Goal: Task Accomplishment & Management: Manage account settings

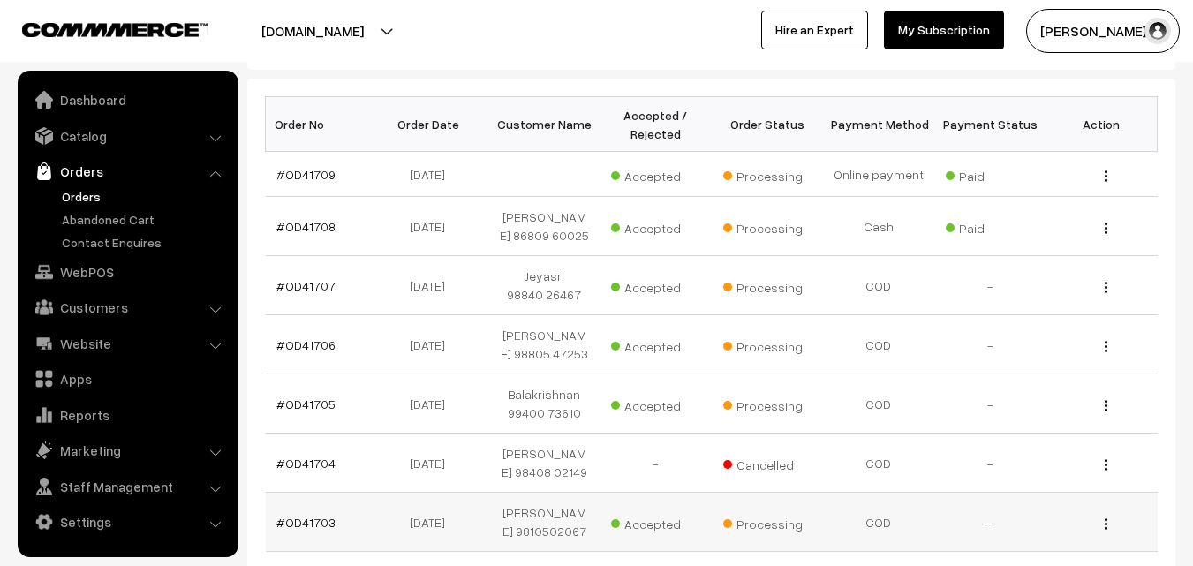
scroll to position [265, 0]
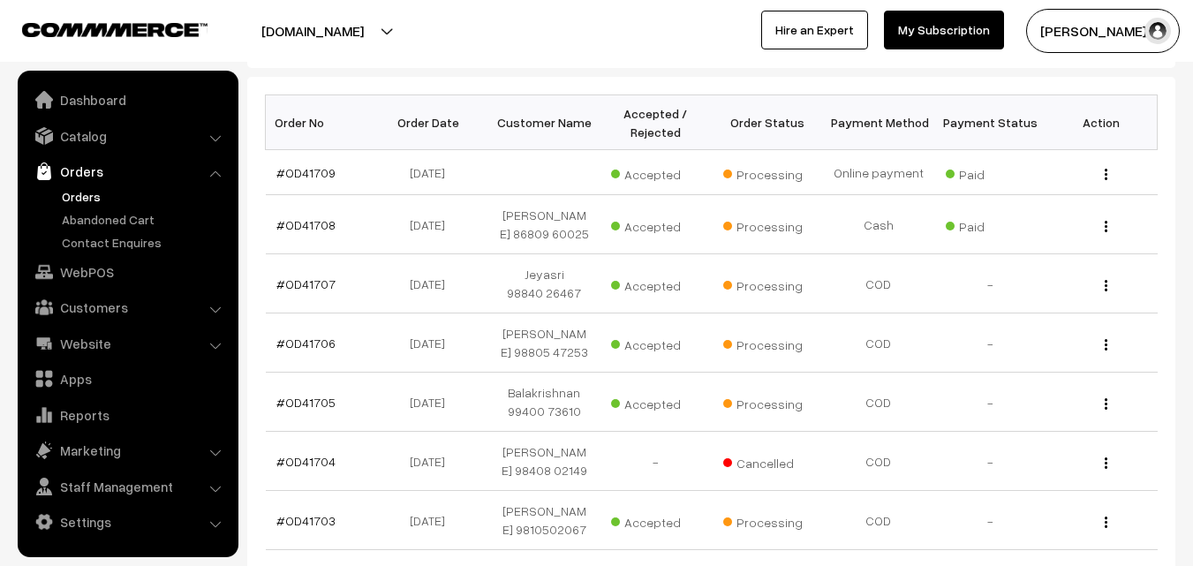
click at [83, 193] on link "Orders" at bounding box center [144, 196] width 175 height 19
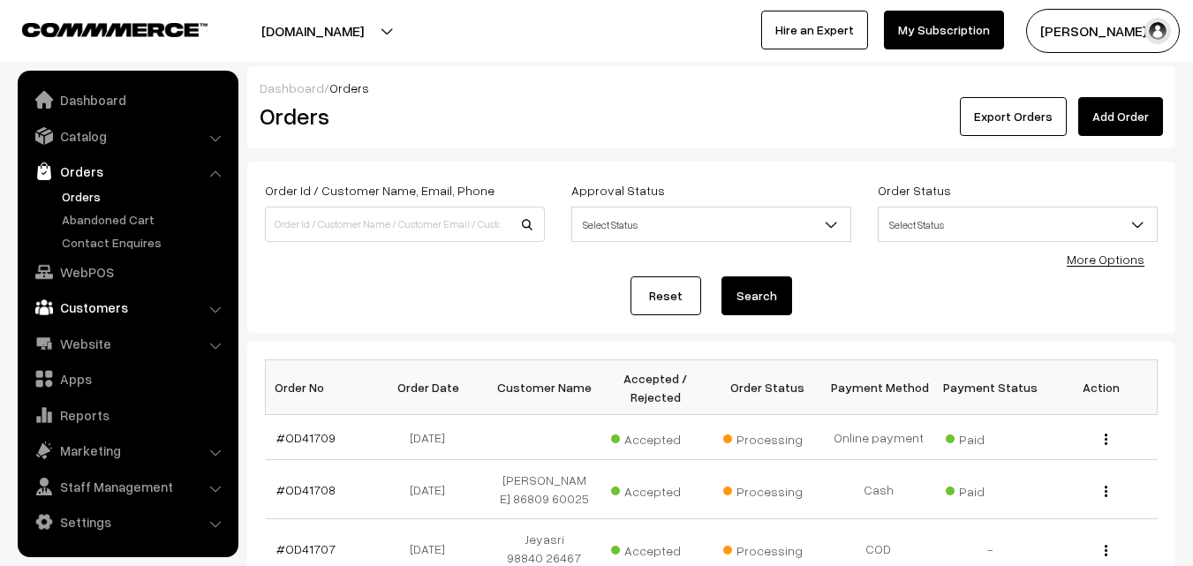
click at [96, 303] on link "Customers" at bounding box center [127, 307] width 210 height 32
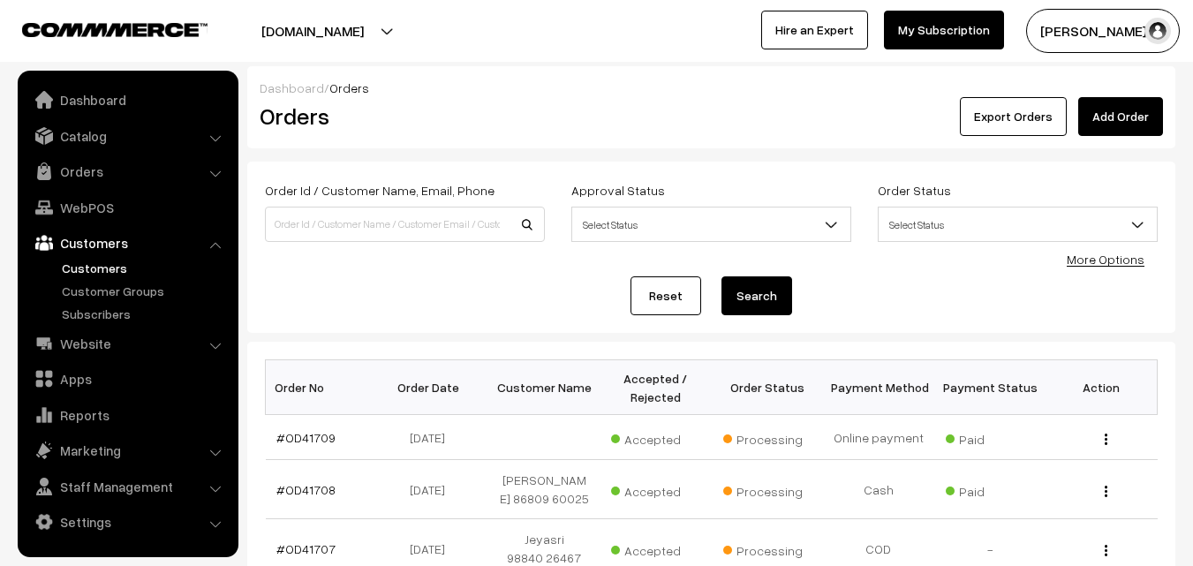
click at [108, 269] on link "Customers" at bounding box center [144, 268] width 175 height 19
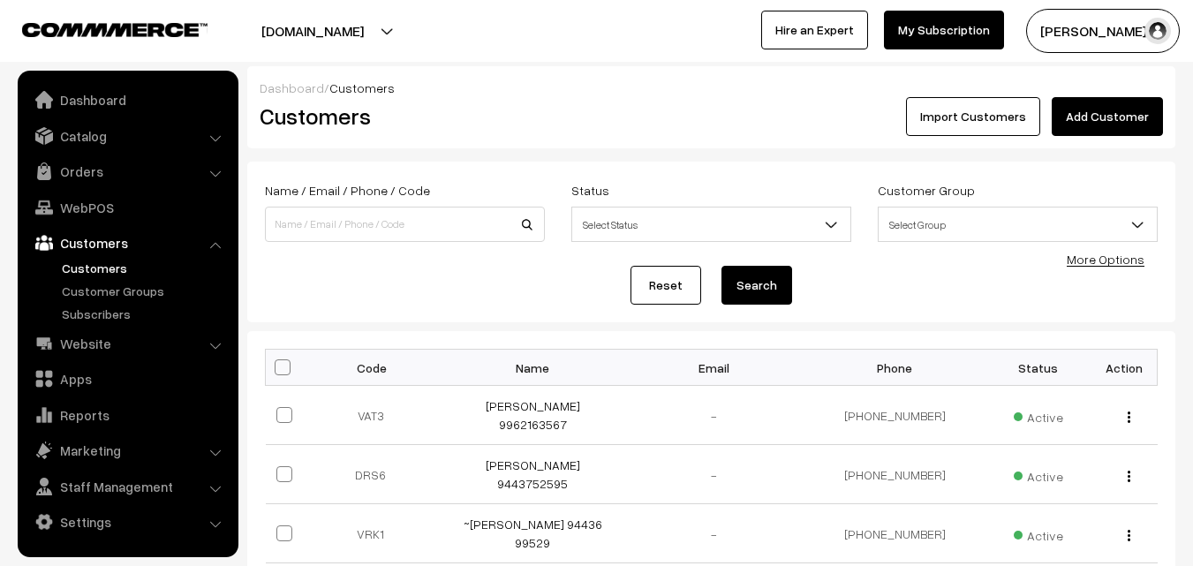
click at [1141, 121] on link "Add Customer" at bounding box center [1107, 116] width 111 height 39
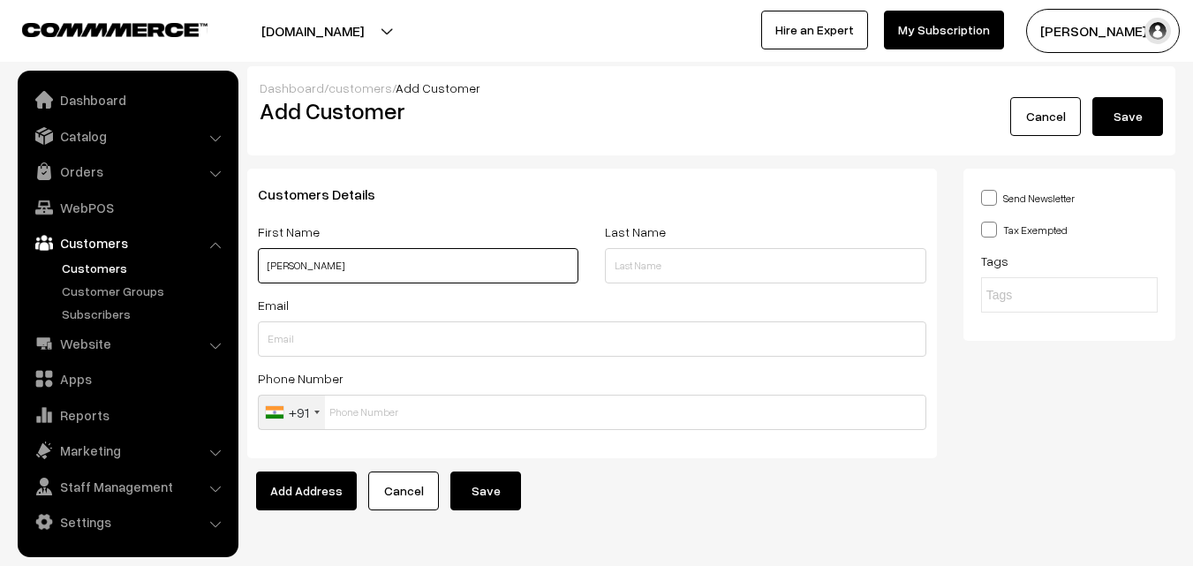
paste input "98843 65460"
type input "Ravichandran N 98843 65460"
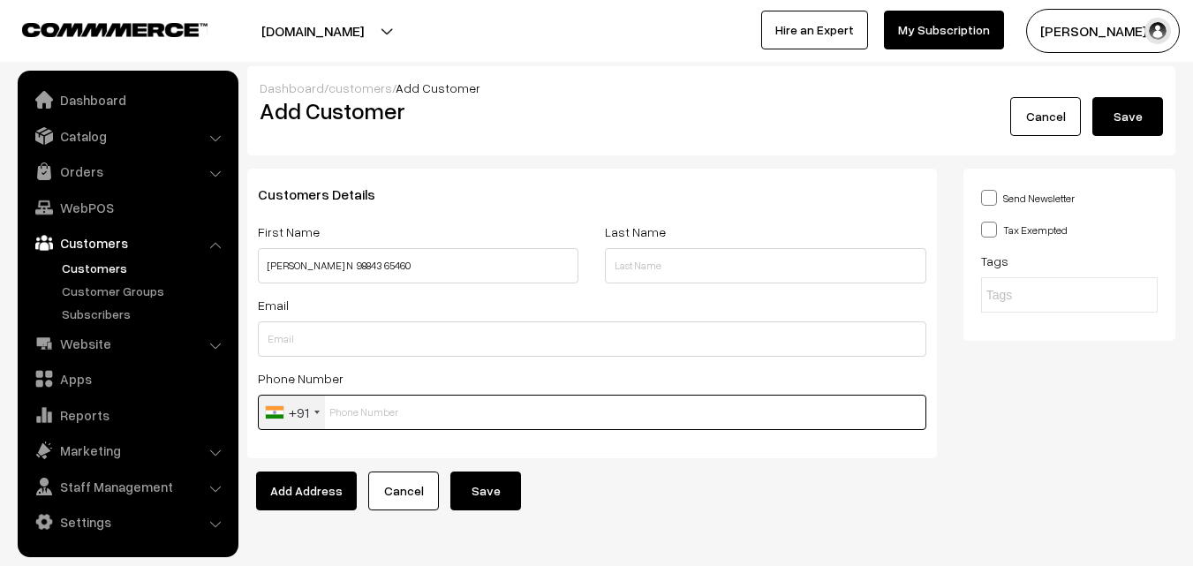
click at [365, 412] on input "text" at bounding box center [592, 412] width 668 height 35
paste input "98843 654"
click at [370, 405] on input "98843 654" at bounding box center [592, 412] width 668 height 35
type input "9884365460"
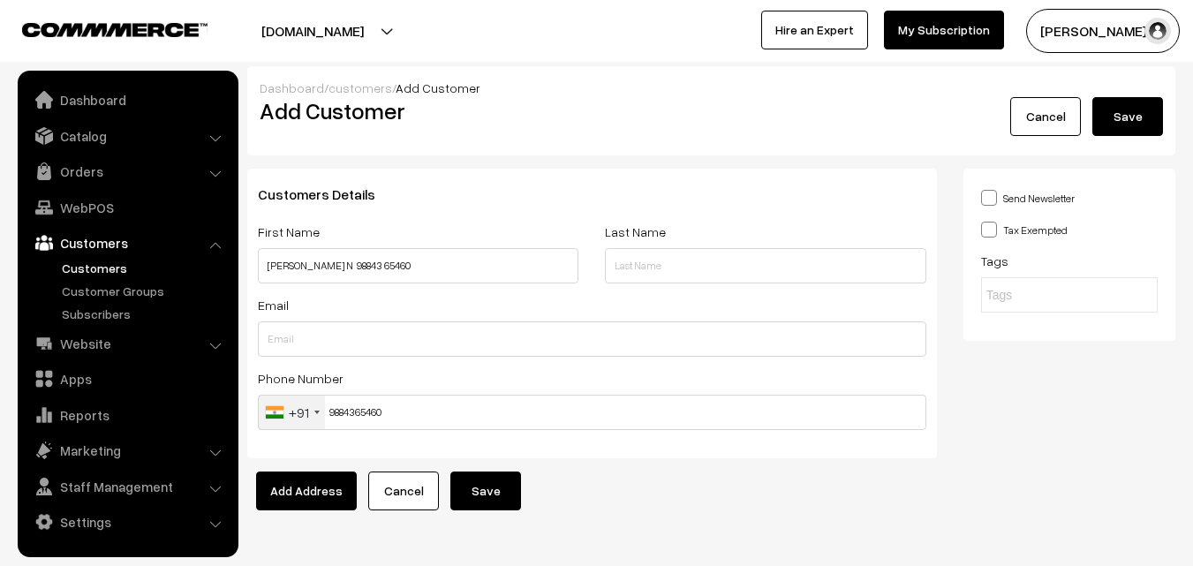
drag, startPoint x: 480, startPoint y: 498, endPoint x: 462, endPoint y: 525, distance: 33.1
click at [482, 501] on button "Save" at bounding box center [485, 491] width 71 height 39
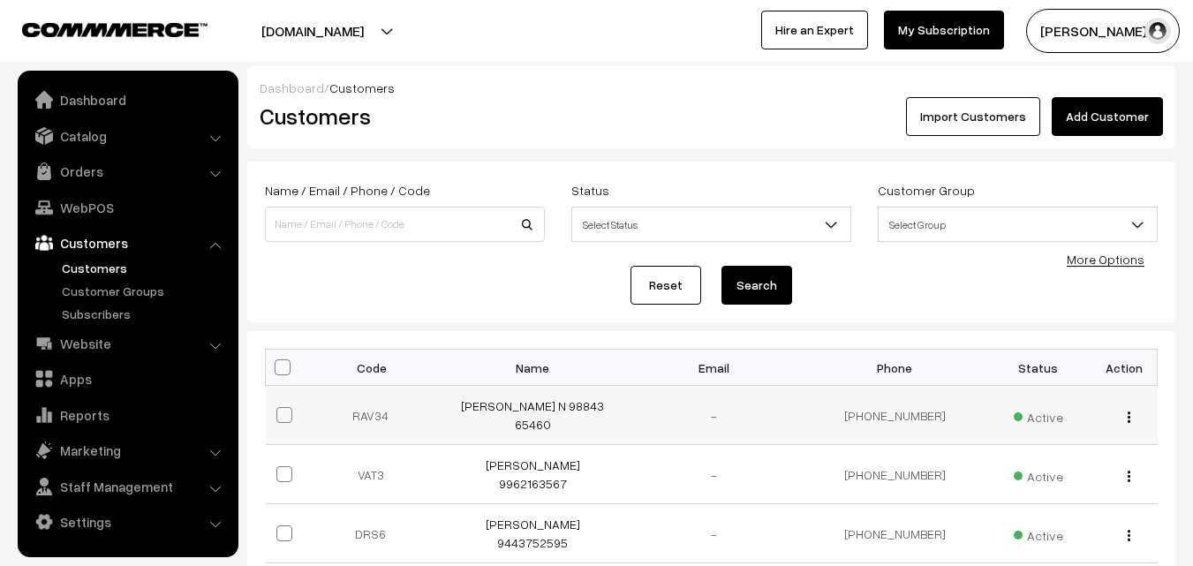
click at [520, 400] on td "[PERSON_NAME] N 98843 65460" at bounding box center [532, 415] width 181 height 59
click at [593, 407] on link "[PERSON_NAME] N 98843 65460" at bounding box center [532, 415] width 143 height 34
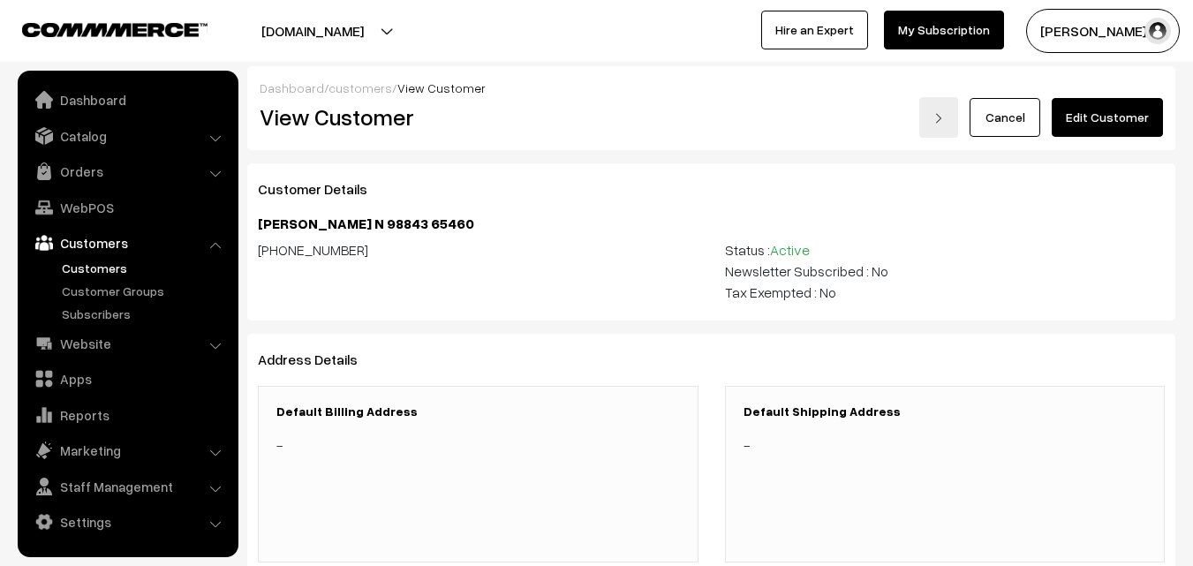
click at [1089, 121] on link "Edit Customer" at bounding box center [1107, 117] width 111 height 39
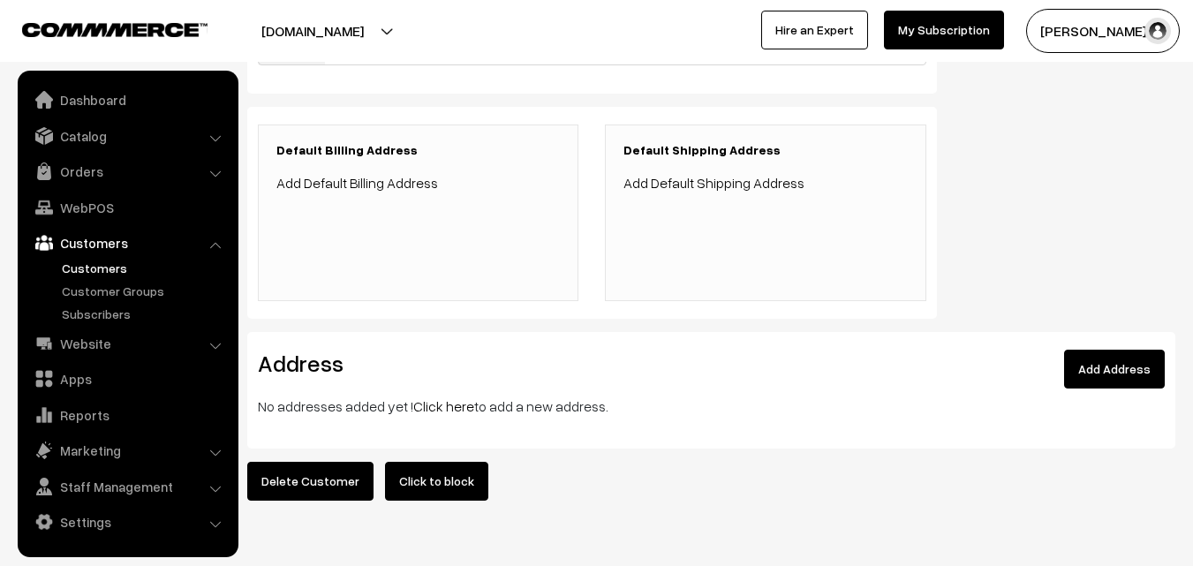
scroll to position [409, 0]
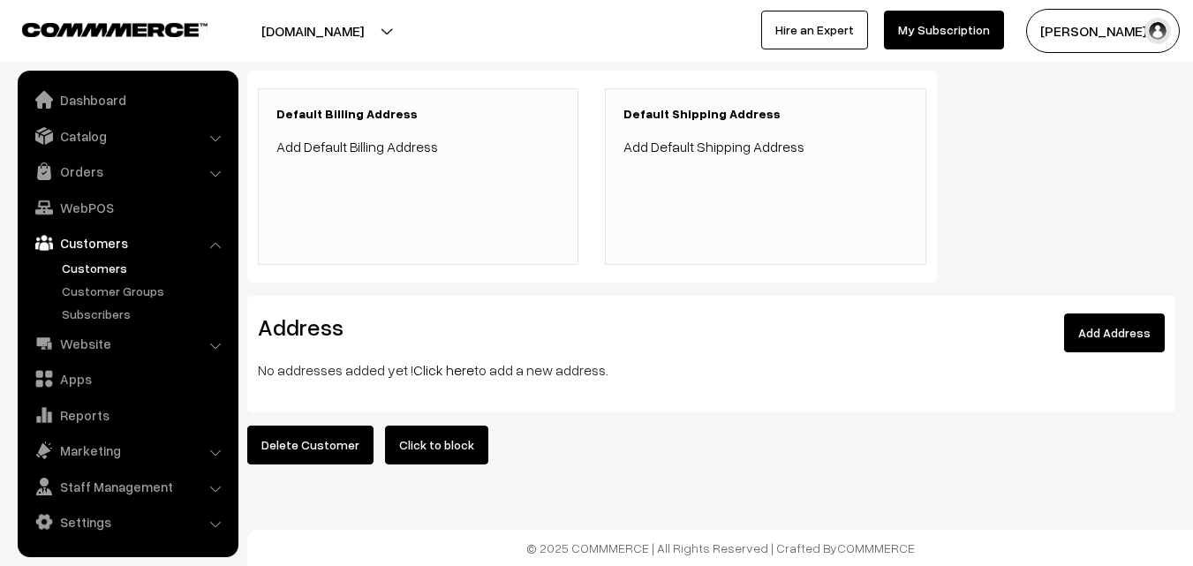
click at [446, 361] on link "Click here" at bounding box center [443, 370] width 61 height 18
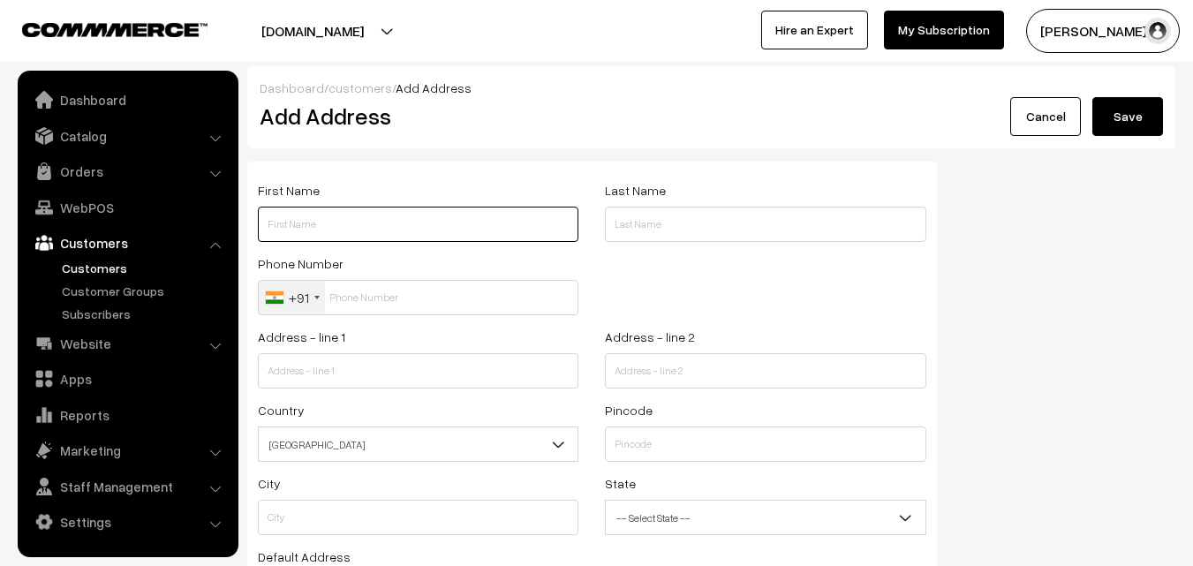
click at [323, 231] on input "text" at bounding box center [418, 224] width 321 height 35
paste input "Ravichandran N"
paste input "98843 65460"
type input "[PERSON_NAME] N 98843 65460"
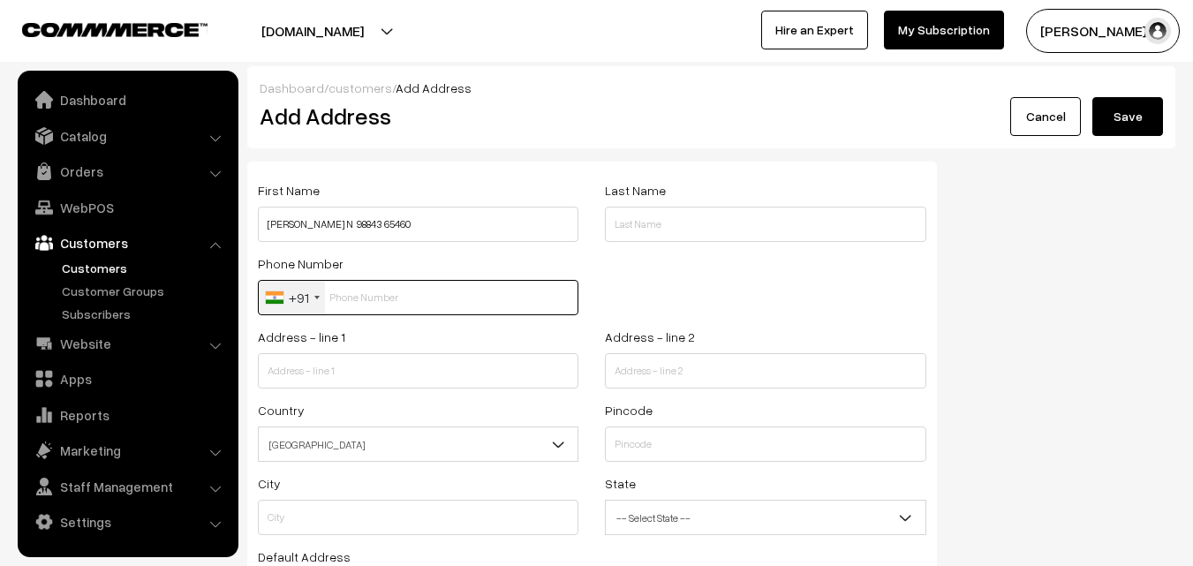
click at [396, 305] on input "text" at bounding box center [418, 297] width 321 height 35
paste input "98843 654"
click at [358, 304] on input "98843 654" at bounding box center [418, 297] width 321 height 35
click at [366, 298] on input "98843 654" at bounding box center [418, 297] width 321 height 35
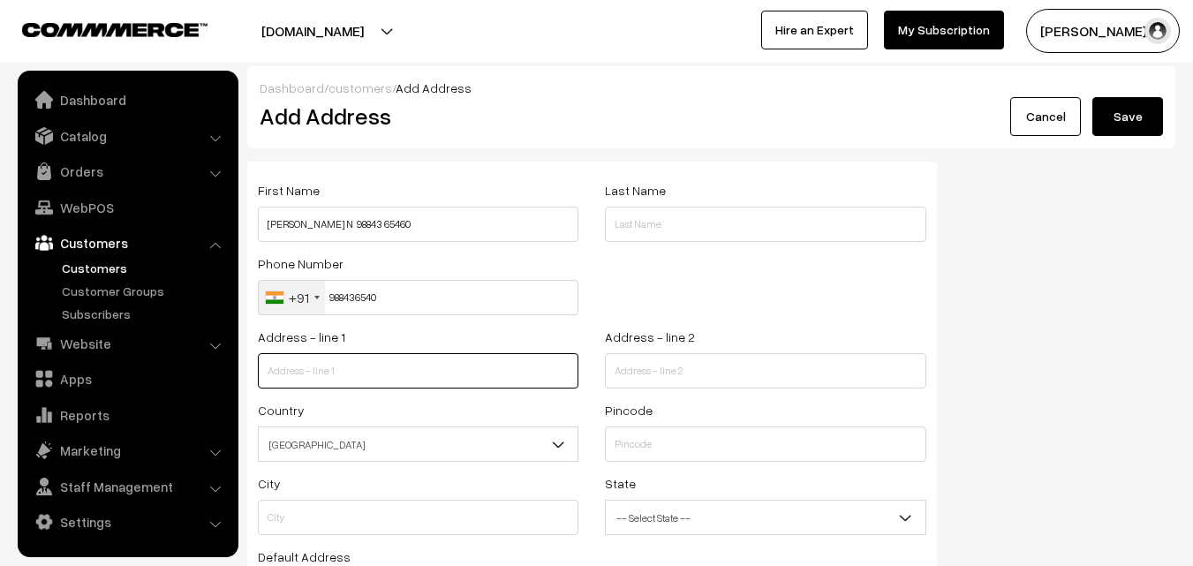
click at [380, 362] on input "text" at bounding box center [418, 370] width 321 height 35
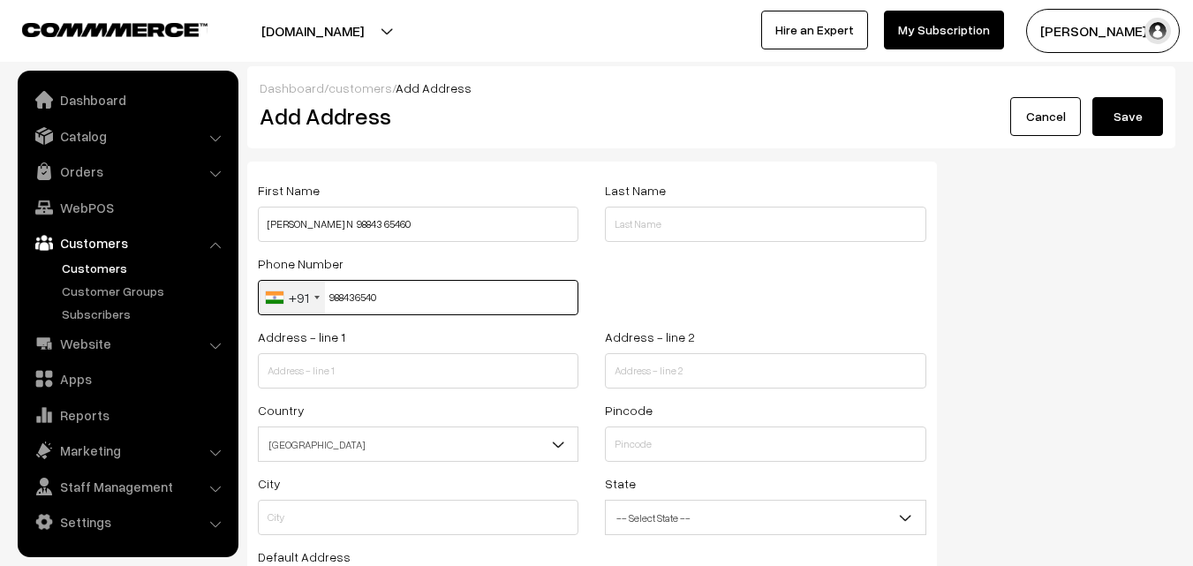
click at [351, 298] on input "988436540" at bounding box center [418, 297] width 321 height 35
click at [357, 295] on input "988436540" at bounding box center [418, 297] width 321 height 35
type input "9884365460"
click at [419, 336] on div "Address - line 1" at bounding box center [418, 357] width 321 height 63
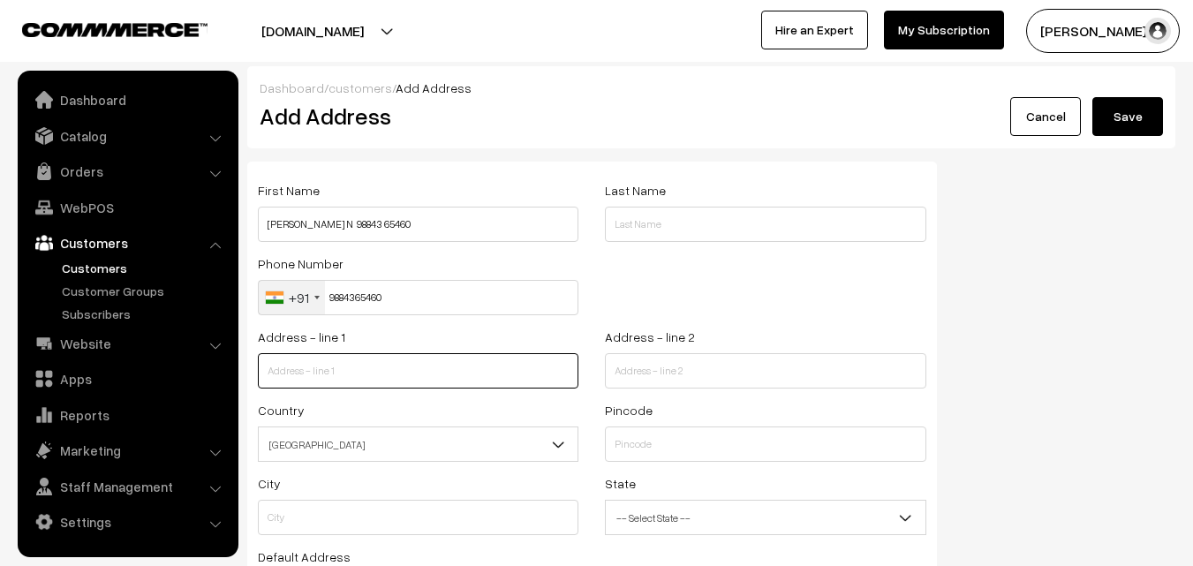
click at [388, 383] on input "text" at bounding box center [418, 370] width 321 height 35
paste input "C-1702, Giardino Lobby 1, 17th Floor, Appaswamy Altezza, 282/5, Rajiv Gandhi Sa…"
drag, startPoint x: 311, startPoint y: 373, endPoint x: 593, endPoint y: 389, distance: 283.0
click at [593, 389] on div "Address - line 1 C-1702, Giardino Lobby 1, 17th Floor, Appaswamy Altezza, 282/5…" at bounding box center [592, 362] width 695 height 73
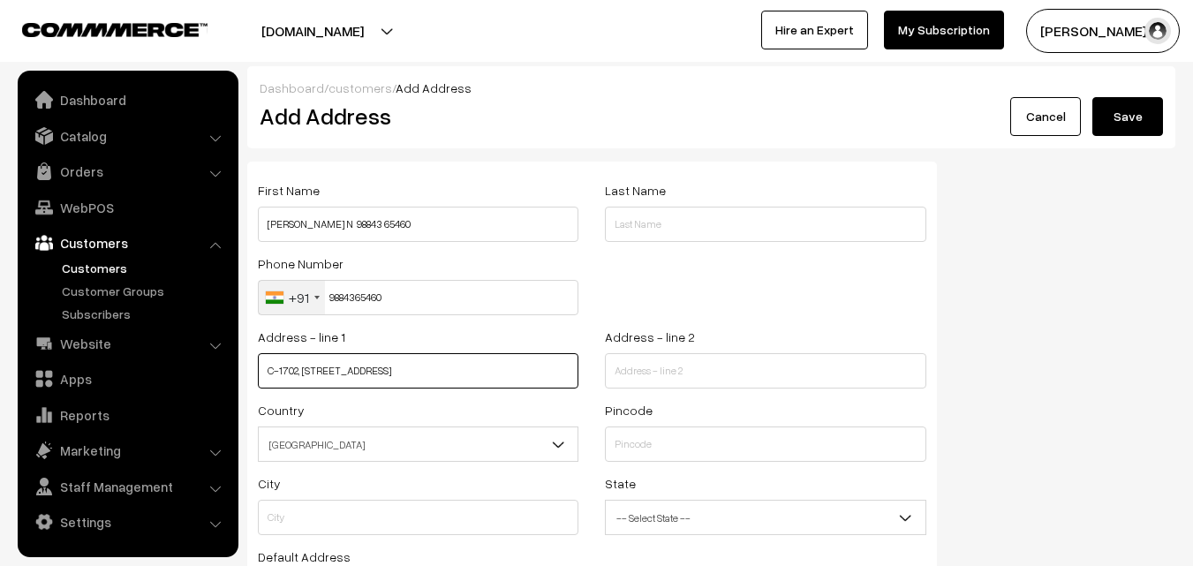
scroll to position [0, 7]
type input "C-1702, Giardino Lobby 1, 17th Floor, Appaswamy Altezza, 282/5, Rajiv"
drag, startPoint x: 653, startPoint y: 349, endPoint x: 647, endPoint y: 368, distance: 20.4
click at [653, 355] on div "Address - line 2" at bounding box center [765, 357] width 321 height 63
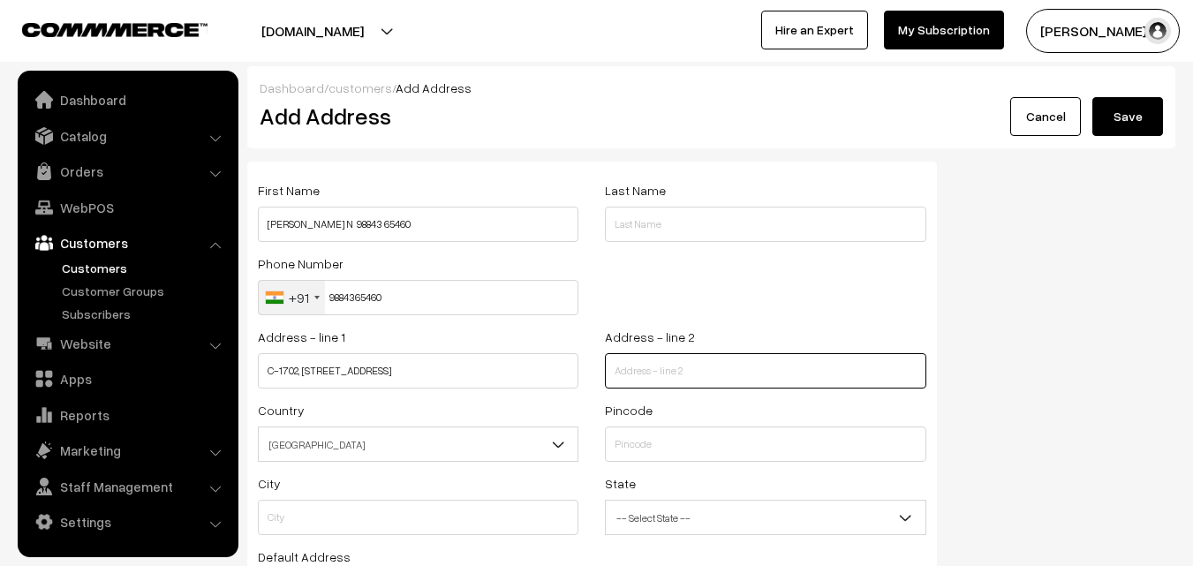
click at [637, 372] on input "text" at bounding box center [765, 370] width 321 height 35
paste input "Gandhi Salai (OMR), Kottivakkam, Perungudi Chennai 60009"
drag, startPoint x: 811, startPoint y: 371, endPoint x: 939, endPoint y: 379, distance: 128.3
click at [939, 379] on div "Address - line 2 Gandhi Salai (OMR), Kottivakkam, Perungudi Chennai 60009" at bounding box center [765, 362] width 347 height 73
type input "Gandhi Salai (OMR), Kottivakkam, Perungudi"
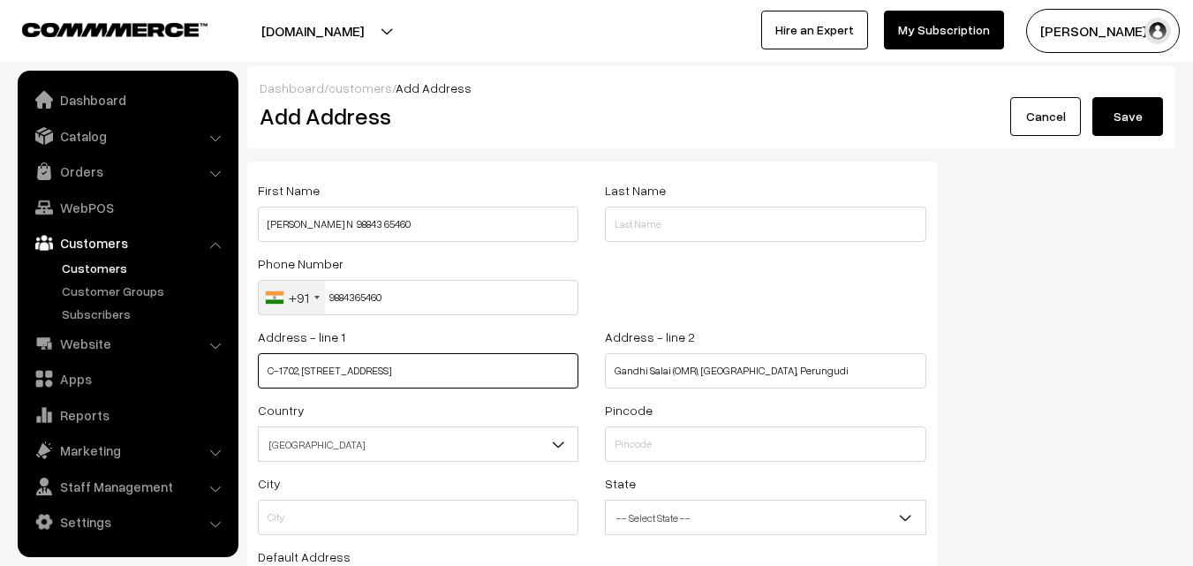
scroll to position [0, 7]
drag, startPoint x: 548, startPoint y: 372, endPoint x: 575, endPoint y: 375, distance: 27.6
click at [575, 375] on input "C-1702, Giardino Lobby 1, 17th Floor, Appaswamy Altezza, 282/5, Rajiv" at bounding box center [418, 370] width 321 height 35
type input "C-1702, Giardino Lobby 1, 17th Floor, Appaswamy Altezza, 282/5"
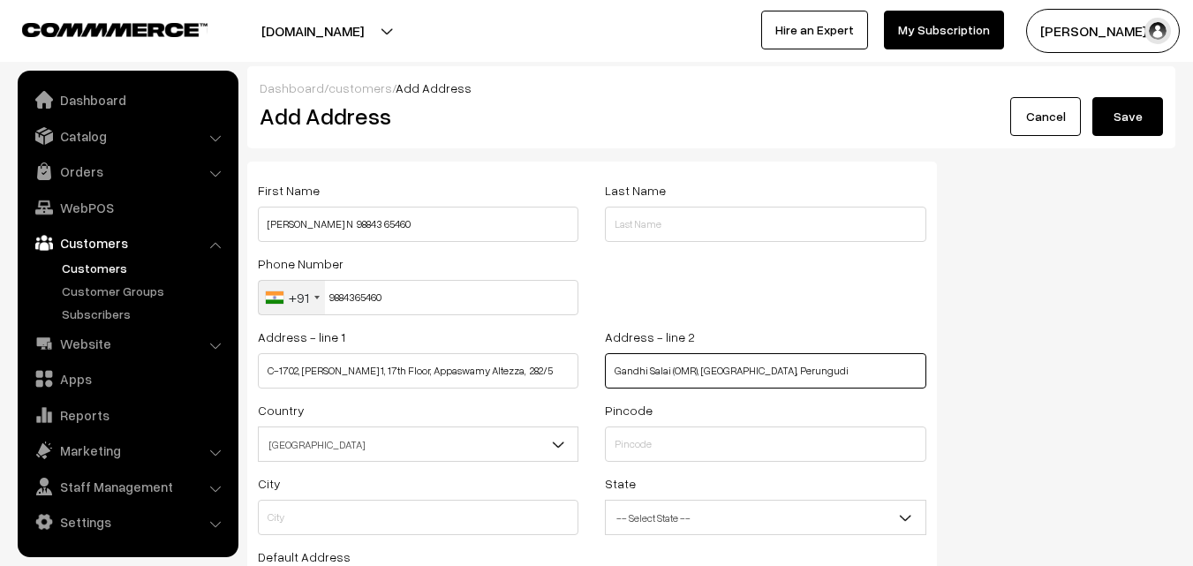
click at [622, 368] on input "Gandhi Salai (OMR), Kottivakkam, Perungudi" at bounding box center [765, 370] width 321 height 35
drag, startPoint x: 616, startPoint y: 369, endPoint x: 619, endPoint y: 386, distance: 17.1
click at [616, 370] on input "Gandhi Salai (OMR), Kottivakkam, Perungudi" at bounding box center [765, 370] width 321 height 35
paste input ", Rajiv"
type input ", Rajiv Gandhi Salai (OMR), Kottivakkam, Perungudi"
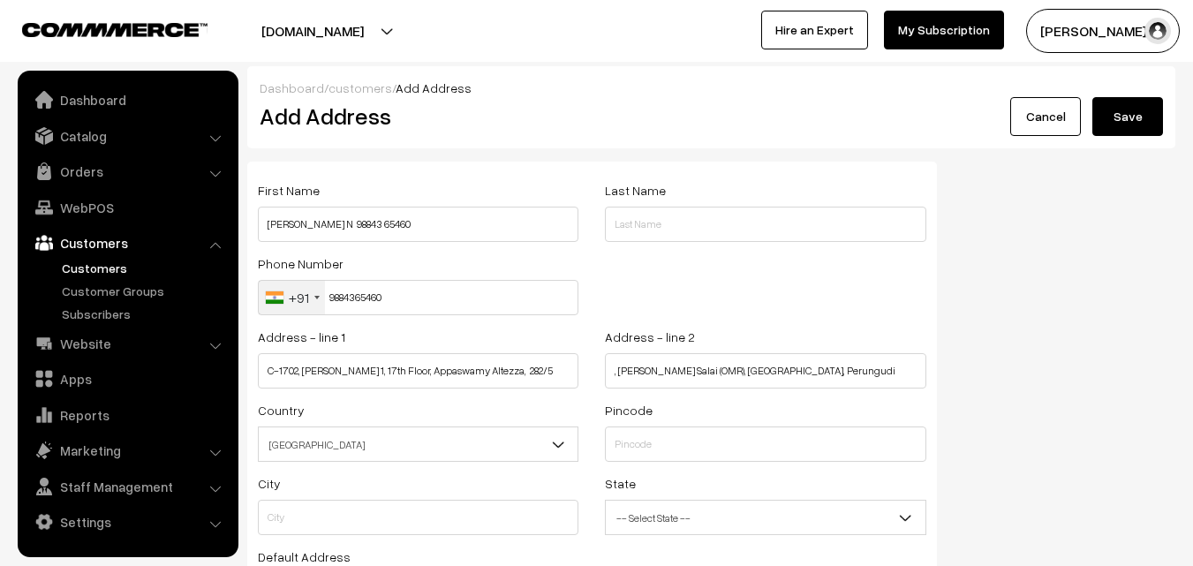
click at [657, 469] on div "Pincode" at bounding box center [765, 435] width 347 height 73
click at [659, 449] on input "text" at bounding box center [765, 444] width 321 height 35
type input "600096"
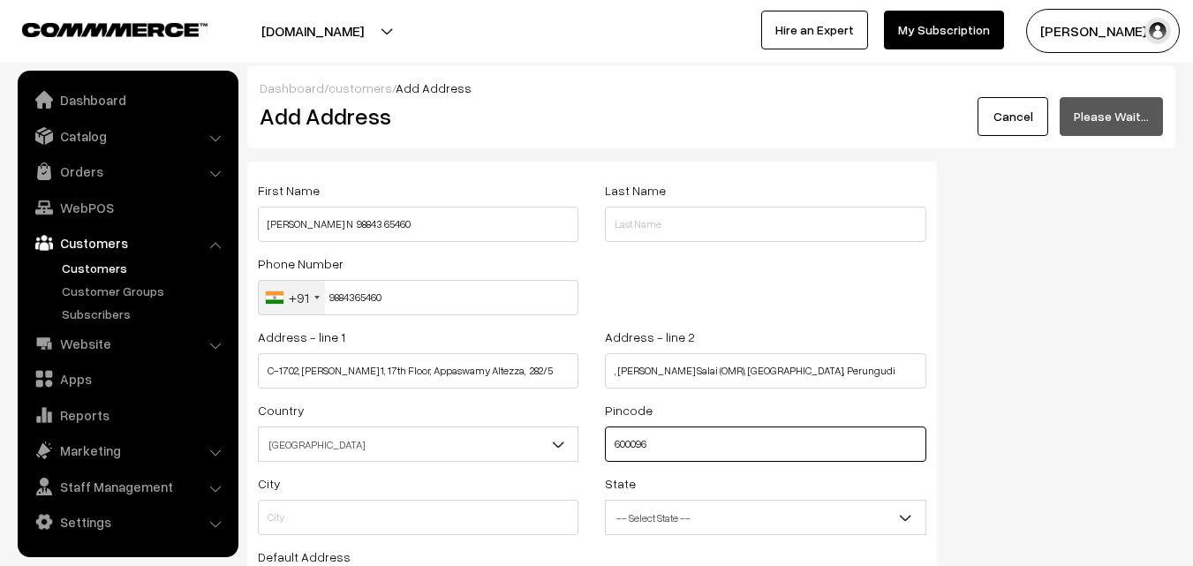
type input "Kanchipuram"
select select "[GEOGRAPHIC_DATA]"
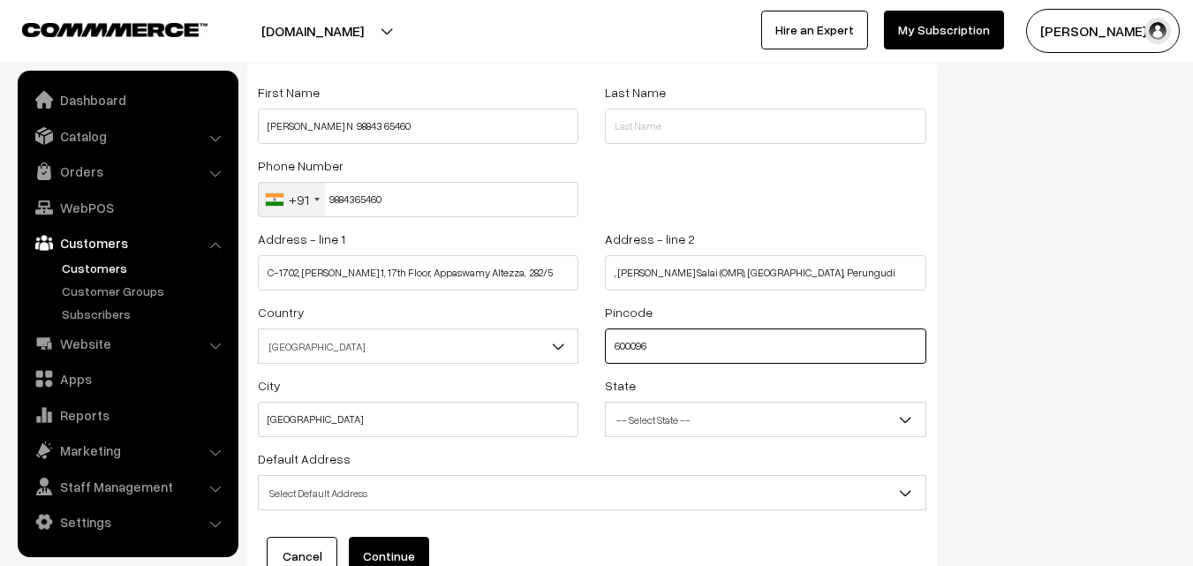
scroll to position [240, 0]
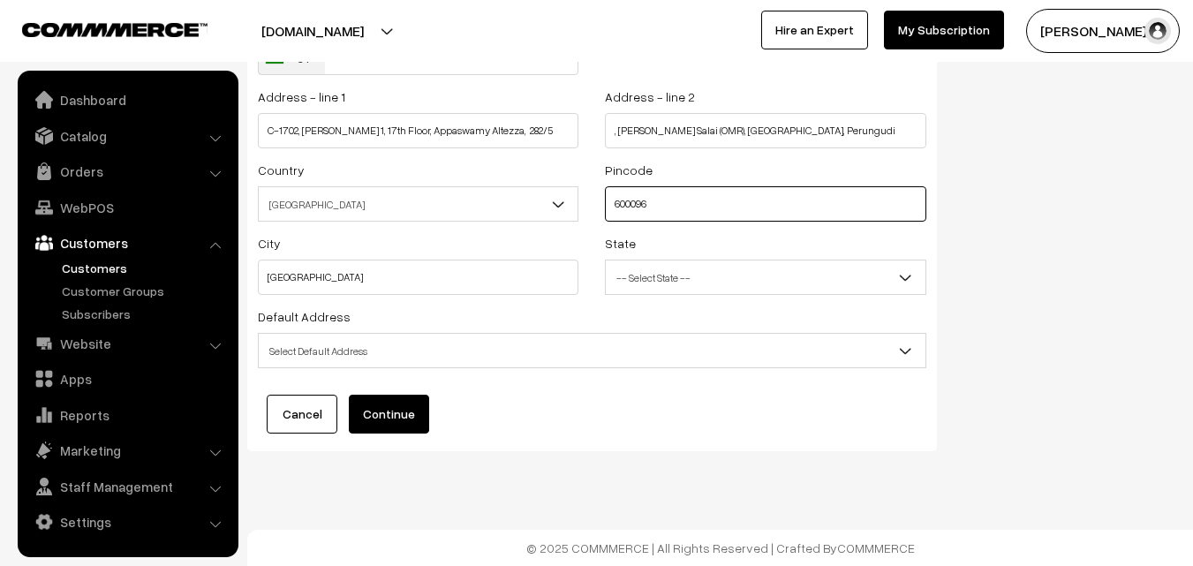
type input "600096"
click at [408, 366] on span "Select Default Address" at bounding box center [592, 350] width 668 height 35
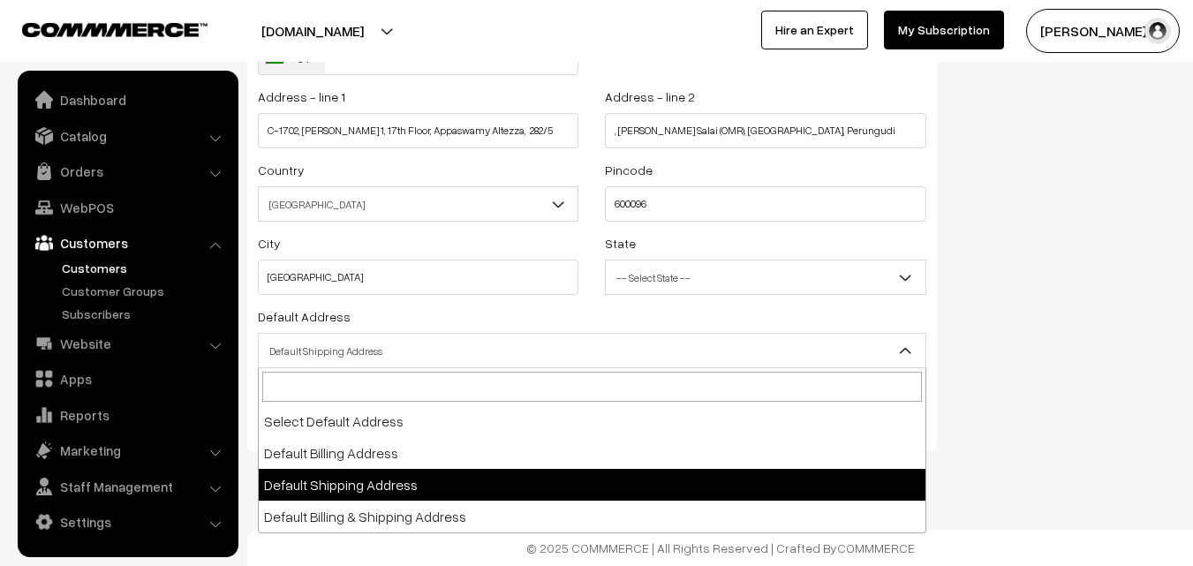
click at [396, 338] on span "Default Shipping Address" at bounding box center [592, 351] width 667 height 31
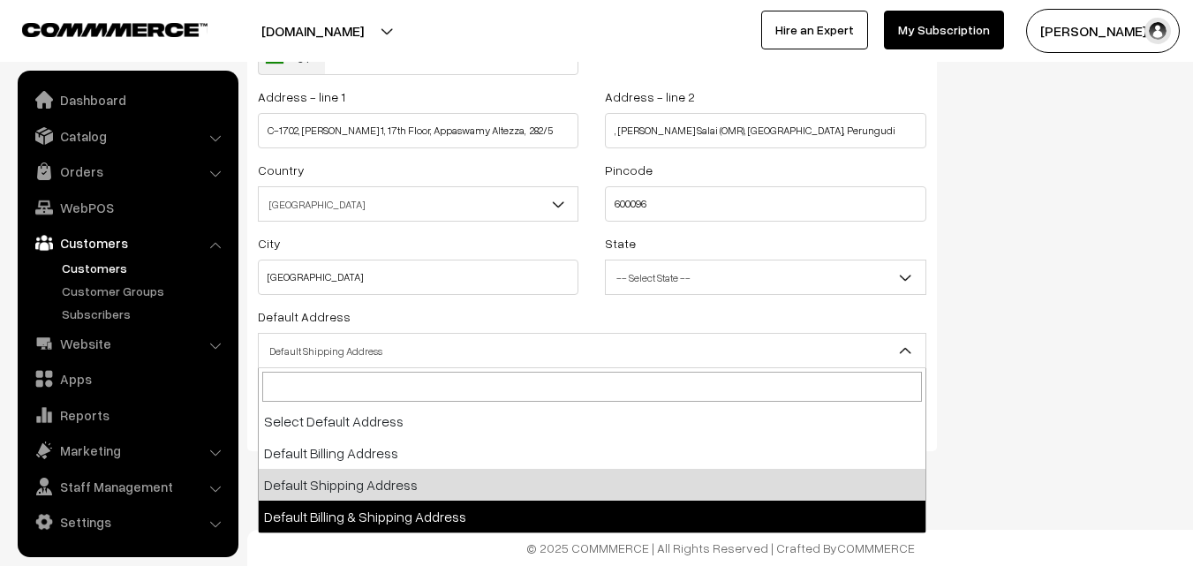
select select "3"
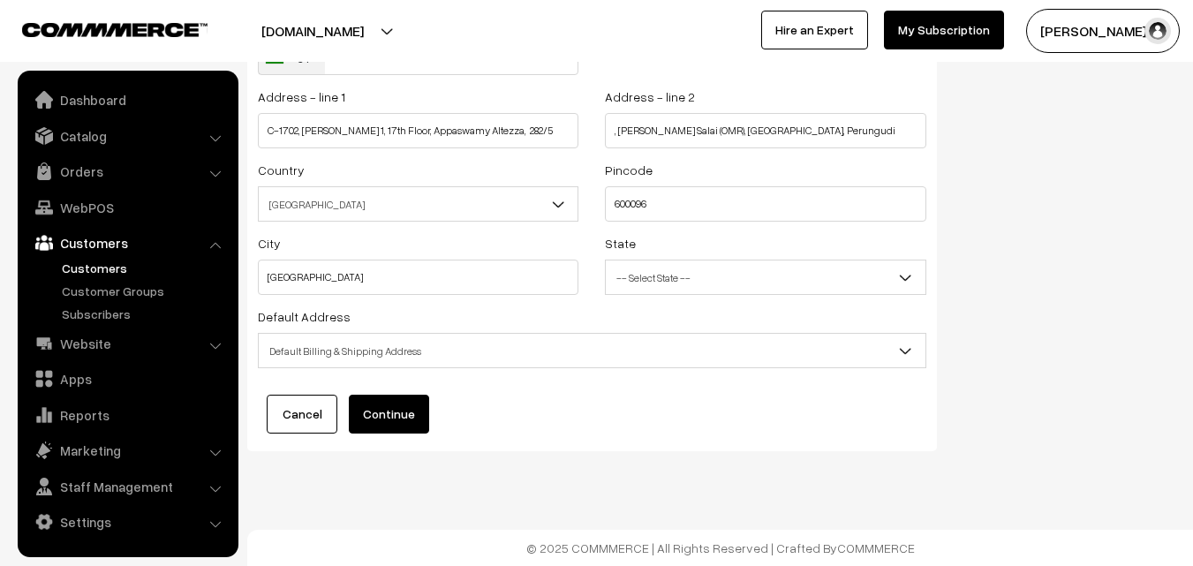
click at [386, 409] on button "Continue" at bounding box center [389, 414] width 80 height 39
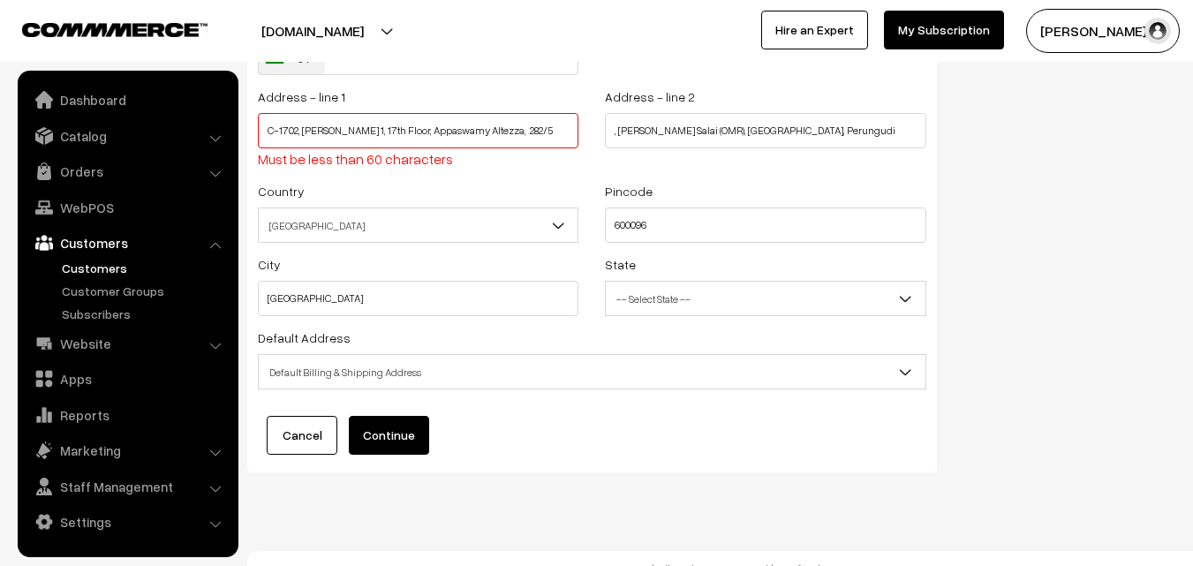
drag, startPoint x: 524, startPoint y: 131, endPoint x: 558, endPoint y: 131, distance: 34.4
click at [558, 131] on input "C-1702, Giardino Lobby 1, 17th Floor, Appaswamy Altezza, 282/5" at bounding box center [418, 130] width 321 height 35
type input "C-1702, Giardino Lobby 1, 17th Floor, Appaswamy Altezza,"
click at [615, 127] on input ", Rajiv Gandhi Salai (OMR), Kottivakkam, Perungudi" at bounding box center [765, 130] width 321 height 35
paste input "282/5"
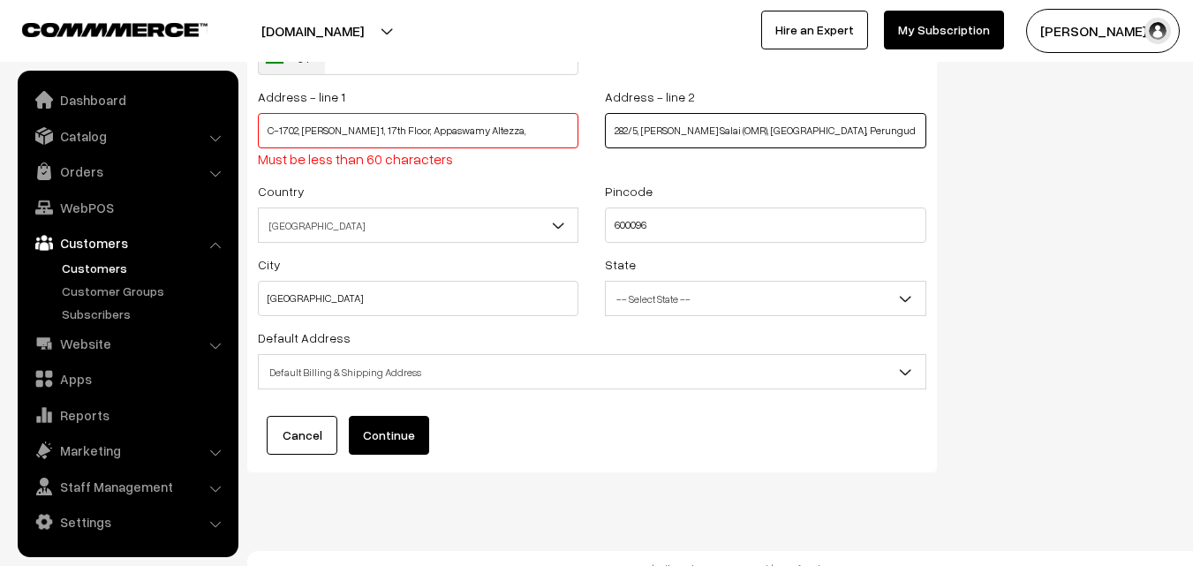
type input "282/5, Rajiv Gandhi Salai (OMR), Kottivakkam, Perungudi"
click at [398, 373] on span "Default Billing & Shipping Address" at bounding box center [592, 372] width 667 height 31
drag, startPoint x: 388, startPoint y: 432, endPoint x: 410, endPoint y: 437, distance: 22.7
click at [388, 433] on button "Continue" at bounding box center [389, 435] width 80 height 39
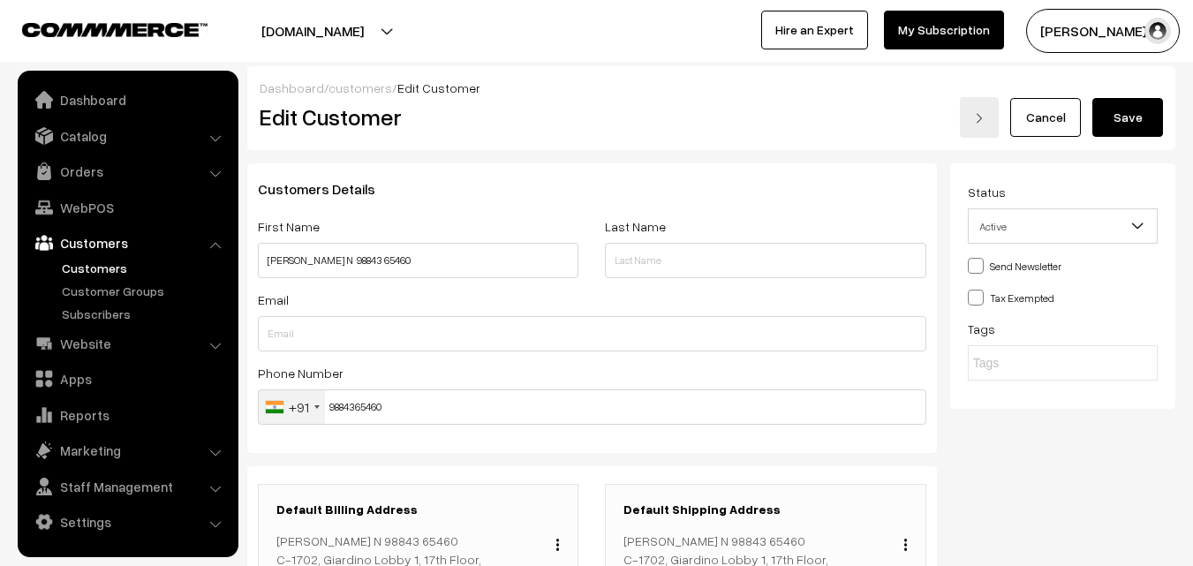
click at [1125, 117] on button "Save" at bounding box center [1127, 117] width 71 height 39
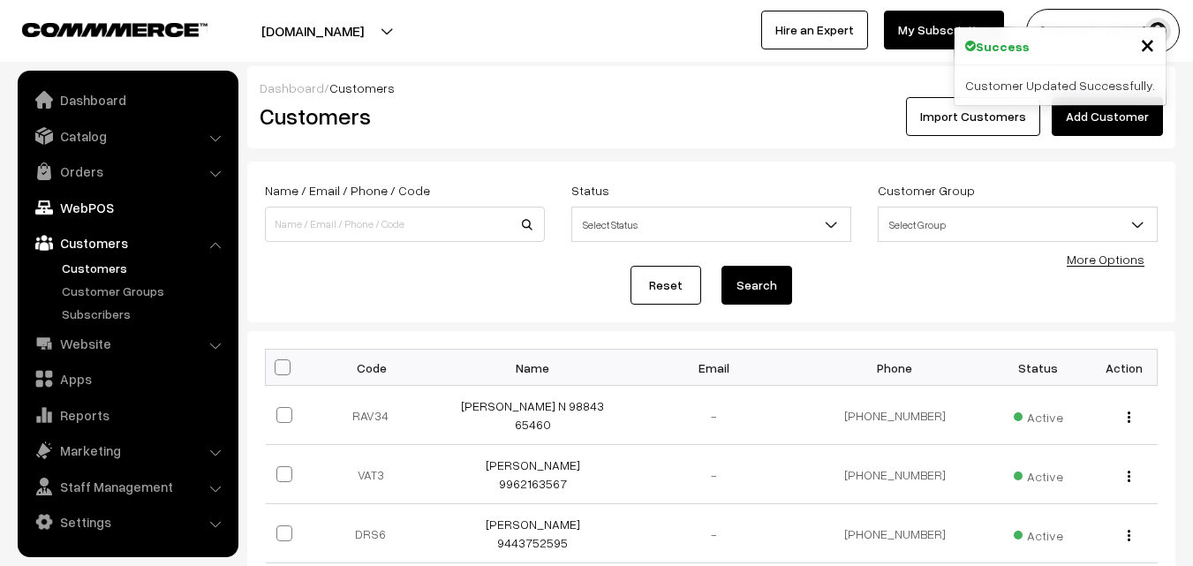
click at [51, 200] on img at bounding box center [44, 208] width 18 height 18
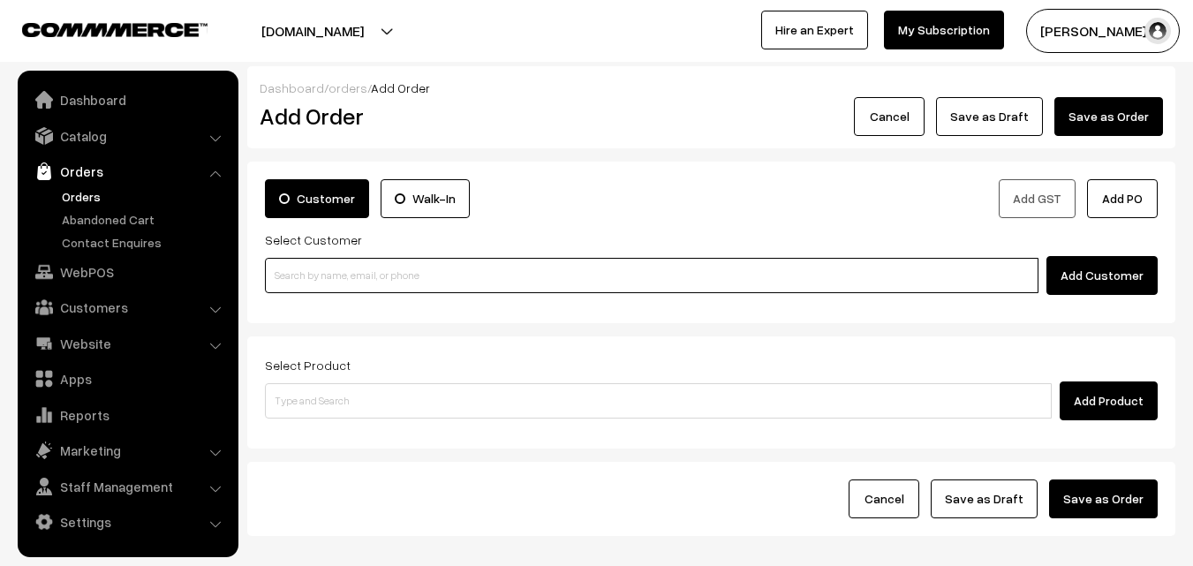
click at [374, 265] on input at bounding box center [652, 275] width 774 height 35
paste input "98843 65460"
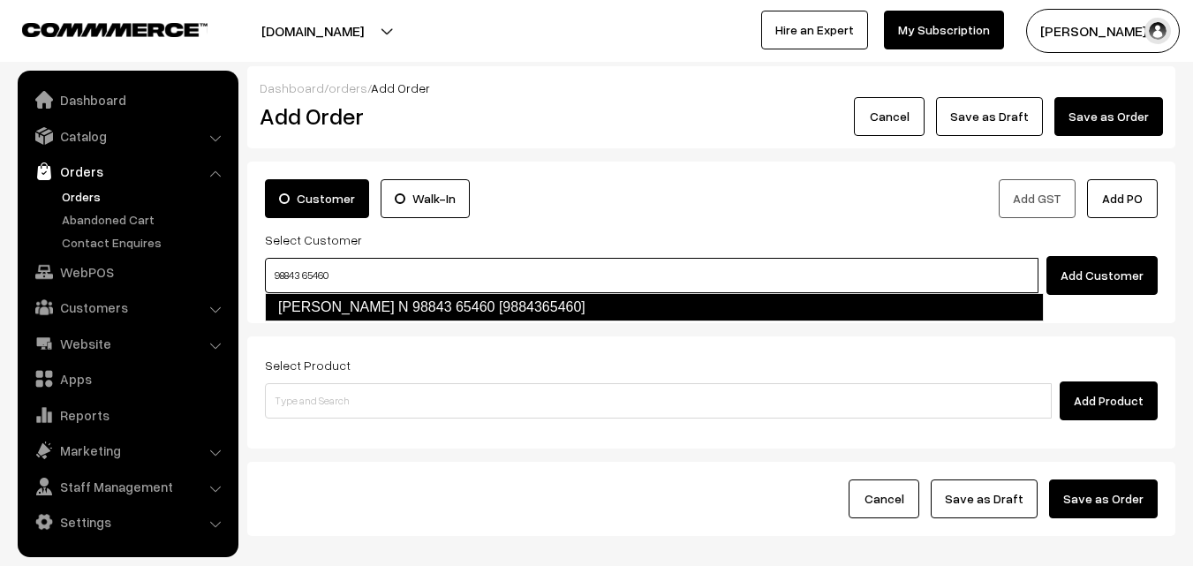
drag, startPoint x: 298, startPoint y: 321, endPoint x: 304, endPoint y: 310, distance: 13.0
click at [304, 314] on link "Ravichandran N 98843 65460 [9884365460]" at bounding box center [654, 307] width 779 height 28
type input "98843 65460"
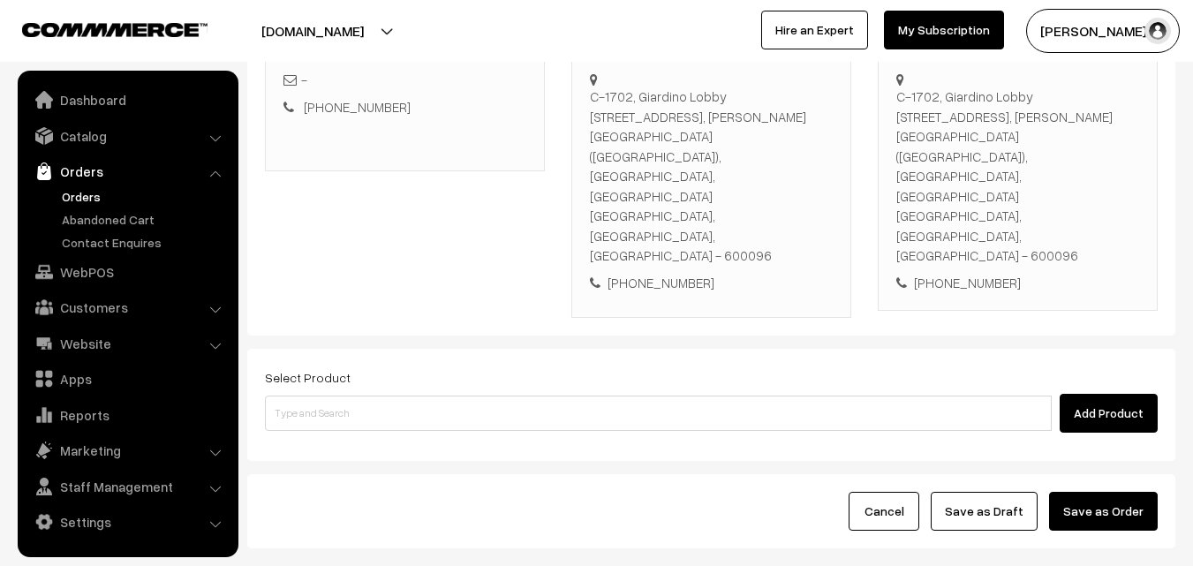
scroll to position [322, 0]
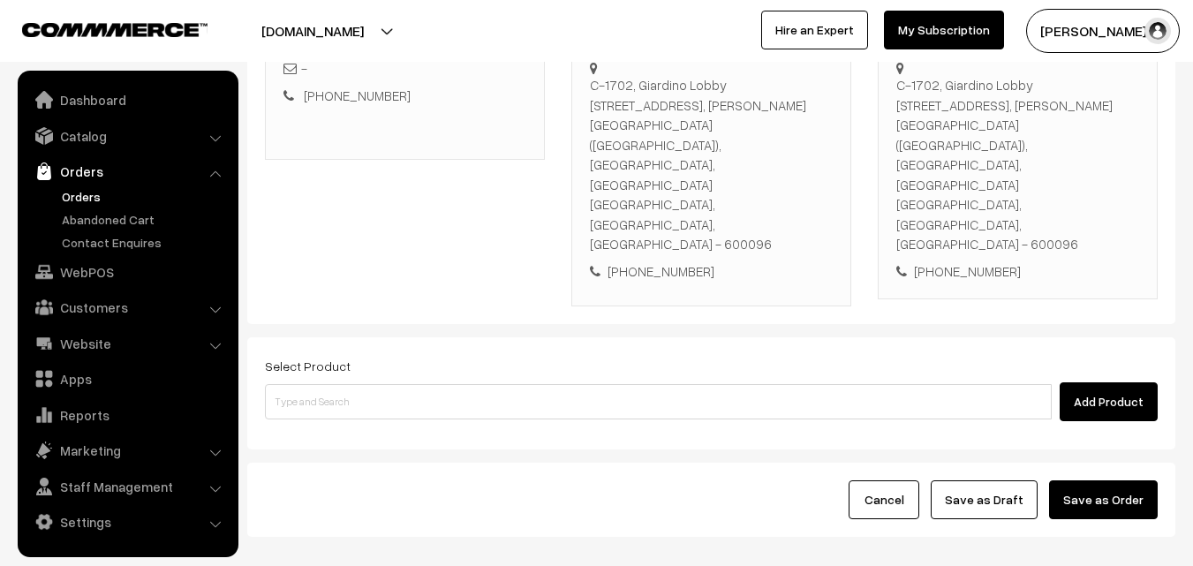
click at [503, 355] on div "Select Product Add Product" at bounding box center [711, 388] width 893 height 66
click at [503, 382] on div "Add Product" at bounding box center [711, 401] width 893 height 39
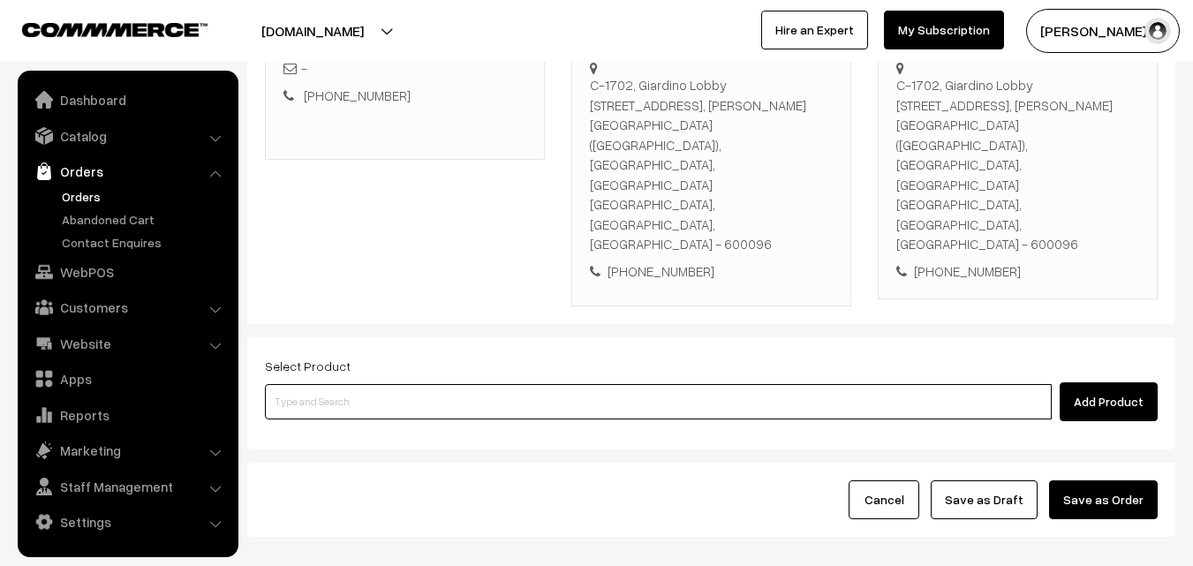
click at [498, 384] on input at bounding box center [658, 401] width 787 height 35
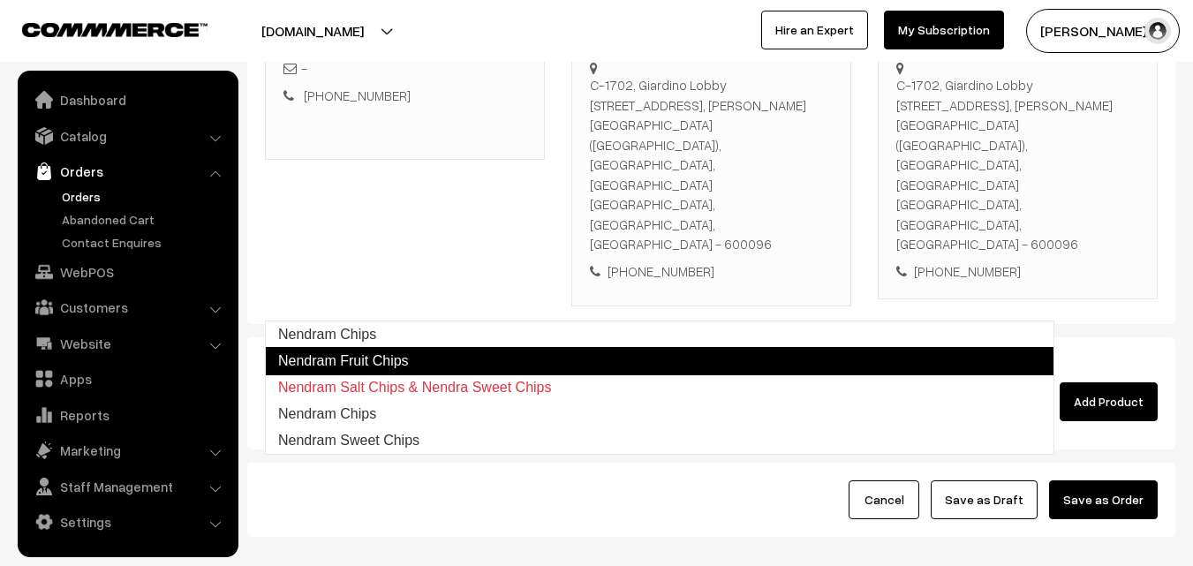
type input "Nendram Chips"
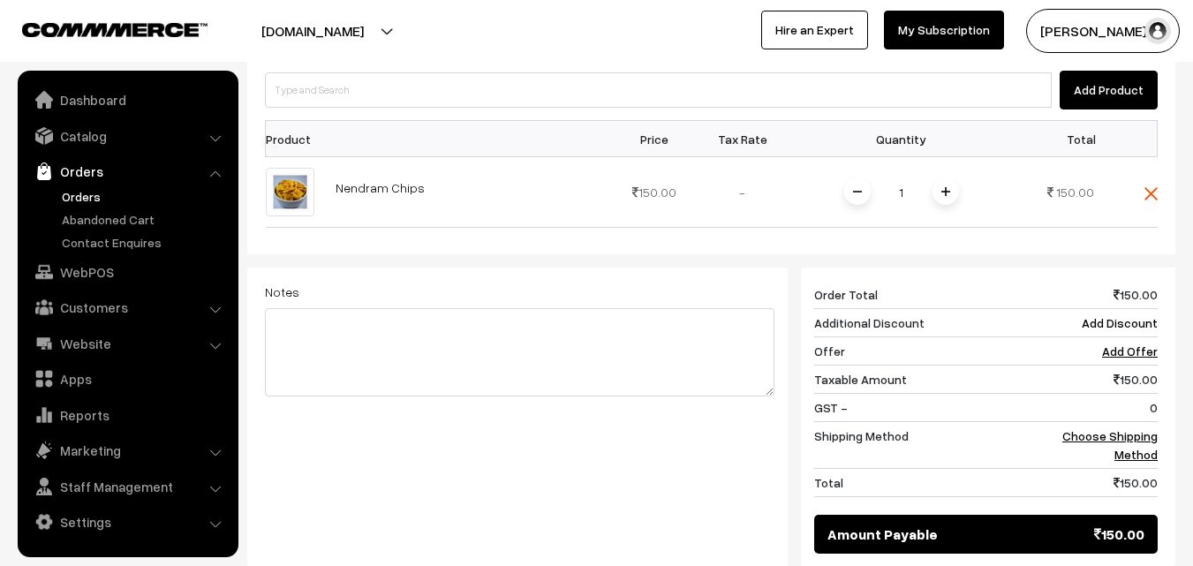
scroll to position [676, 0]
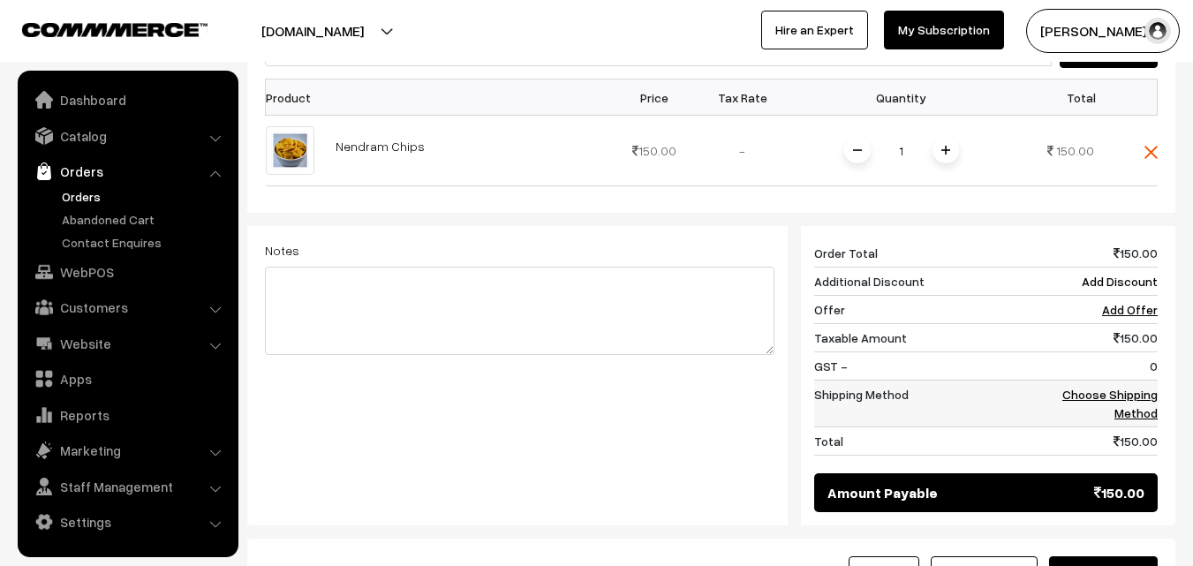
click at [1137, 387] on link "Choose Shipping Method" at bounding box center [1109, 404] width 95 height 34
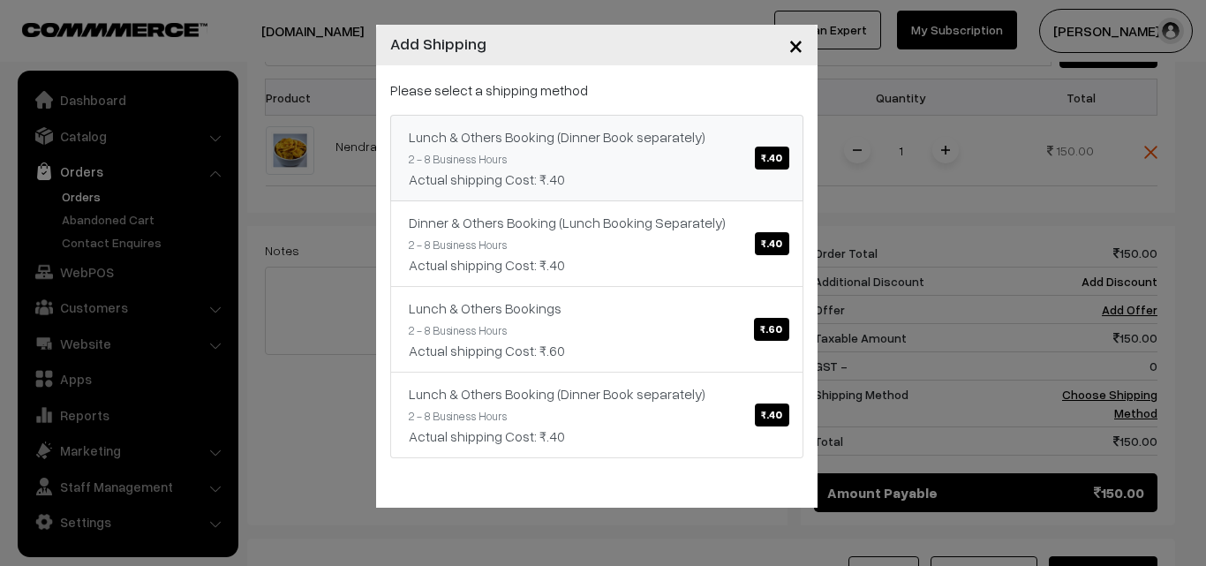
click at [616, 150] on link "Lunch & Others Booking (Dinner Book separately) ₹.40 2 - 8 Business Hours Actua…" at bounding box center [596, 158] width 413 height 87
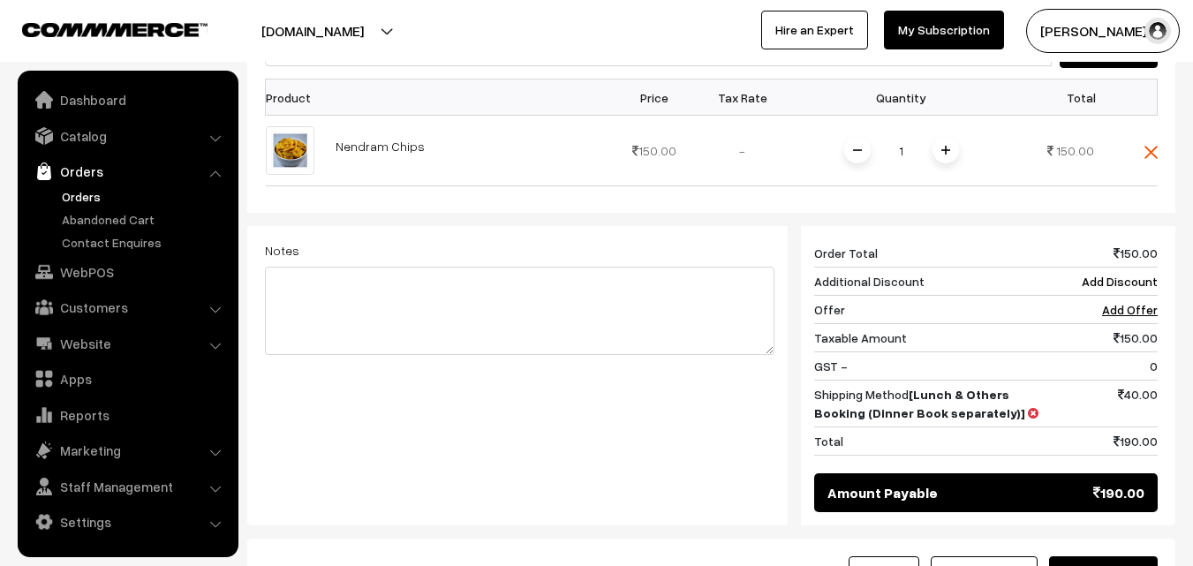
click at [1148, 556] on button "Save as Order" at bounding box center [1103, 575] width 109 height 39
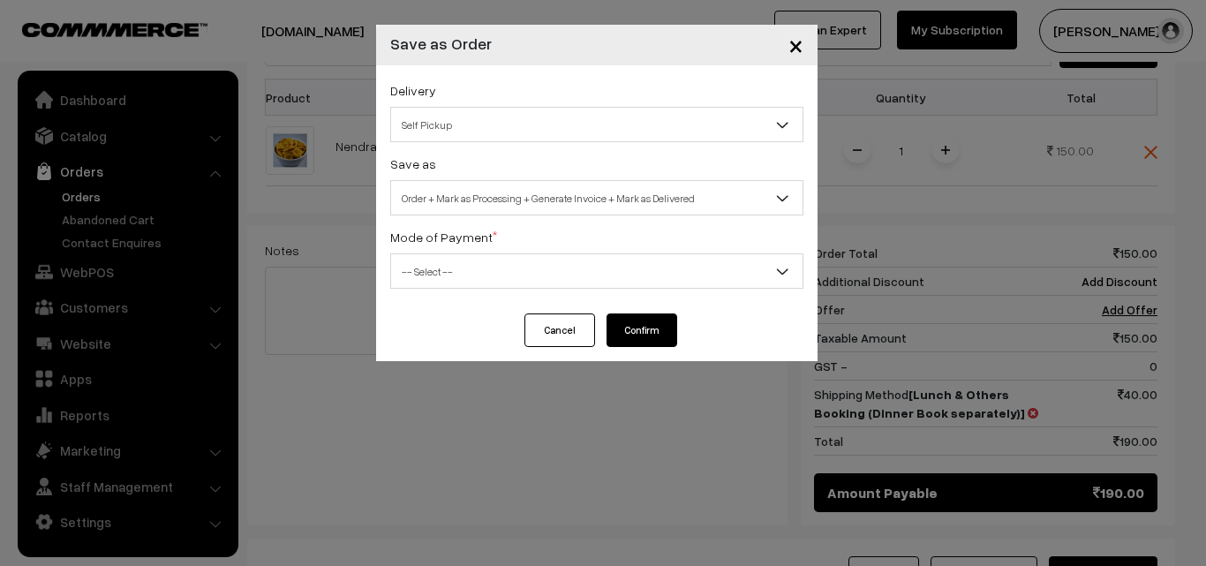
click at [620, 207] on span "Order + Mark as Processing + Generate Invoice + Mark as Delivered" at bounding box center [597, 198] width 412 height 31
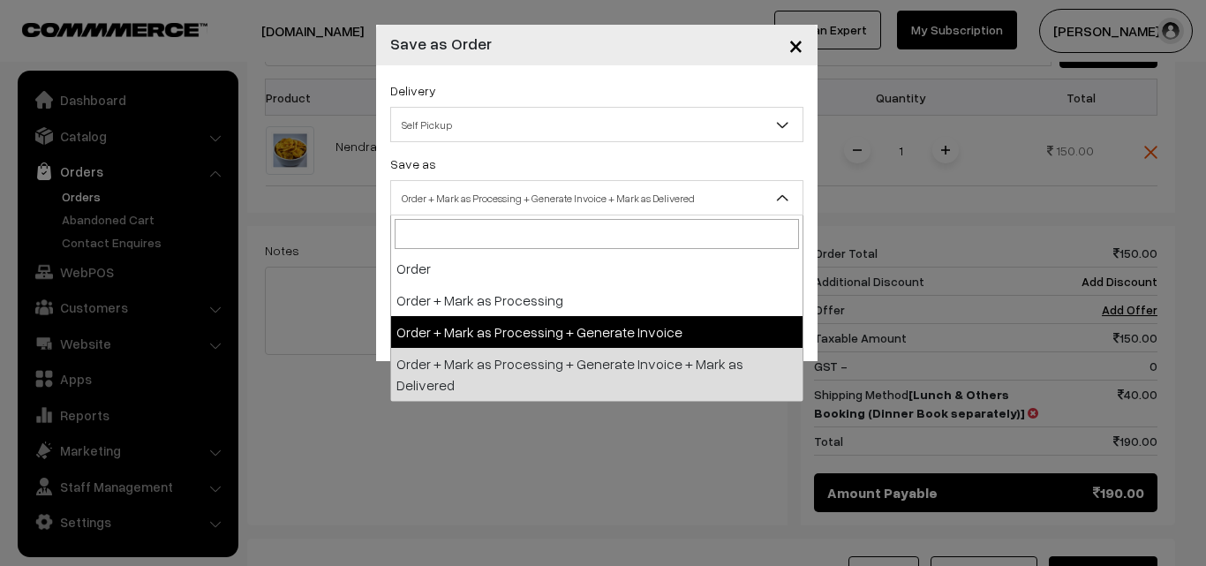
select select "3"
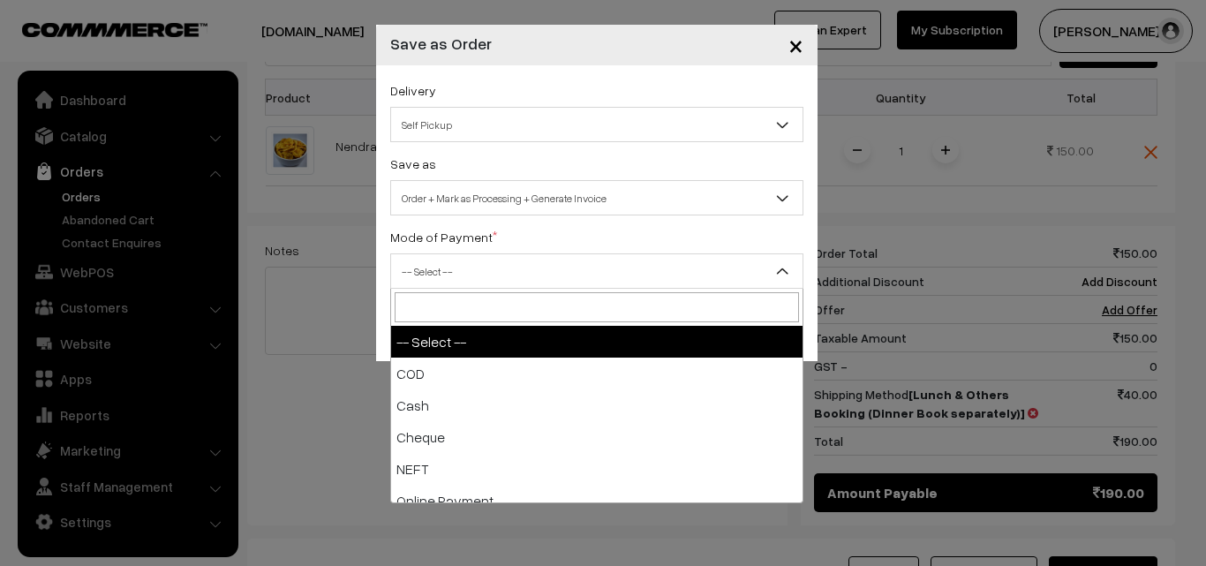
click at [506, 267] on span "-- Select --" at bounding box center [597, 271] width 412 height 31
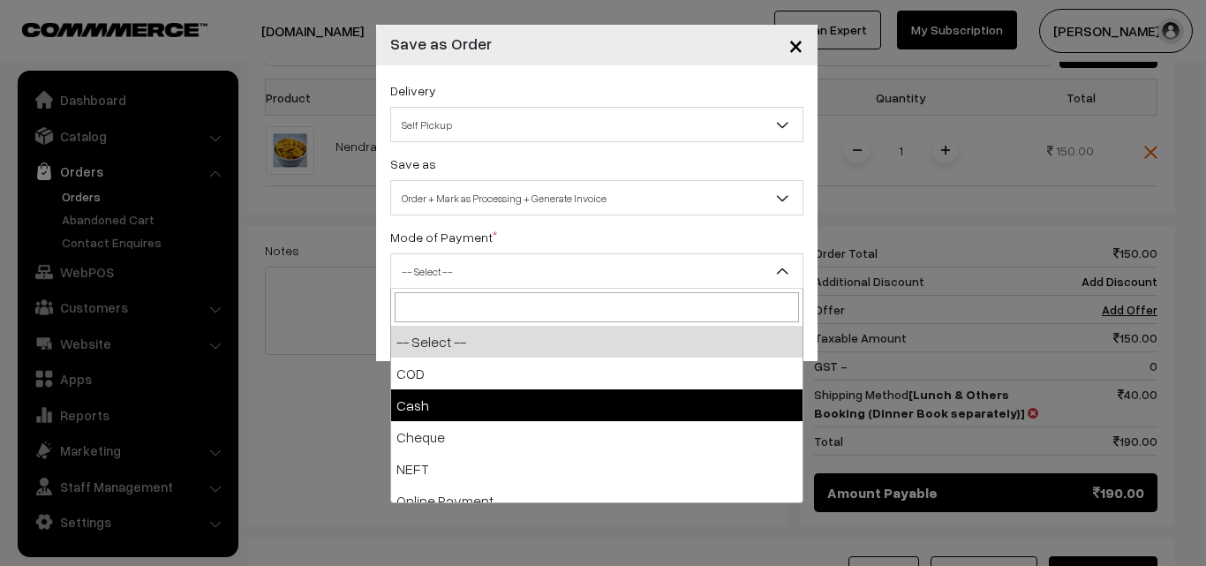
select select "2"
checkbox input "true"
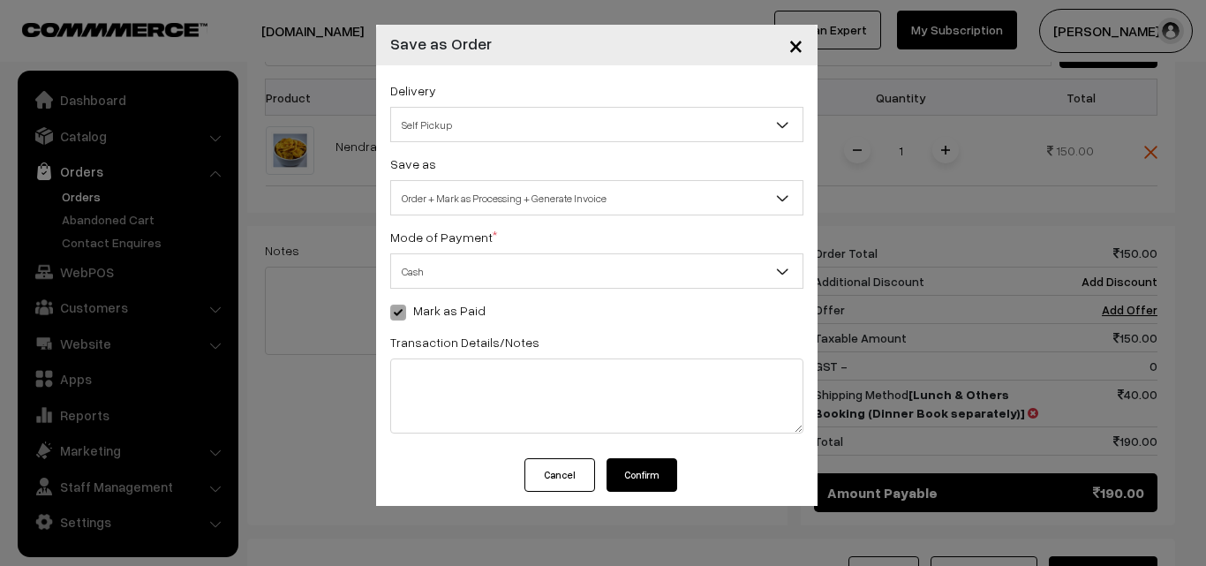
click at [569, 470] on button "Cancel" at bounding box center [560, 475] width 71 height 34
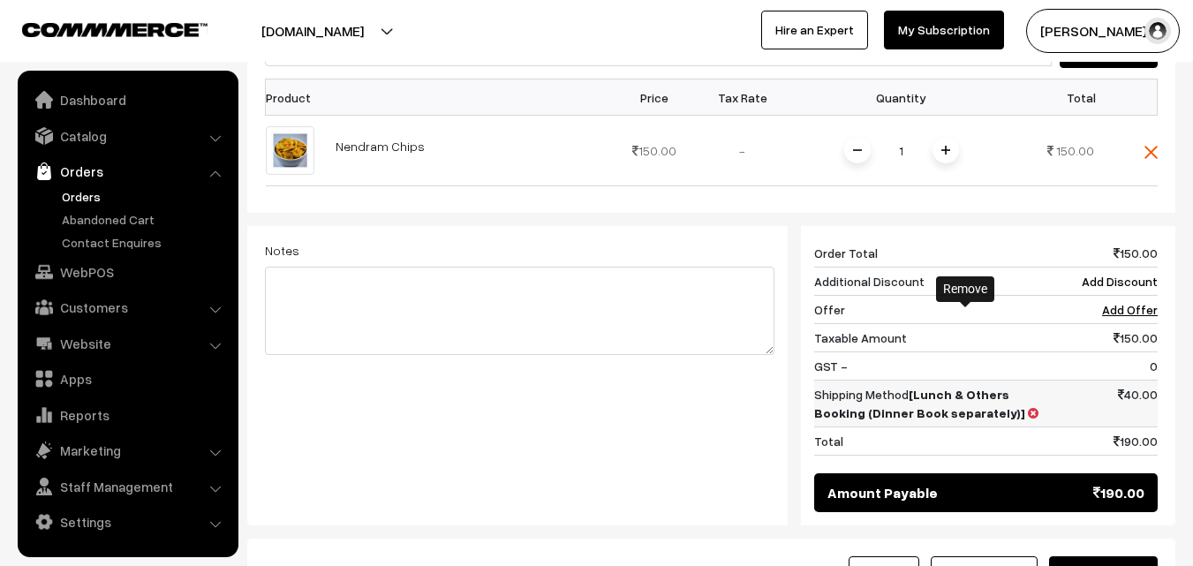
click at [1028, 407] on icon at bounding box center [1033, 413] width 11 height 12
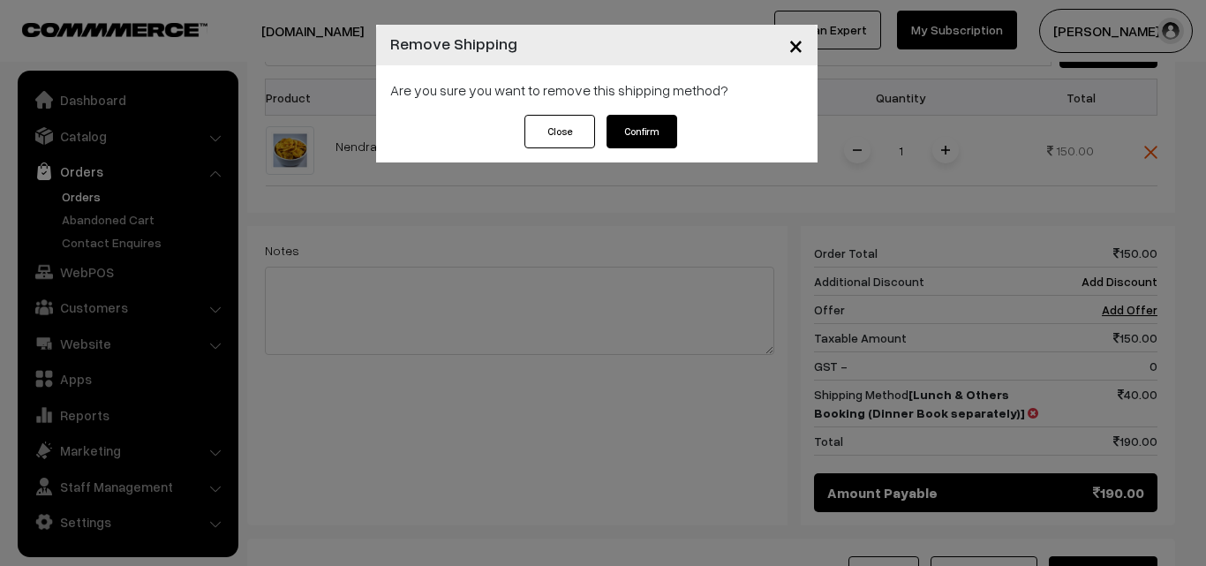
click at [620, 132] on button "Confirm" at bounding box center [642, 132] width 71 height 34
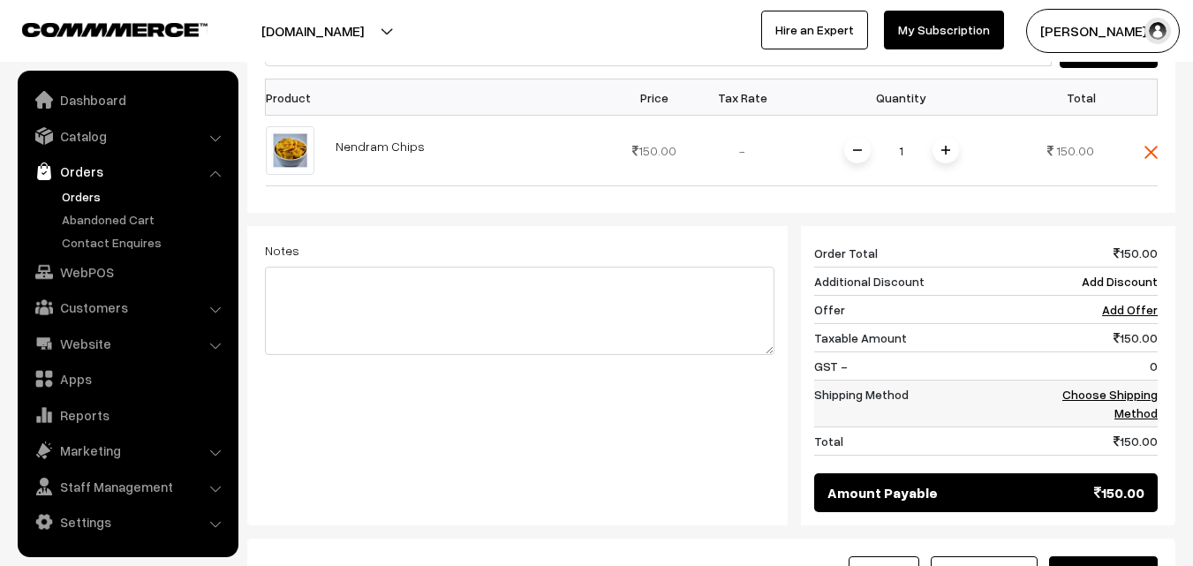
click at [1124, 387] on link "Choose Shipping Method" at bounding box center [1109, 404] width 95 height 34
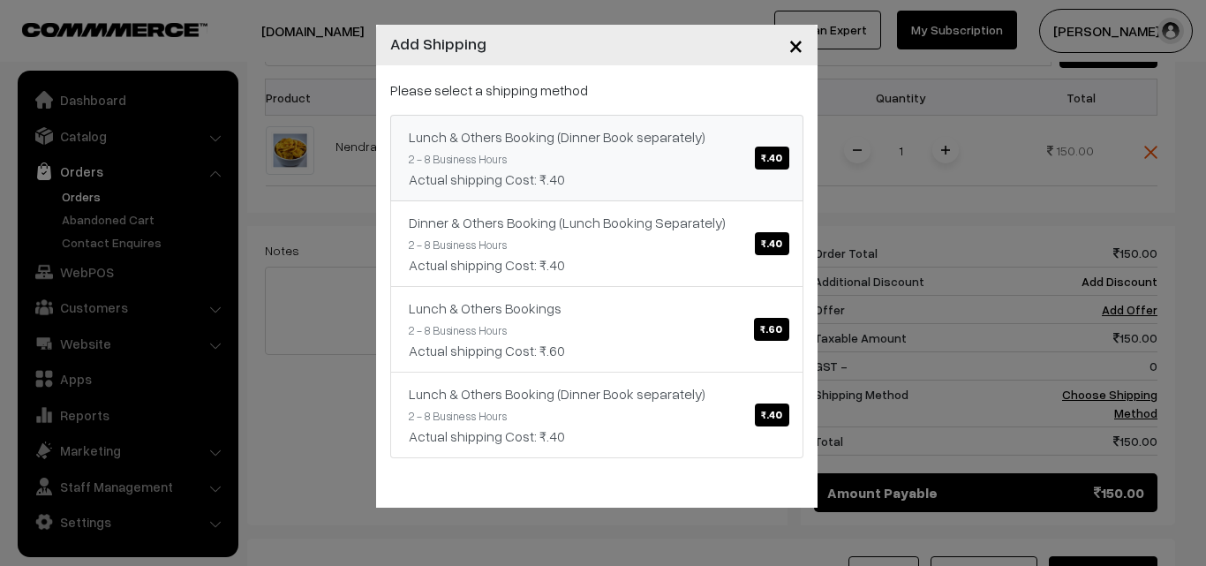
click at [590, 140] on div "Lunch & Others Booking (Dinner Book separately) ₹.40" at bounding box center [597, 136] width 376 height 21
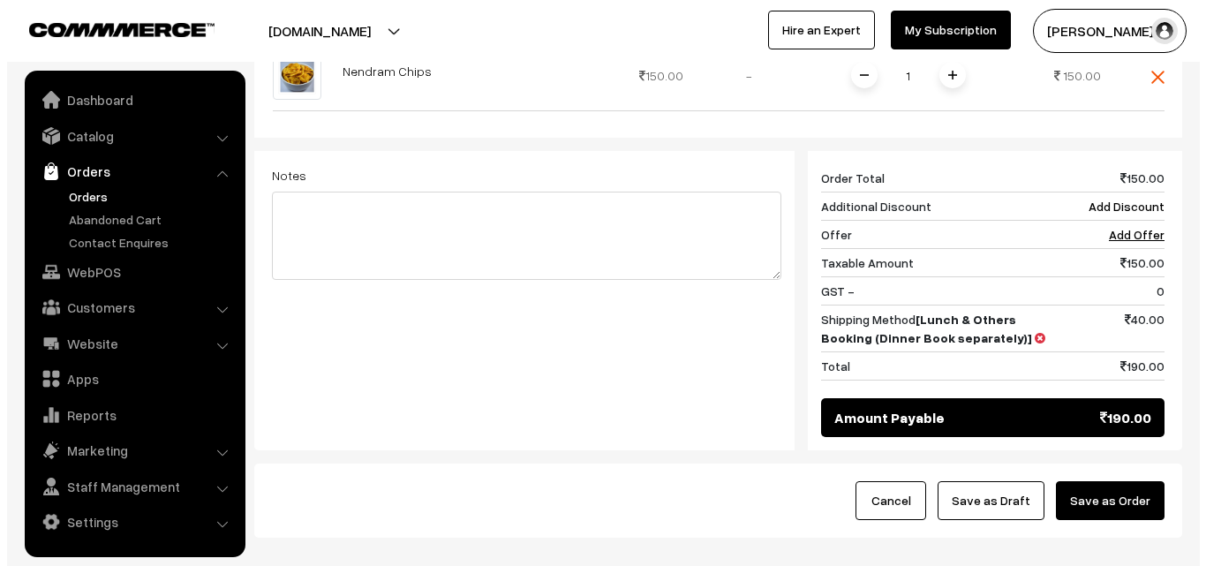
scroll to position [751, 0]
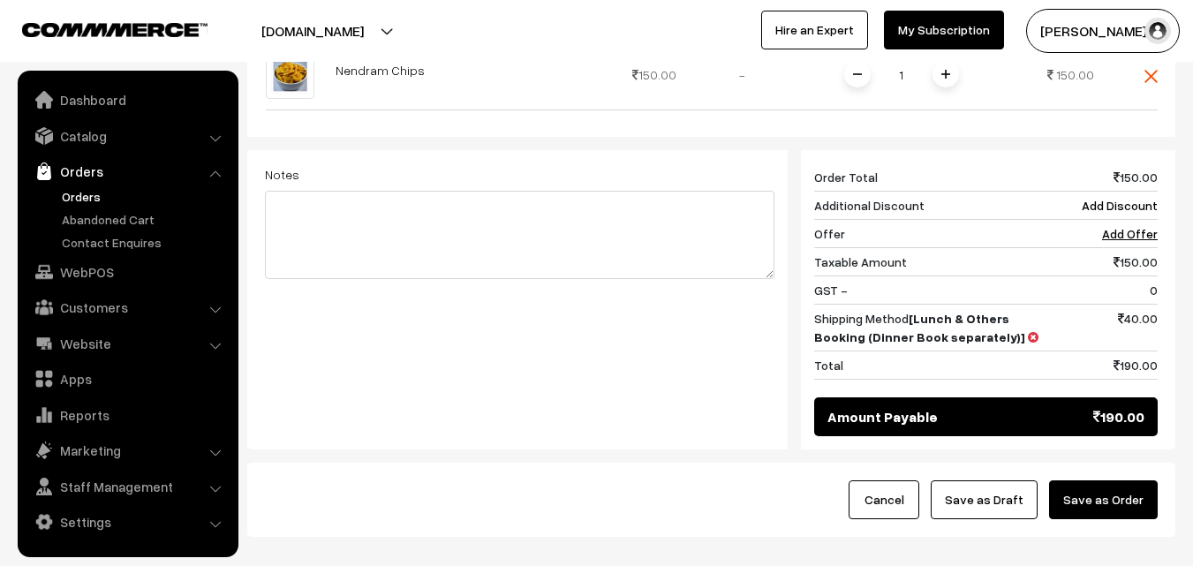
drag, startPoint x: 1106, startPoint y: 410, endPoint x: 1001, endPoint y: 422, distance: 105.8
click at [1106, 480] on button "Save as Order" at bounding box center [1103, 499] width 109 height 39
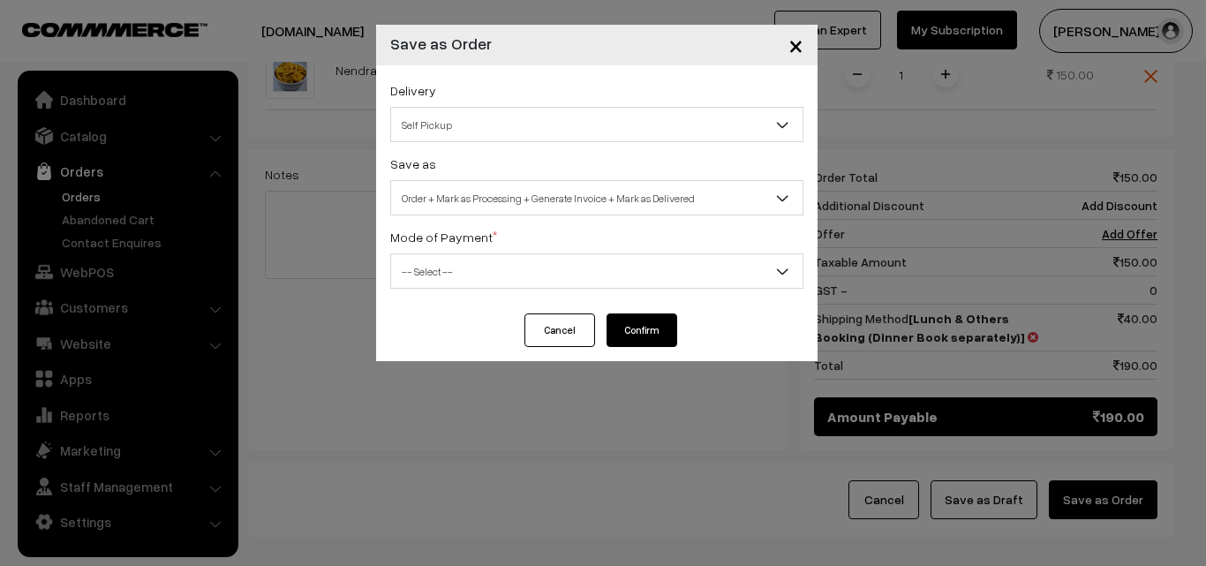
click at [498, 193] on span "Order + Mark as Processing + Generate Invoice + Mark as Delivered" at bounding box center [597, 198] width 412 height 31
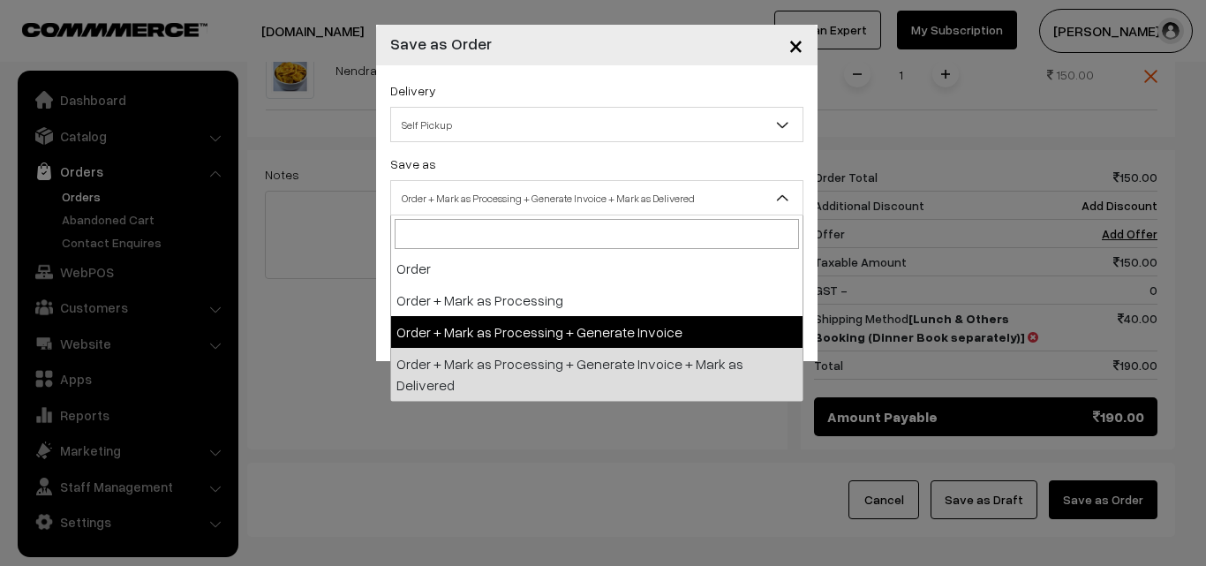
select select "3"
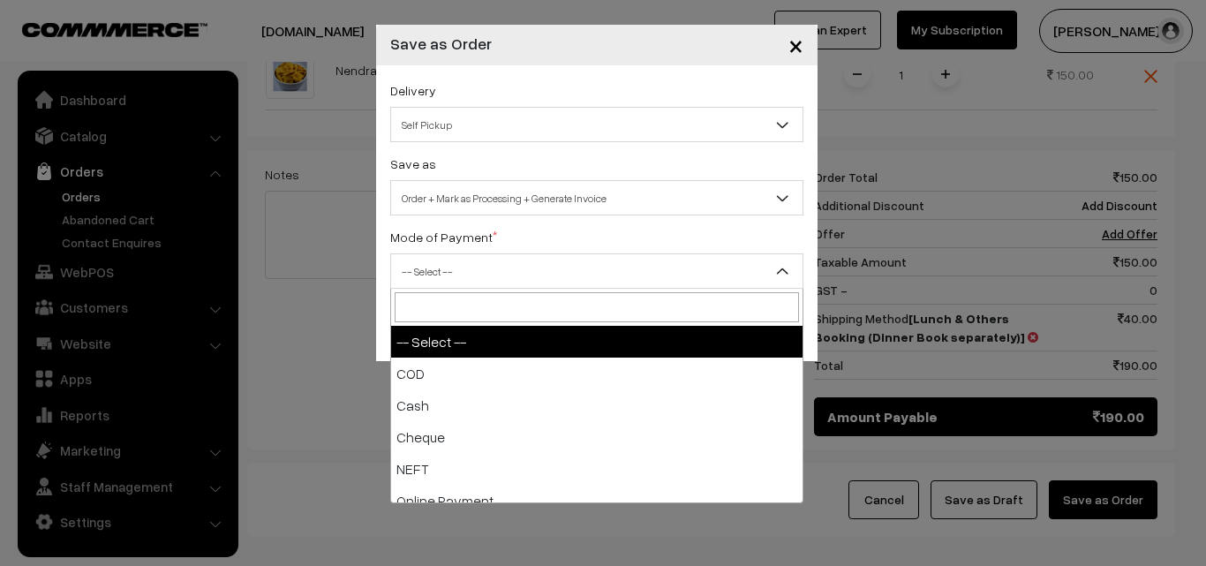
click at [437, 284] on span "-- Select --" at bounding box center [597, 271] width 412 height 31
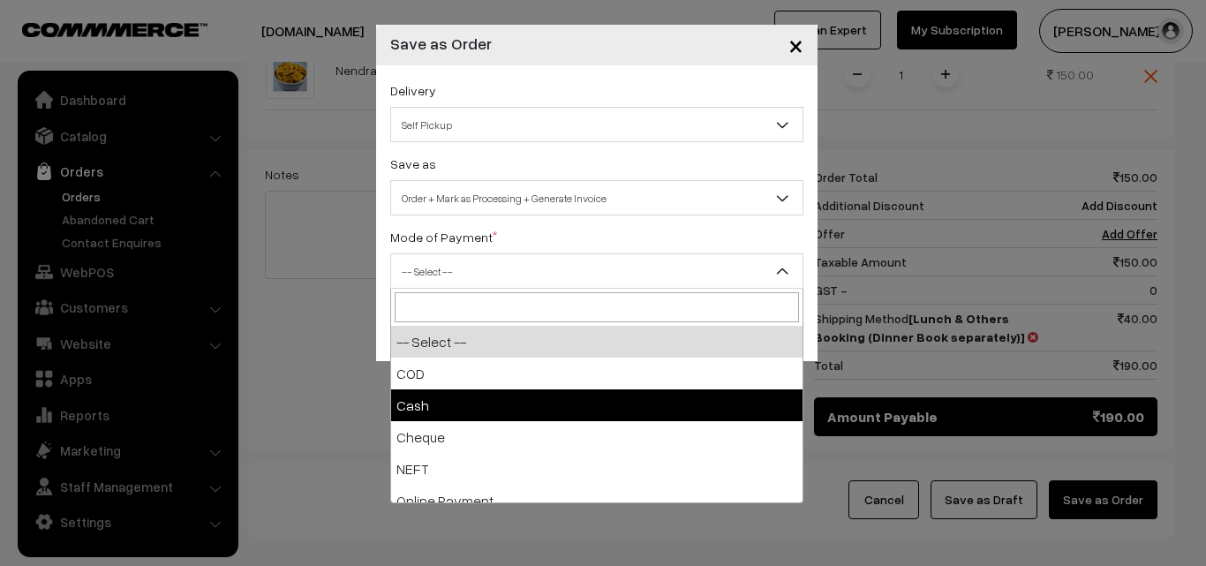
select select "2"
checkbox input "true"
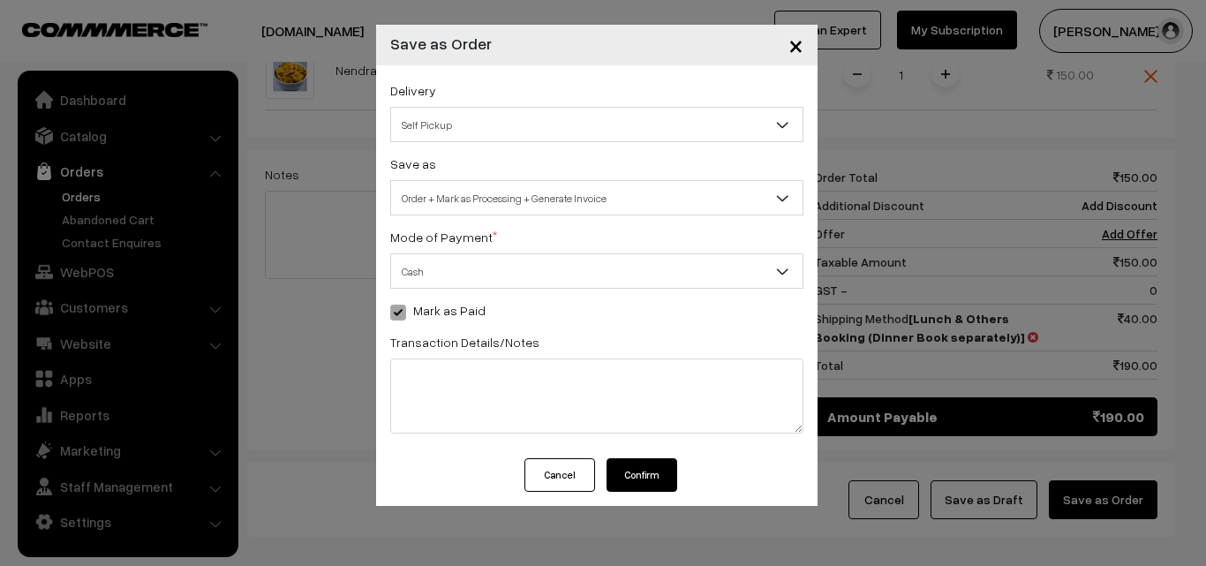
click at [657, 482] on button "Confirm" at bounding box center [642, 475] width 71 height 34
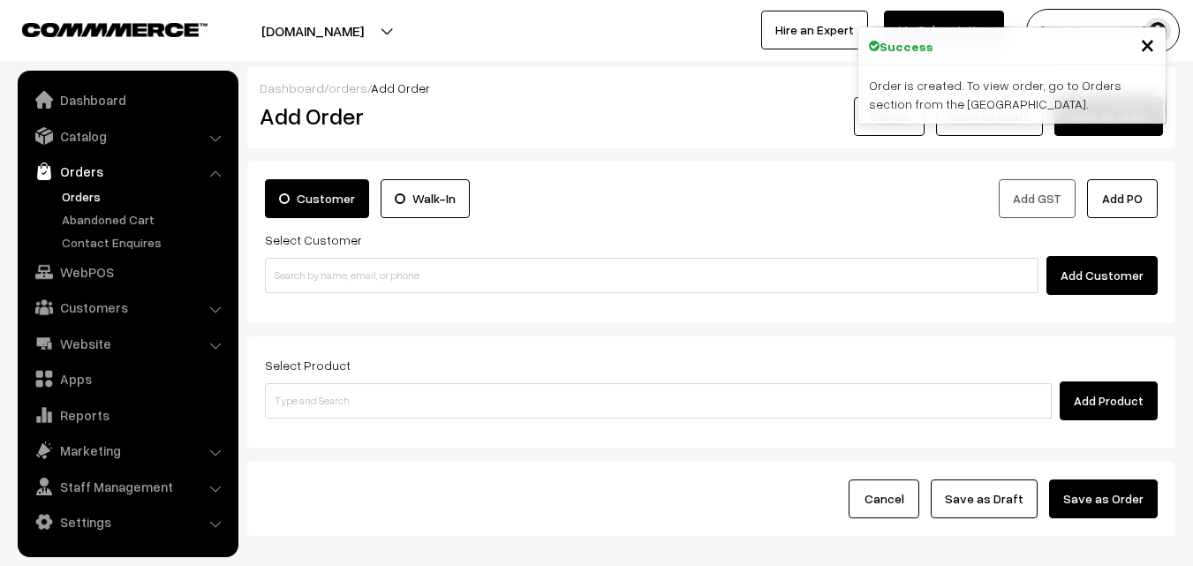
click at [100, 201] on link "Orders" at bounding box center [144, 196] width 175 height 19
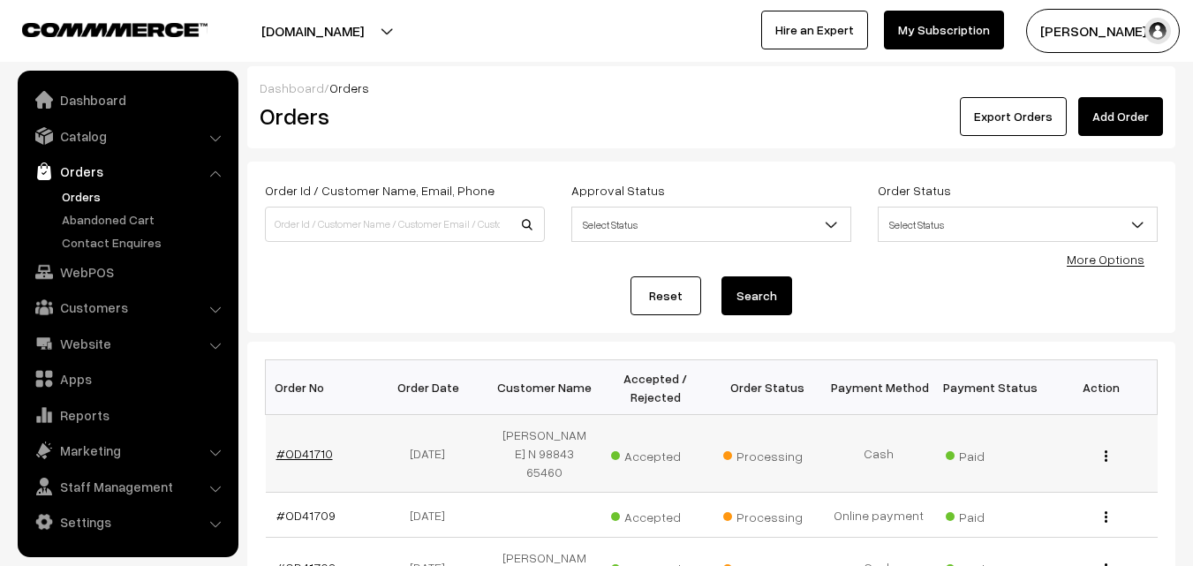
click at [306, 446] on link "#OD41710" at bounding box center [304, 453] width 57 height 15
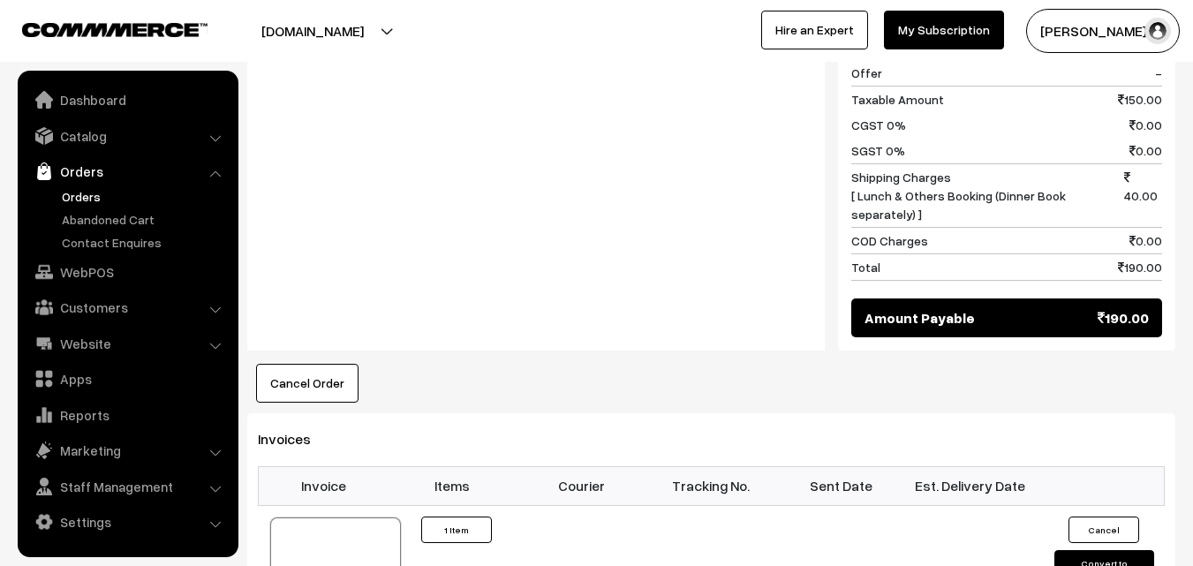
scroll to position [971, 0]
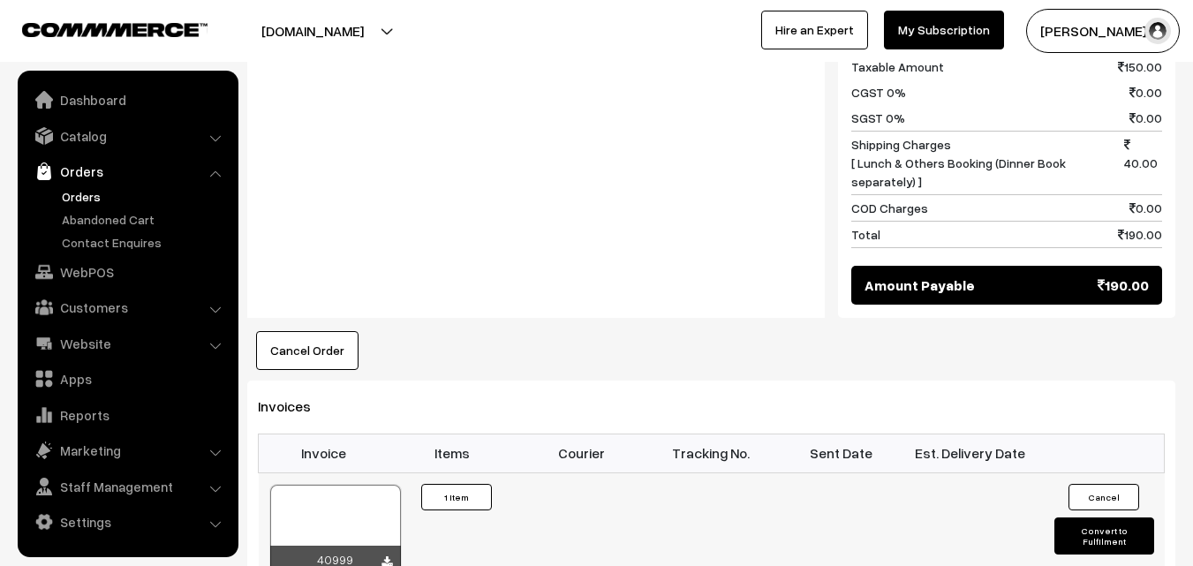
click at [343, 485] on div at bounding box center [335, 529] width 131 height 88
click at [91, 270] on link "WebPOS" at bounding box center [127, 272] width 210 height 32
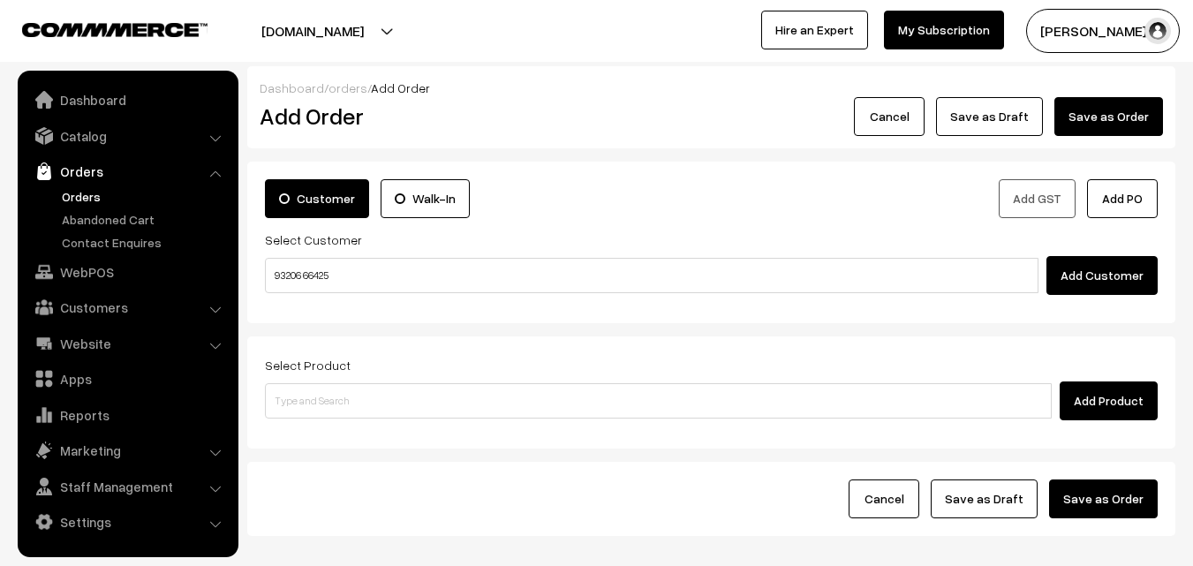
click at [324, 269] on input "93206 66425" at bounding box center [652, 275] width 774 height 35
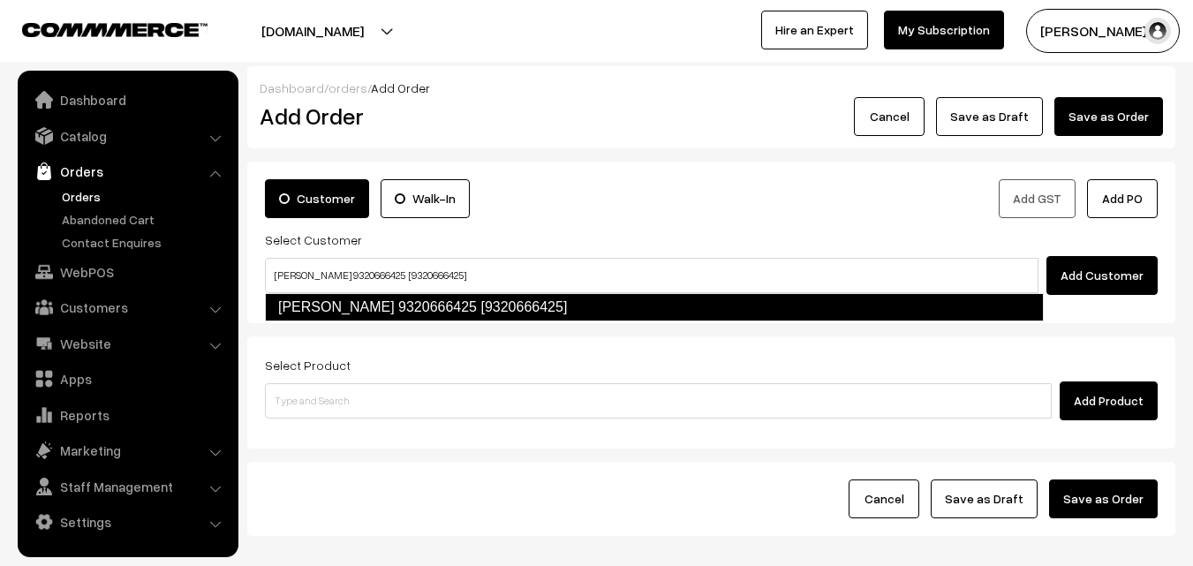
type input "Sampathkumar 9320666425 [9320666425]"
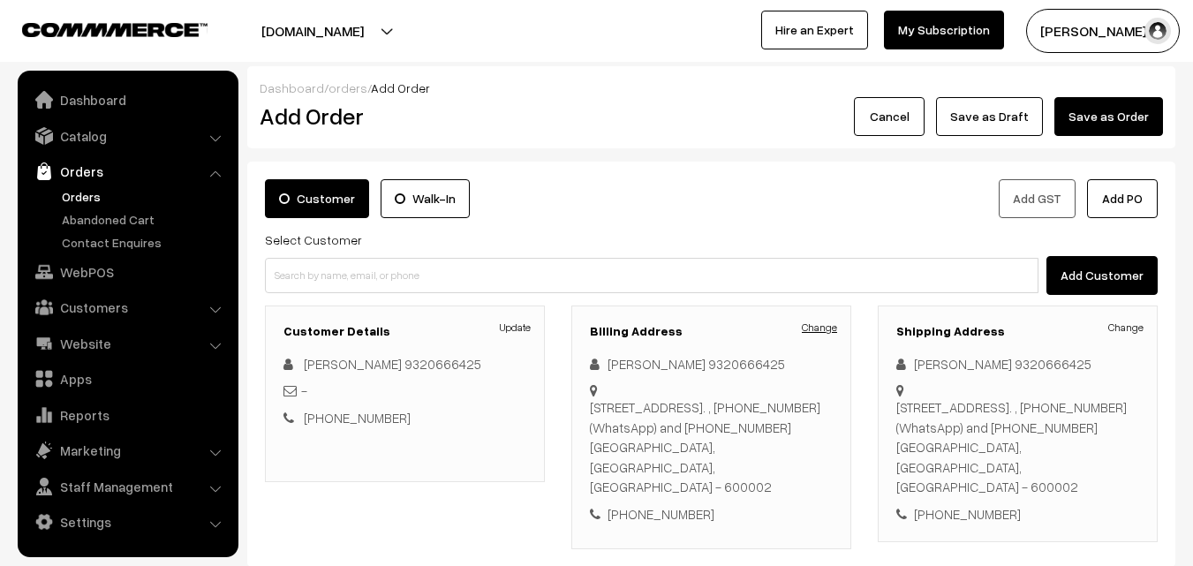
click at [831, 333] on link "Change" at bounding box center [819, 328] width 35 height 16
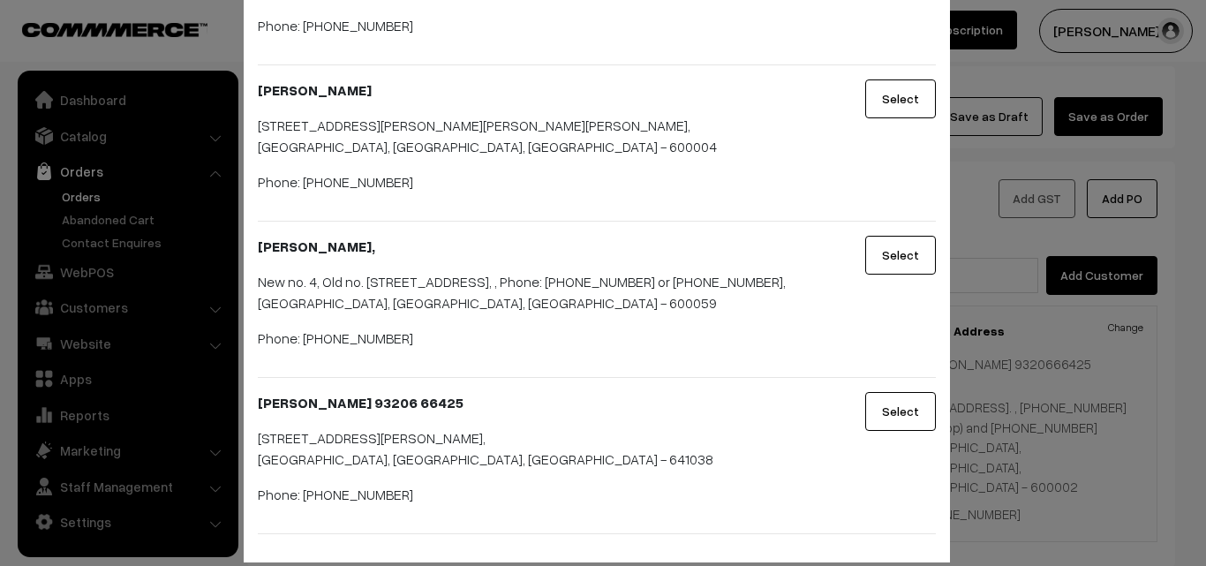
scroll to position [267, 0]
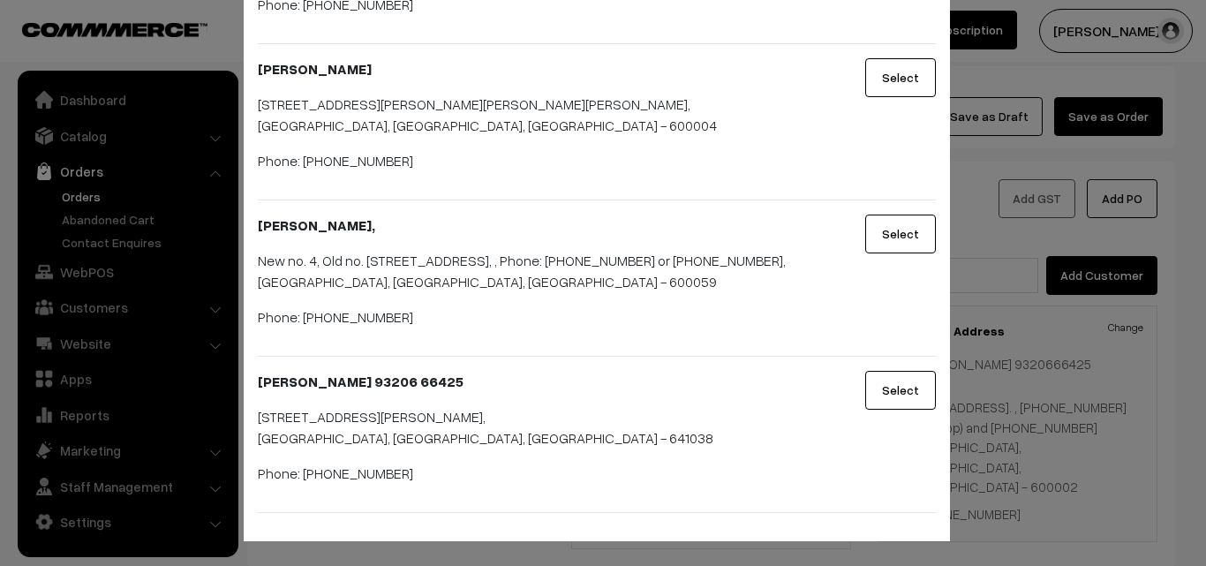
click at [905, 381] on button "Select" at bounding box center [900, 390] width 71 height 39
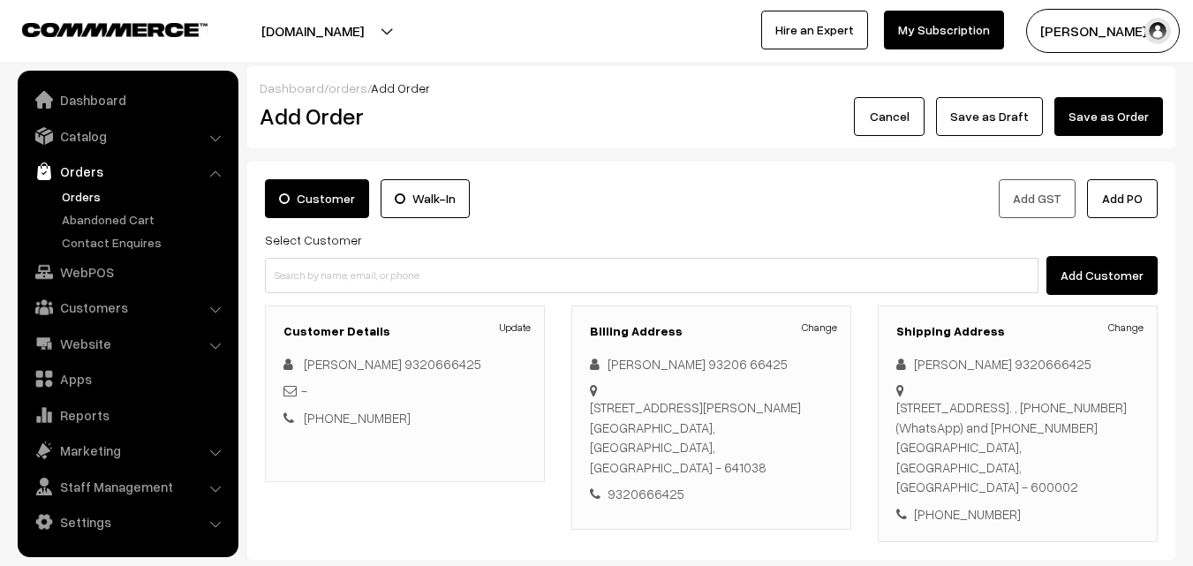
click at [1147, 327] on div "Shipping Address Change Sampathkumar 9320666425 7/19, Sunkuvar Agraharam Street…" at bounding box center [1018, 424] width 280 height 237
click at [1141, 327] on link "Change" at bounding box center [1125, 328] width 35 height 16
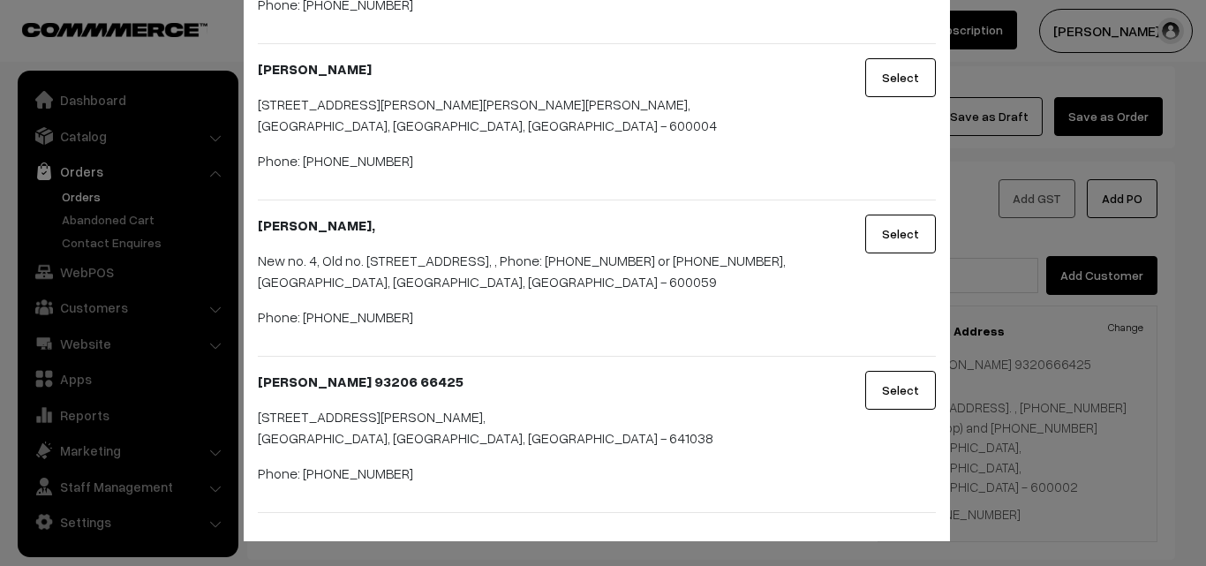
drag, startPoint x: 899, startPoint y: 387, endPoint x: 770, endPoint y: 407, distance: 130.5
click at [899, 387] on button "Select" at bounding box center [900, 390] width 71 height 39
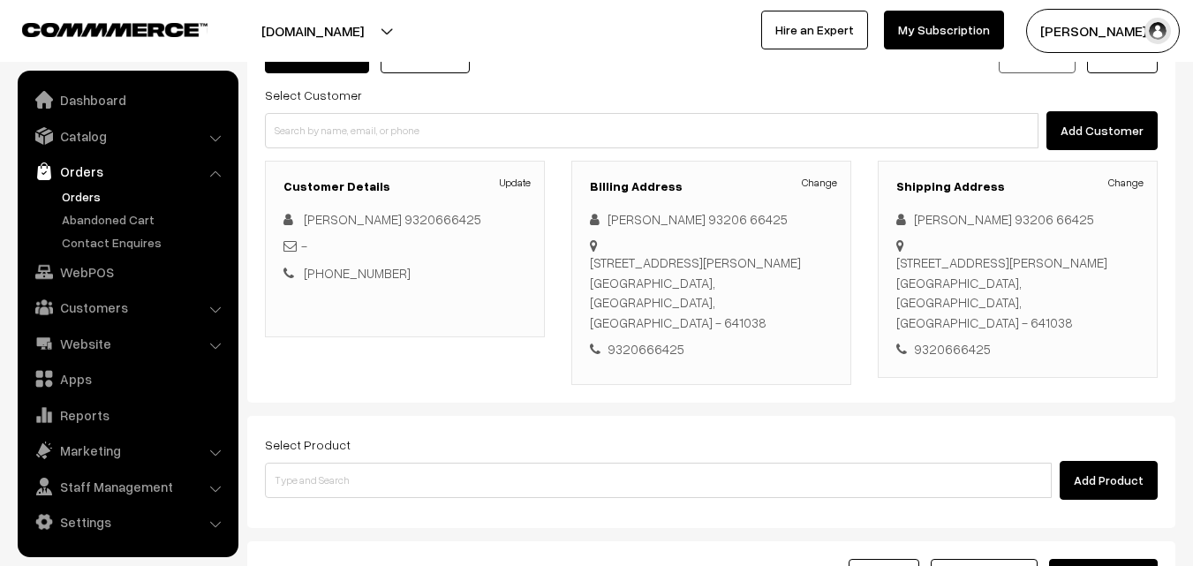
scroll to position [302, 0]
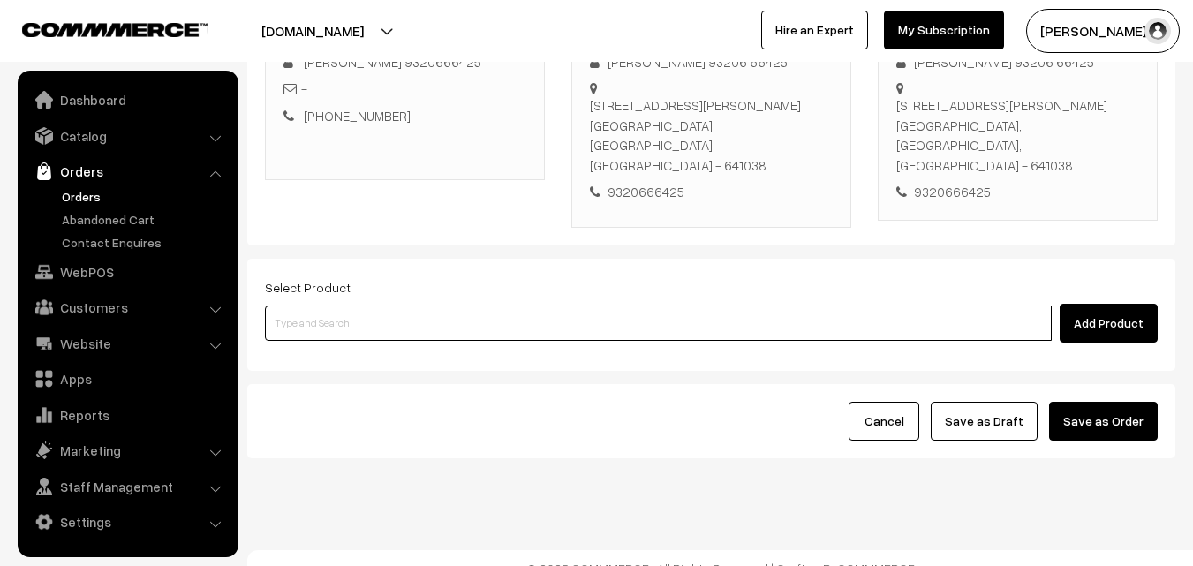
click at [459, 306] on input at bounding box center [658, 323] width 787 height 35
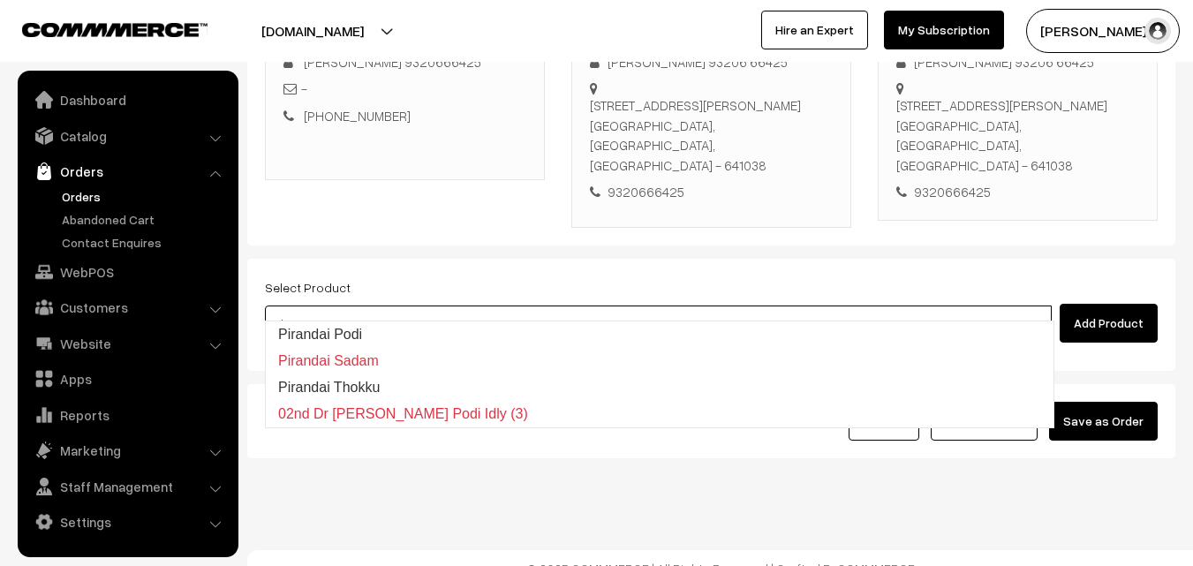
type input "Pirandai Podi"
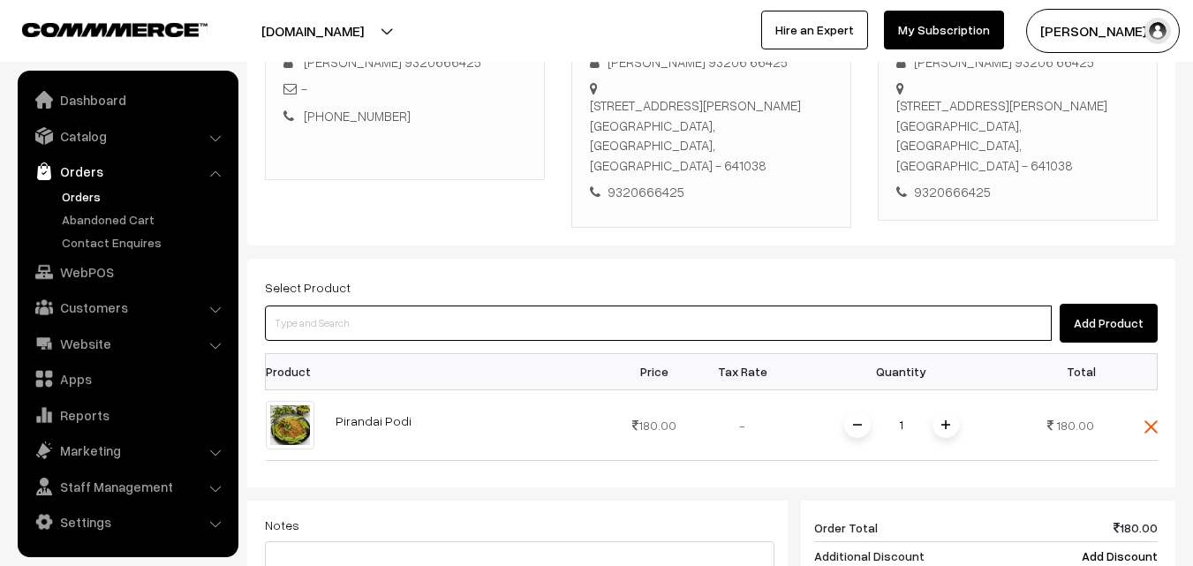
click at [457, 306] on input at bounding box center [658, 323] width 787 height 35
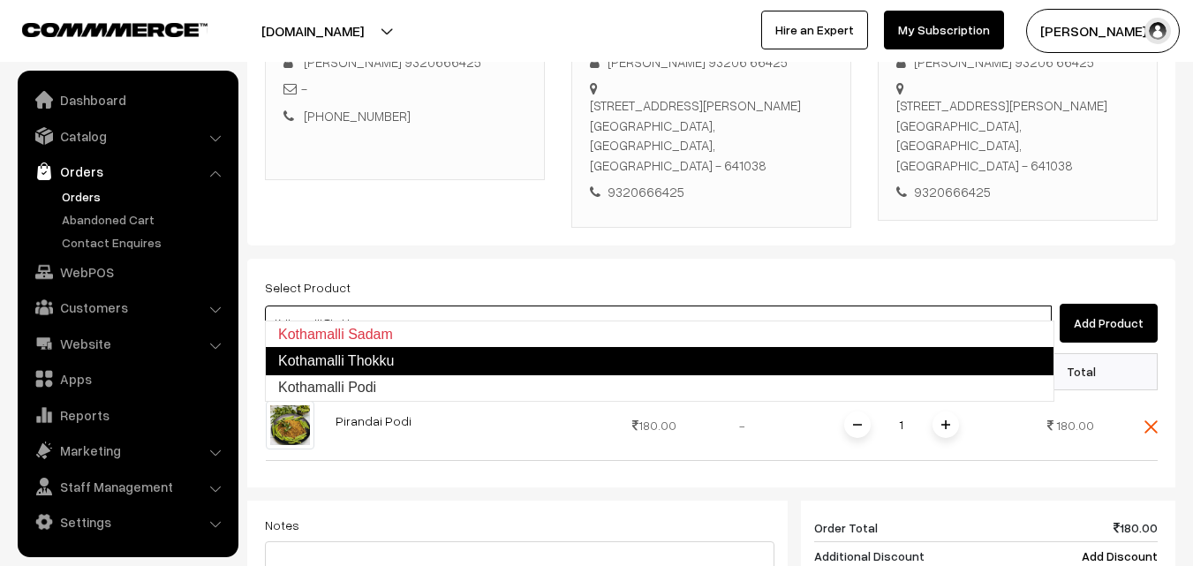
type input "Kothamalli Podi"
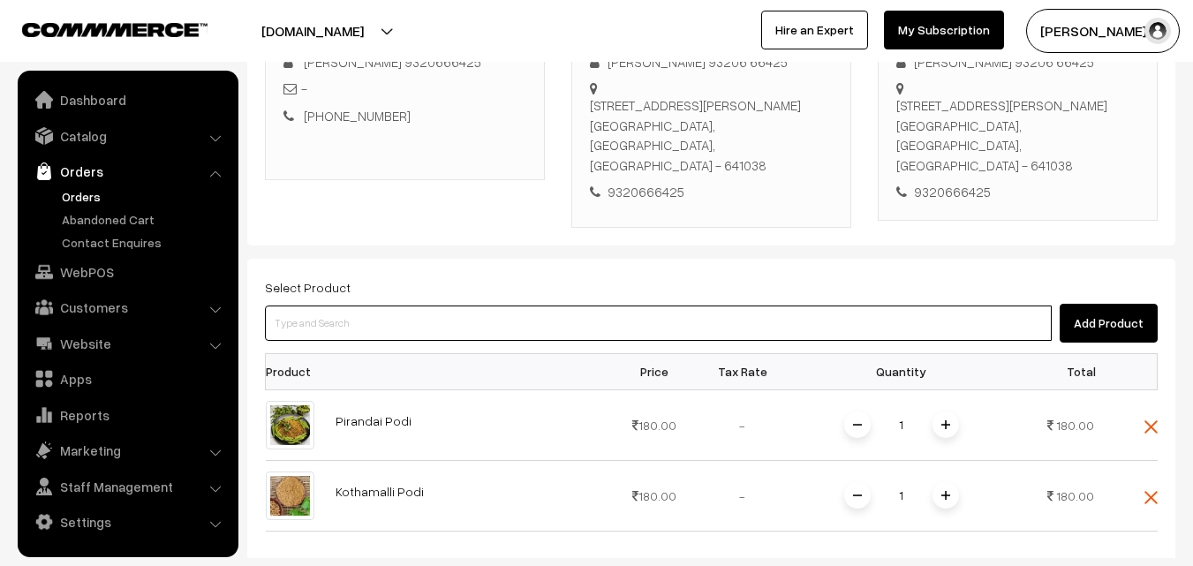
drag, startPoint x: 449, startPoint y: 294, endPoint x: 340, endPoint y: 260, distance: 113.9
click at [430, 306] on input at bounding box center [658, 323] width 787 height 35
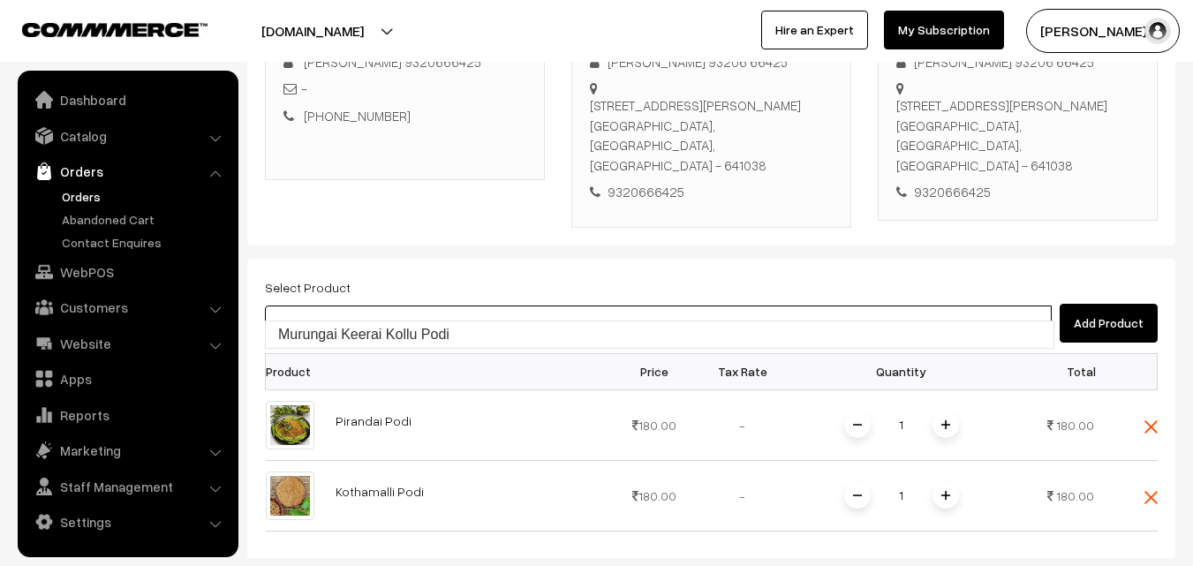
type input "Murungai Keerai Kollu Podi"
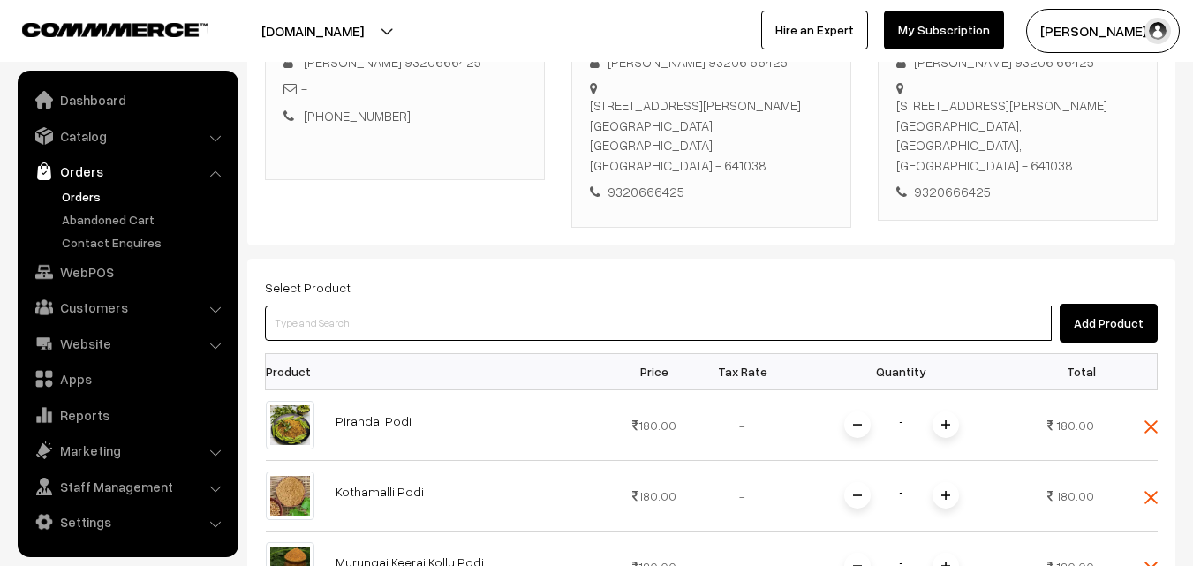
click at [413, 306] on input at bounding box center [658, 323] width 787 height 35
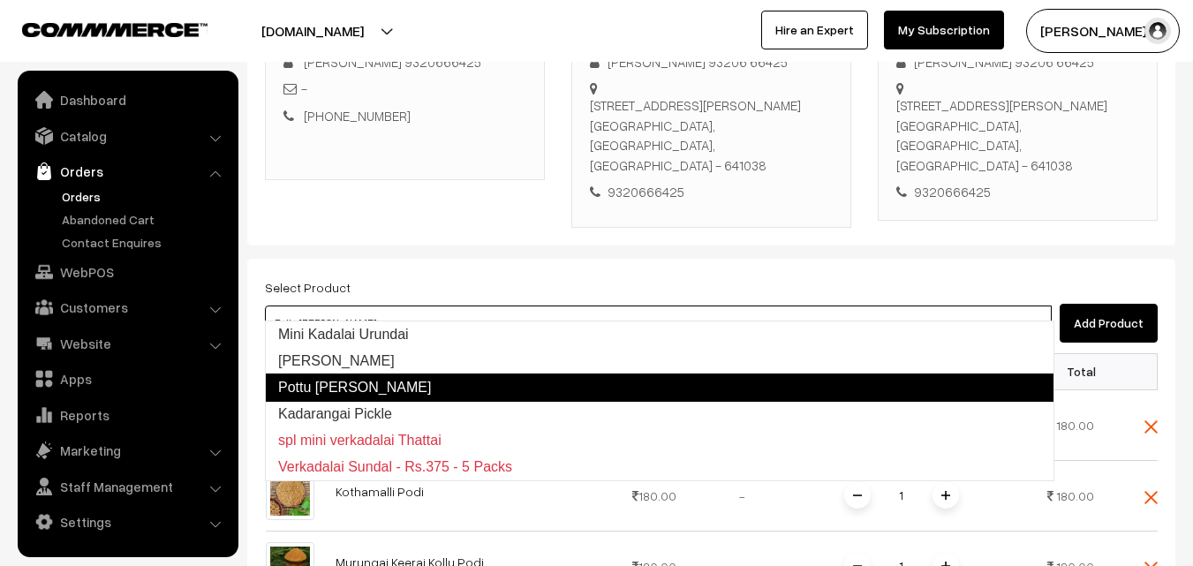
type input "Kadarangai Pickle"
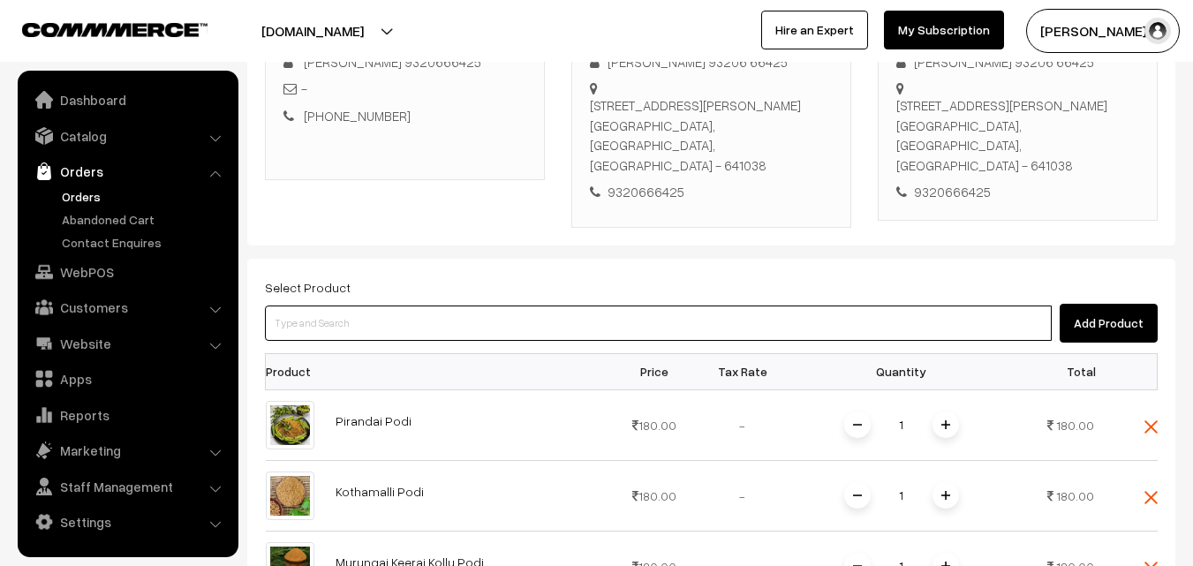
click at [404, 306] on input at bounding box center [658, 323] width 787 height 35
click at [433, 314] on input at bounding box center [658, 323] width 787 height 35
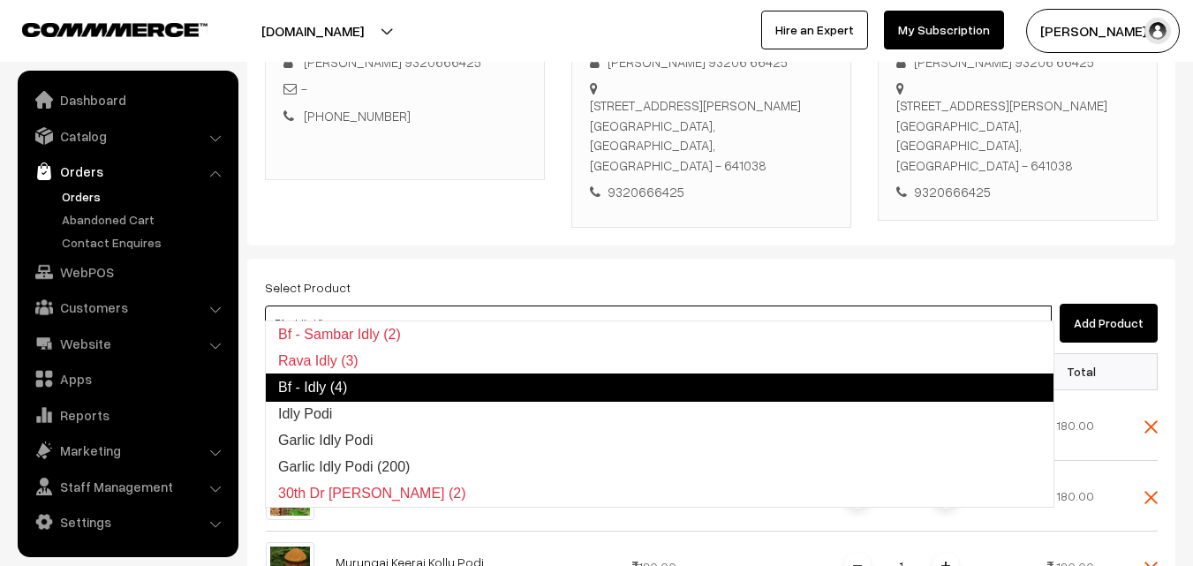
type input "Idly Podi"
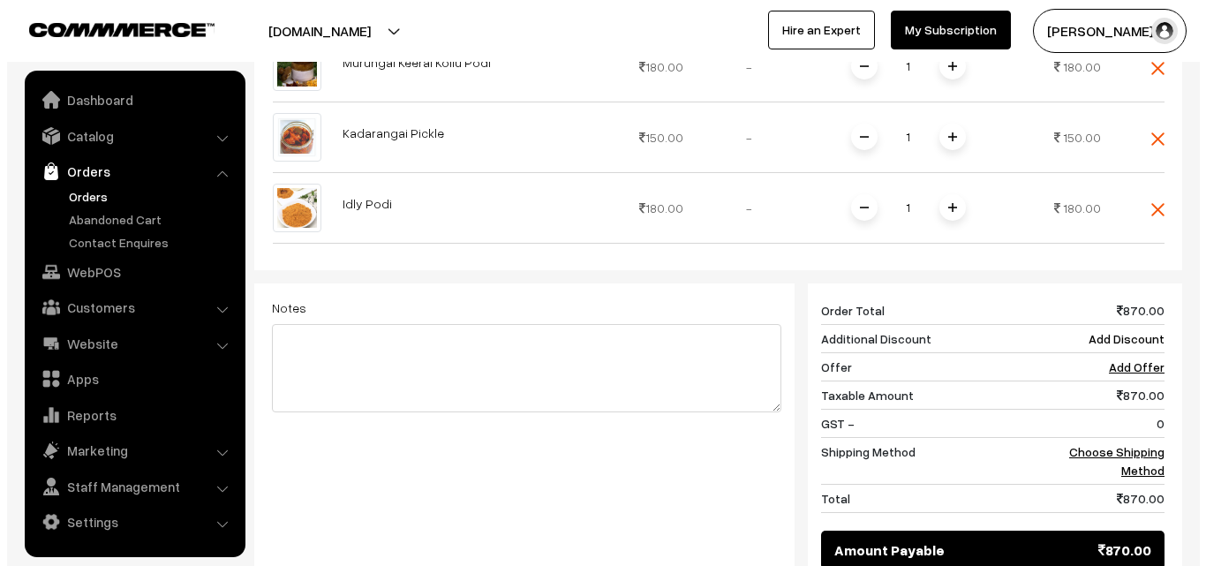
scroll to position [920, 0]
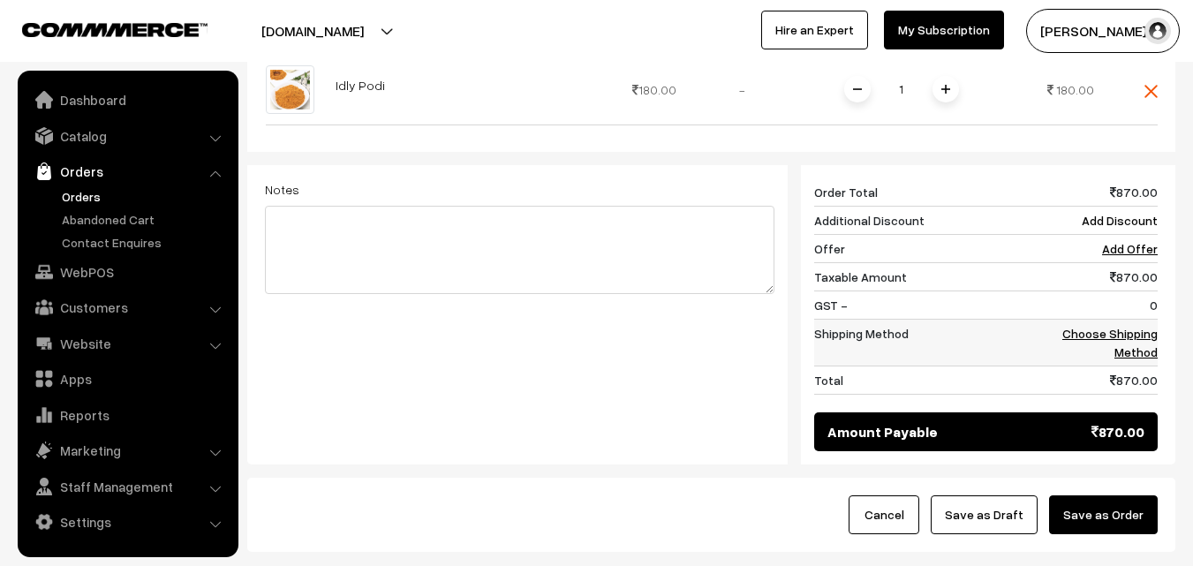
click at [1143, 326] on link "Choose Shipping Method" at bounding box center [1109, 343] width 95 height 34
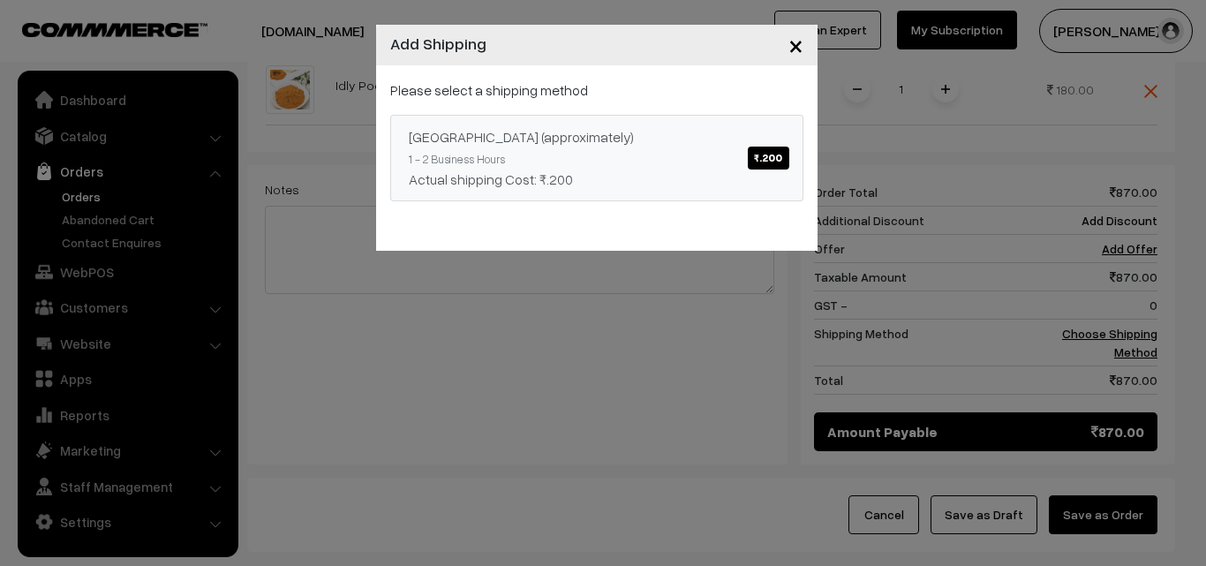
click at [681, 174] on div "Actual shipping Cost: ₹.200" at bounding box center [597, 179] width 376 height 21
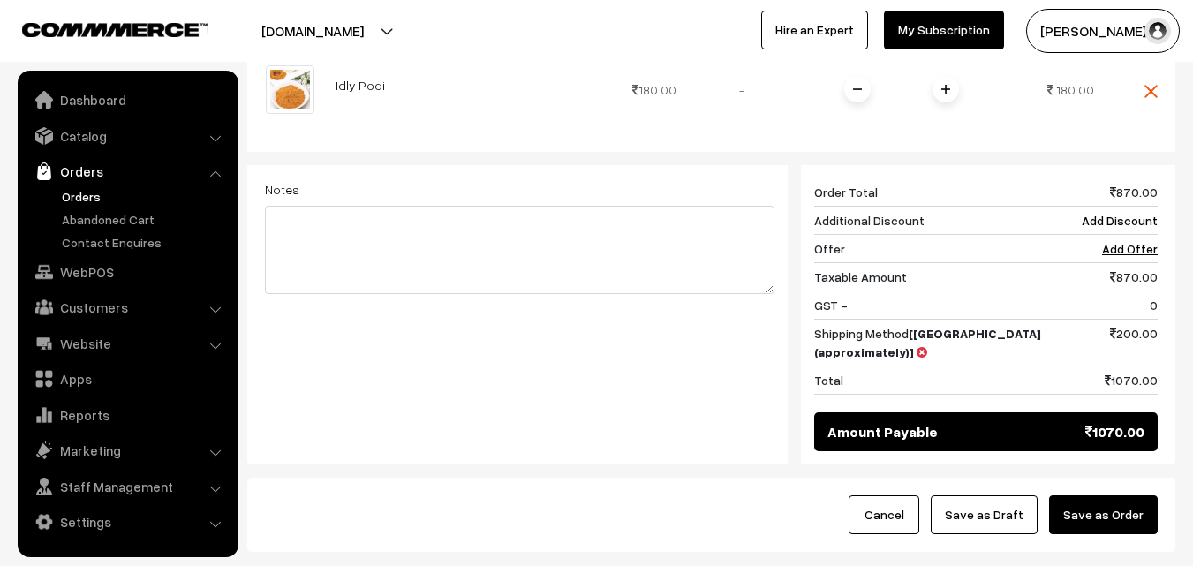
drag, startPoint x: 1104, startPoint y: 495, endPoint x: 962, endPoint y: 496, distance: 142.2
click at [1105, 495] on button "Save as Order" at bounding box center [1103, 514] width 109 height 39
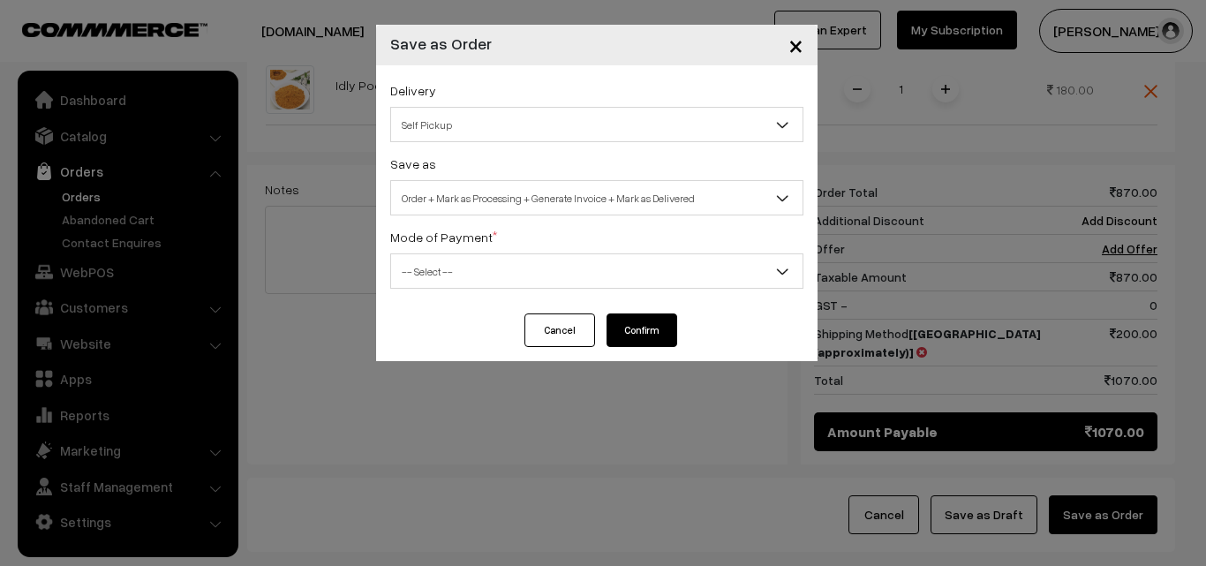
click at [584, 186] on span "Order + Mark as Processing + Generate Invoice + Mark as Delivered" at bounding box center [597, 198] width 412 height 31
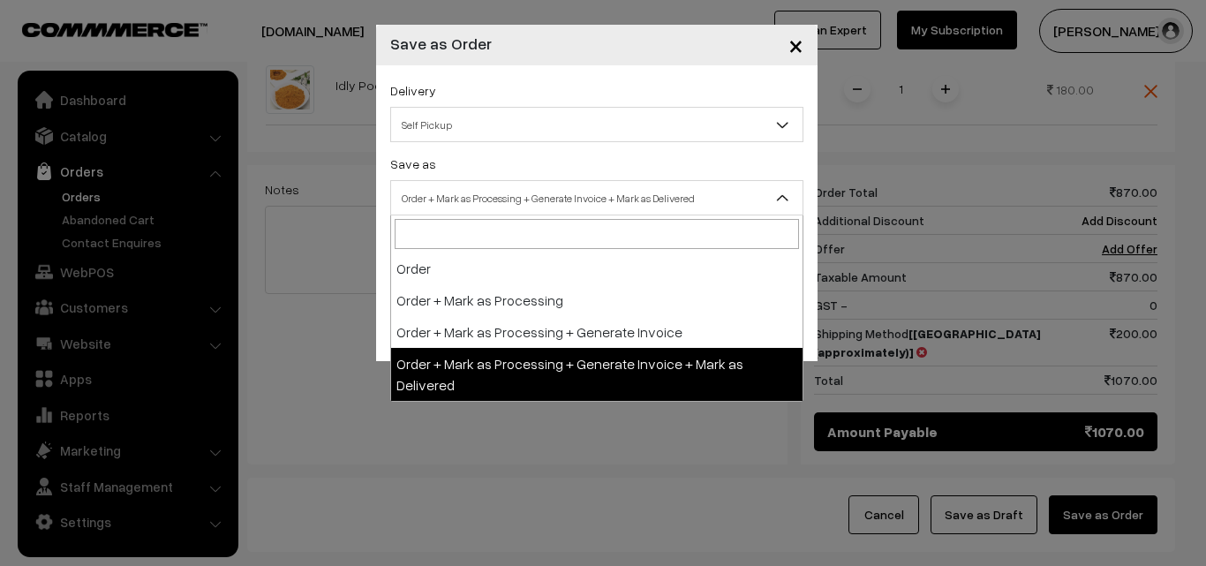
select select "3"
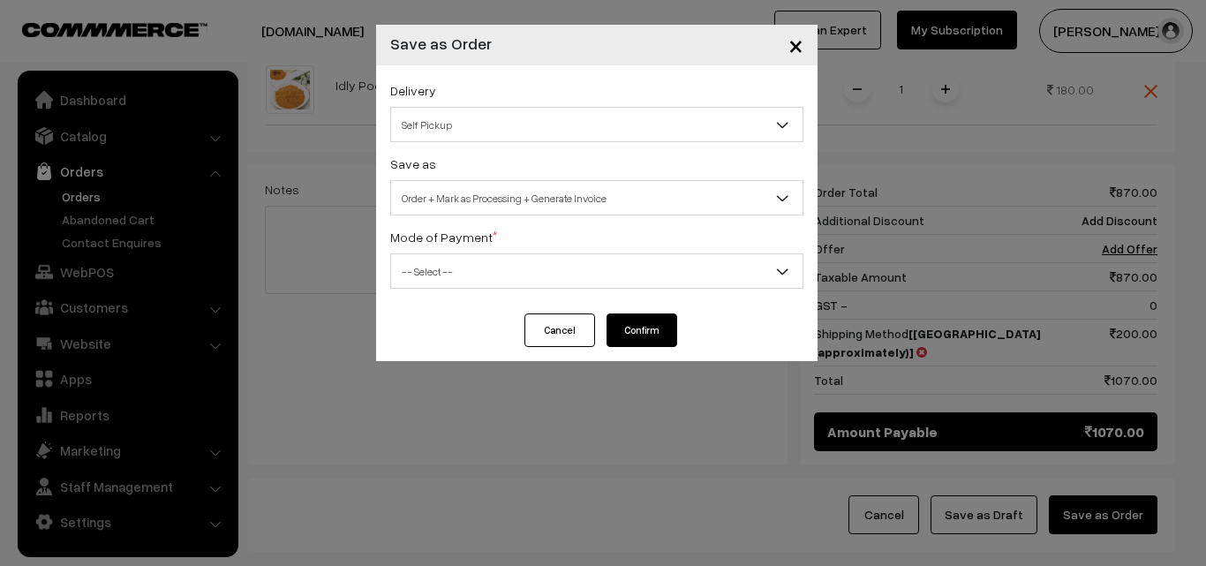
click at [472, 257] on span "-- Select --" at bounding box center [597, 271] width 412 height 31
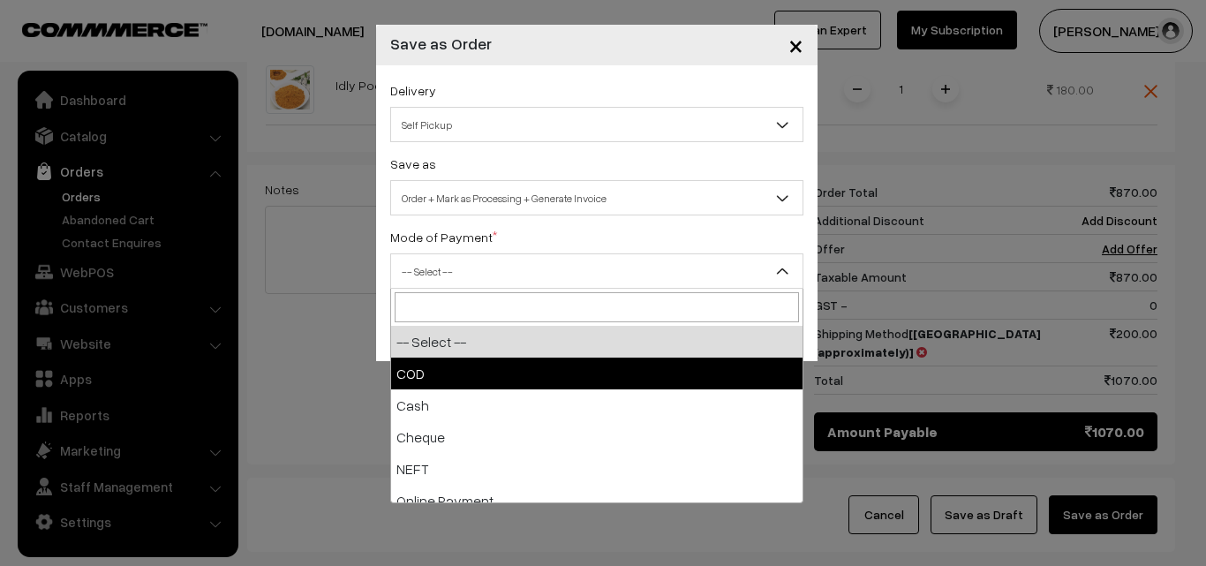
select select "1"
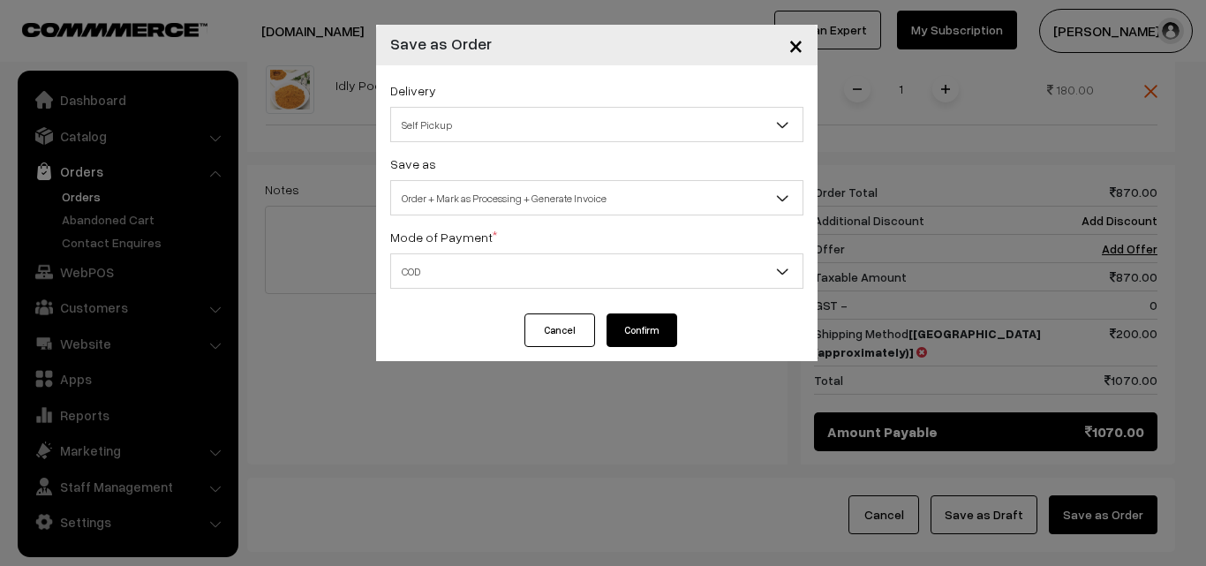
drag, startPoint x: 644, startPoint y: 333, endPoint x: 638, endPoint y: 344, distance: 13.0
click at [646, 332] on button "Confirm" at bounding box center [642, 330] width 71 height 34
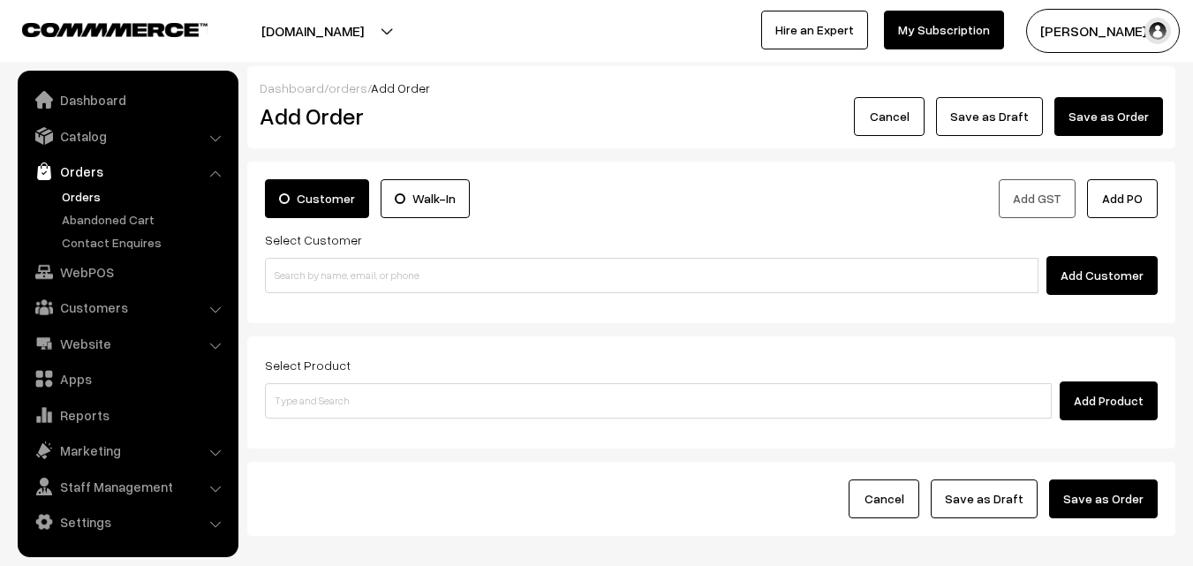
click at [110, 192] on link "Orders" at bounding box center [144, 196] width 175 height 19
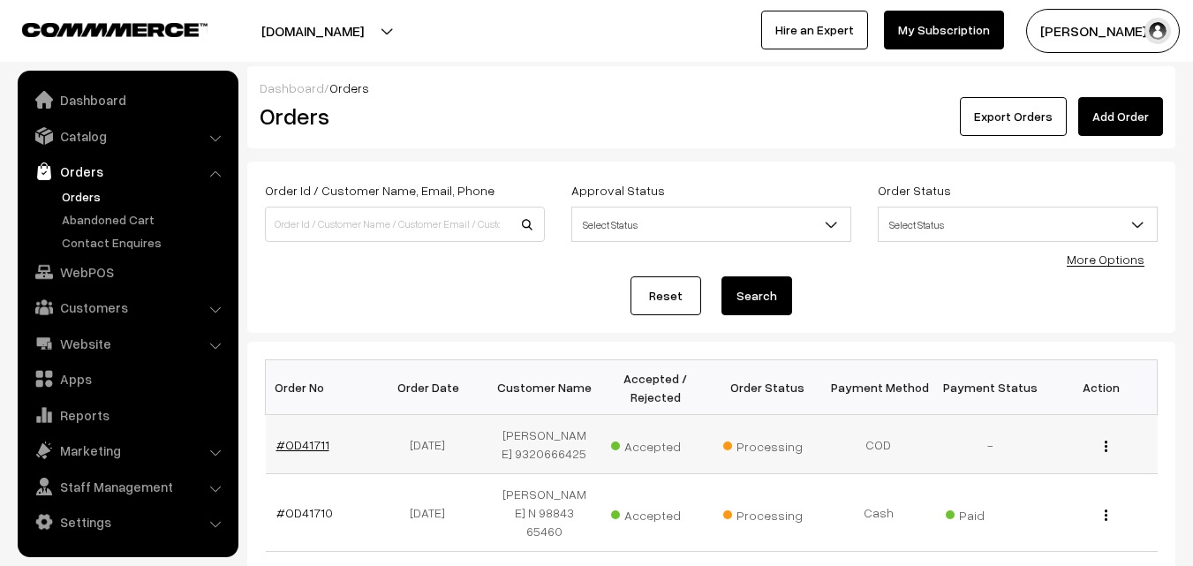
click at [309, 449] on link "#OD41711" at bounding box center [302, 444] width 53 height 15
drag, startPoint x: 319, startPoint y: 442, endPoint x: 322, endPoint y: 425, distance: 17.1
click at [319, 440] on link "#OD41711" at bounding box center [302, 444] width 53 height 15
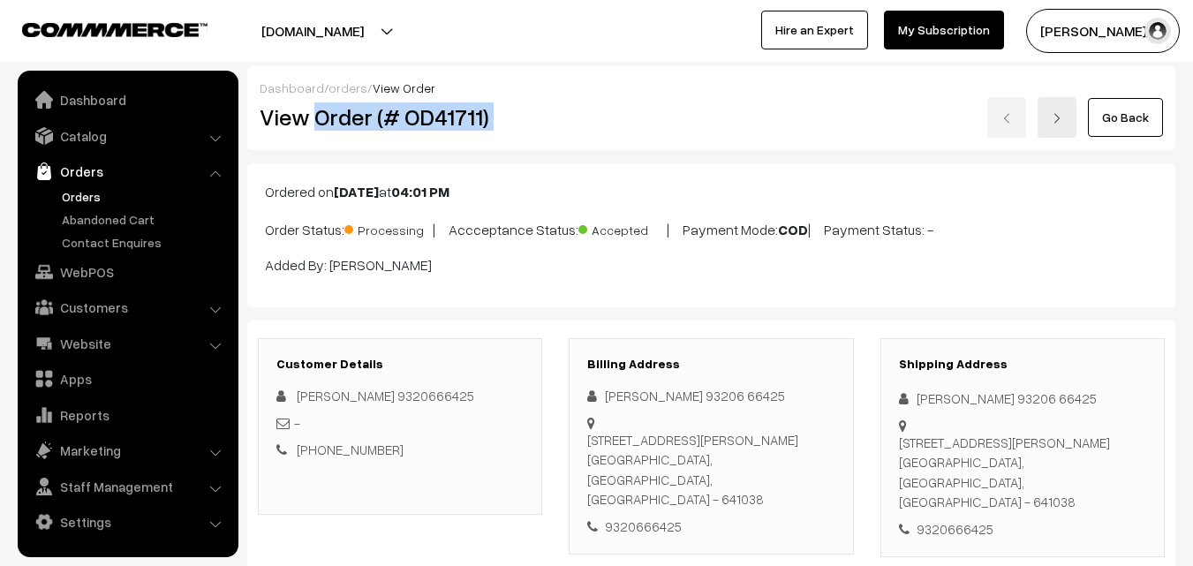
drag, startPoint x: 315, startPoint y: 116, endPoint x: 652, endPoint y: 155, distance: 338.7
click at [668, 119] on div "View Order (# OD41711) Go Back" at bounding box center [711, 117] width 930 height 41
copy div "Order (# OD41711)"
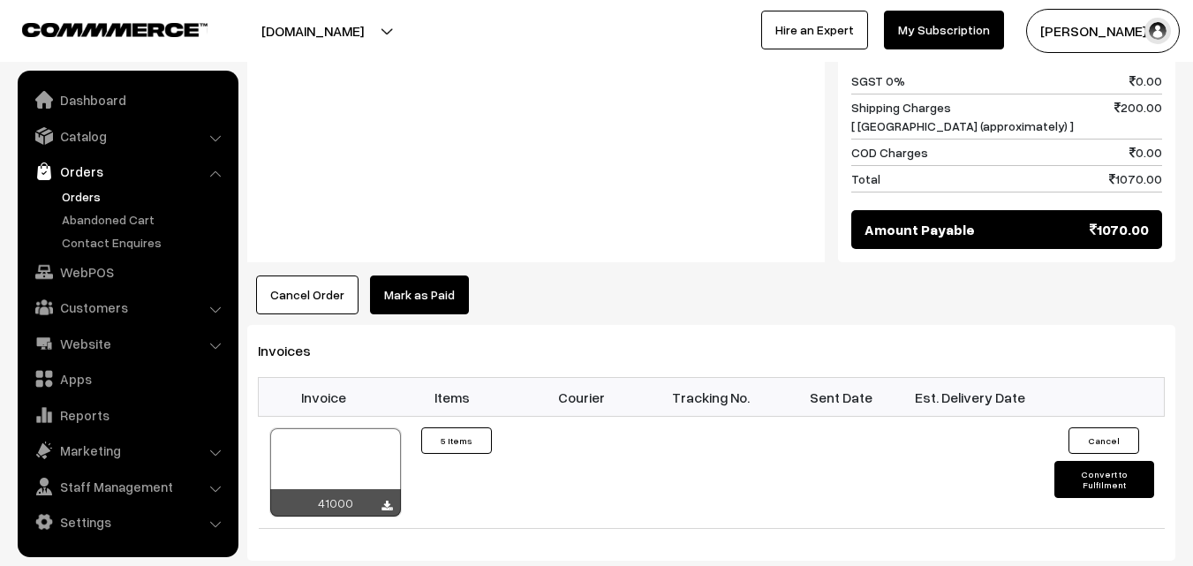
scroll to position [1413, 0]
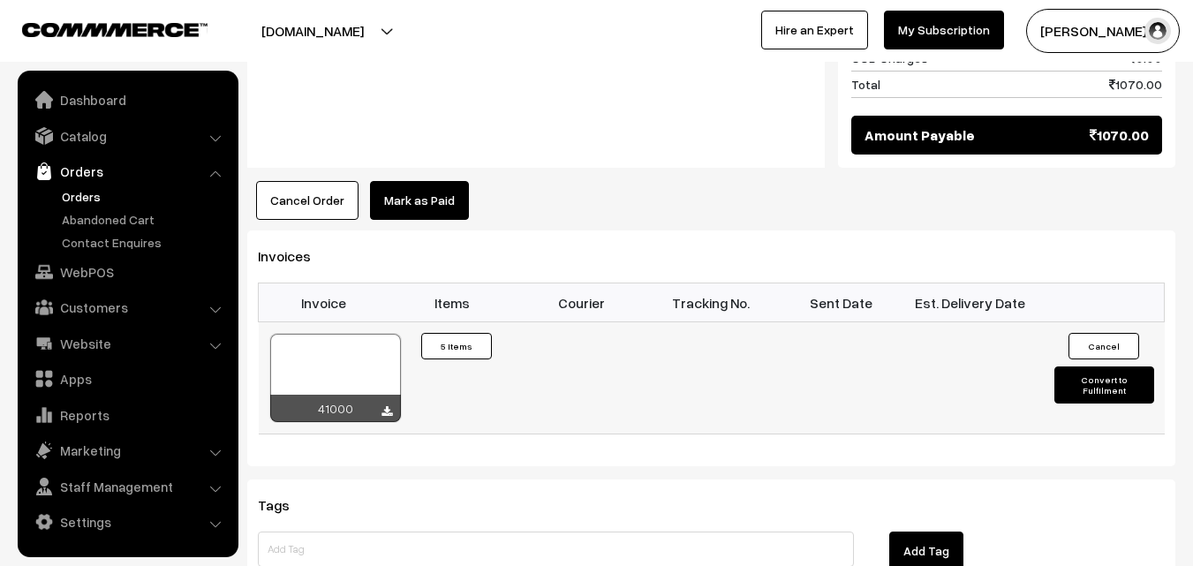
click at [342, 338] on div at bounding box center [335, 378] width 131 height 88
click at [94, 197] on link "Orders" at bounding box center [144, 196] width 175 height 19
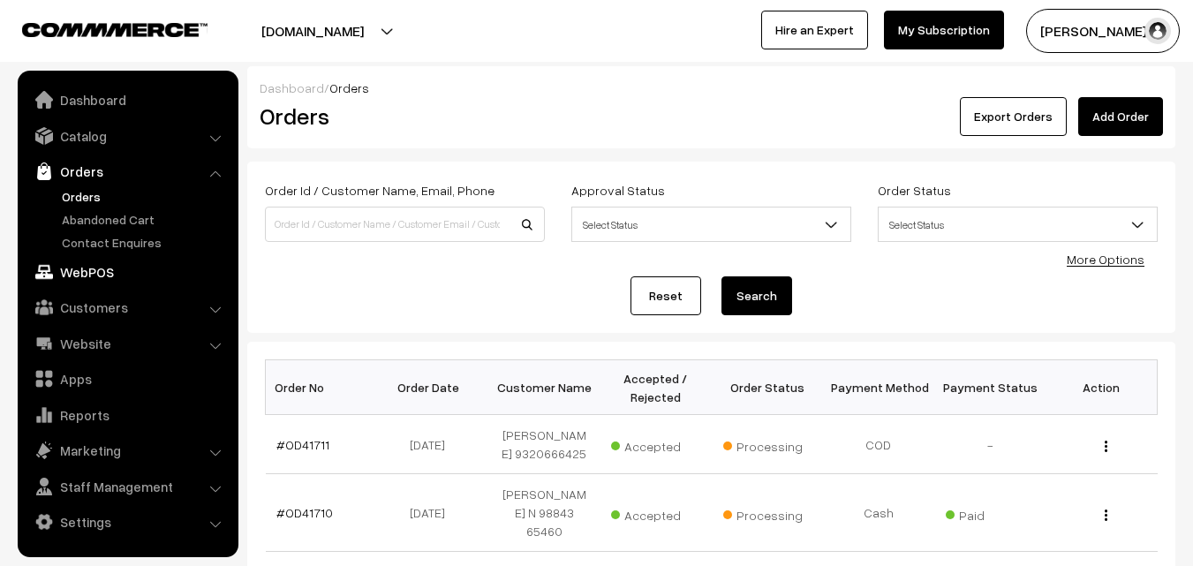
click at [105, 276] on link "WebPOS" at bounding box center [127, 272] width 210 height 32
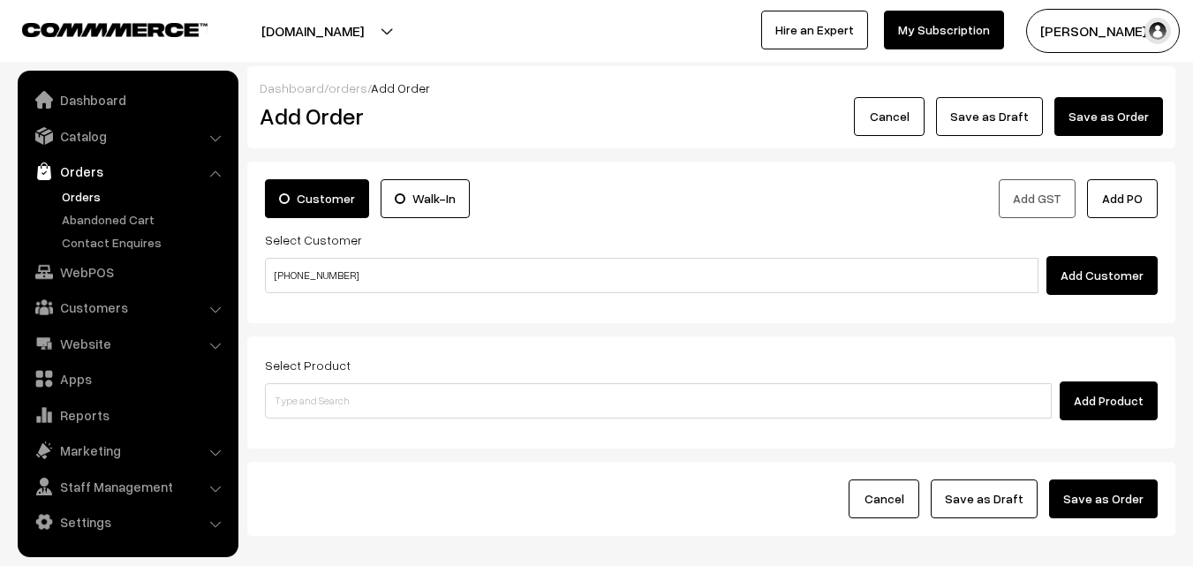
click at [320, 274] on input "[PHONE_NUMBER]" at bounding box center [652, 275] width 774 height 35
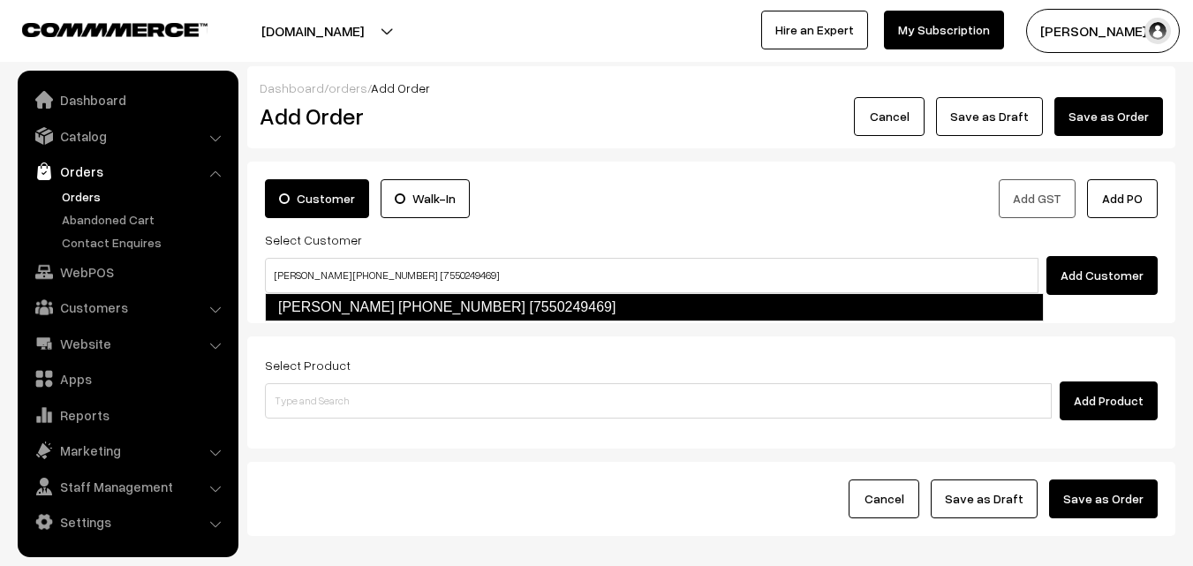
type input "[PERSON_NAME] [PHONE_NUMBER] [7550249469]"
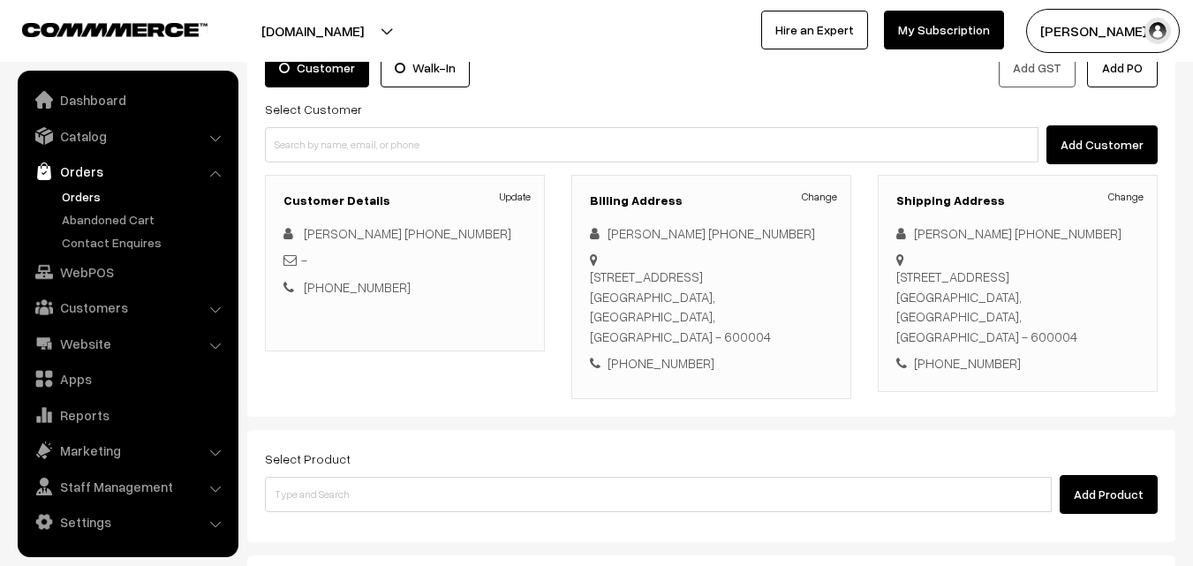
scroll to position [214, 0]
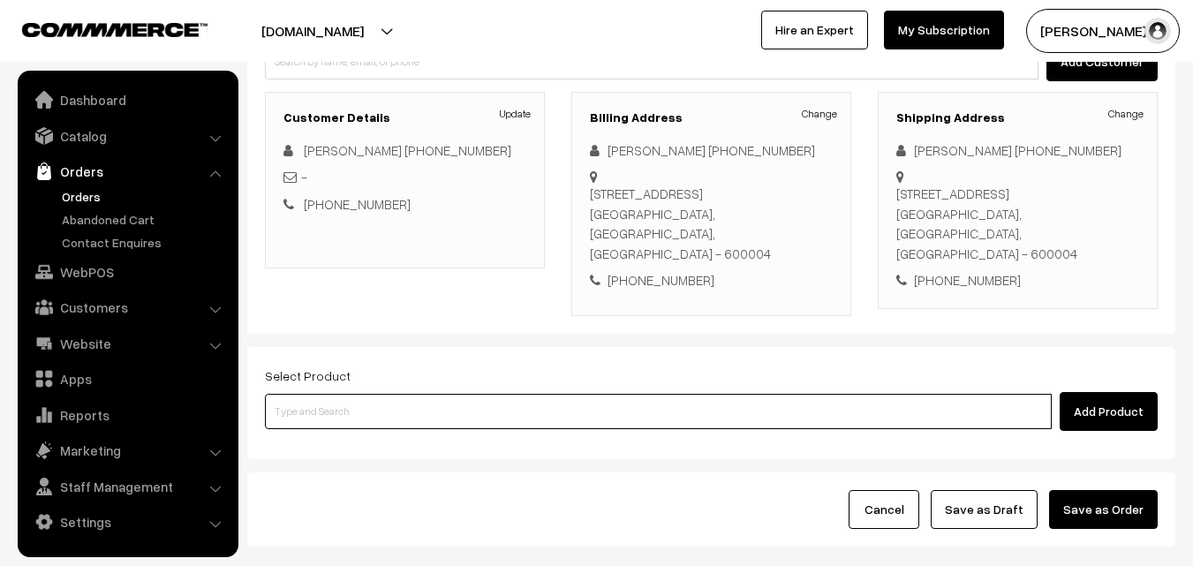
click at [463, 394] on input at bounding box center [658, 411] width 787 height 35
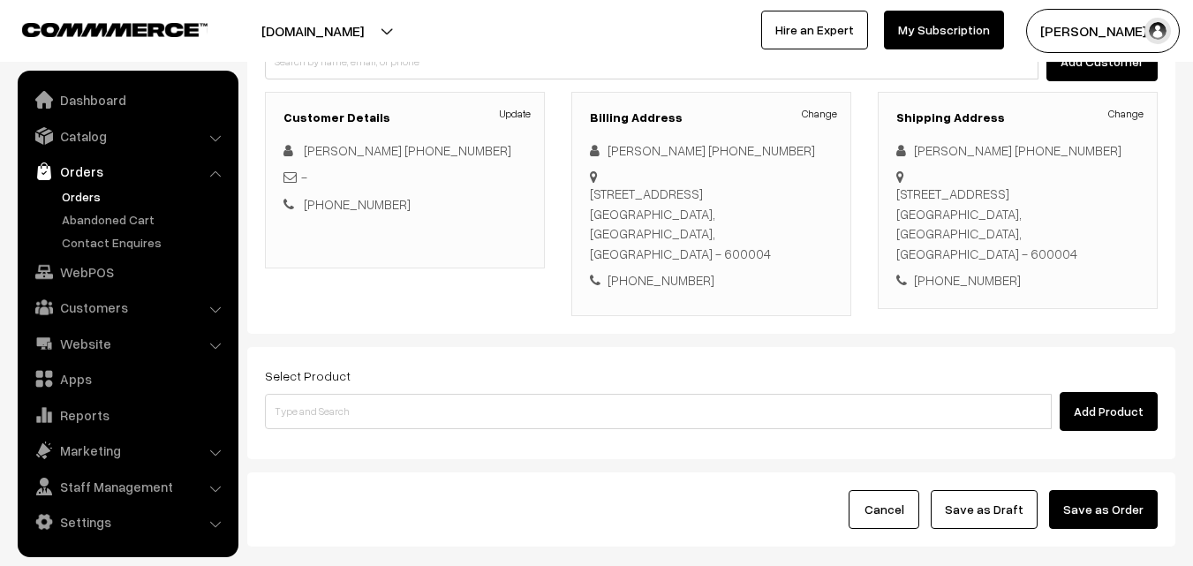
click at [688, 500] on div "Cancel Save as Draft Save as Order" at bounding box center [711, 509] width 893 height 39
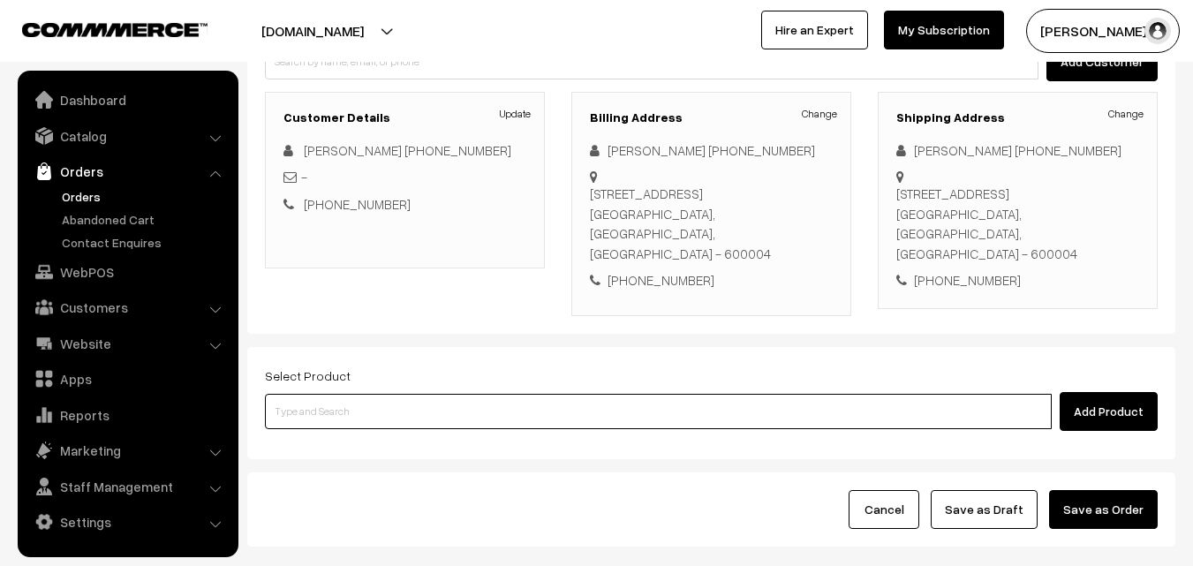
click at [518, 394] on input at bounding box center [658, 411] width 787 height 35
paste input "04th Without Rice..."
type input "04th Without Rice..."
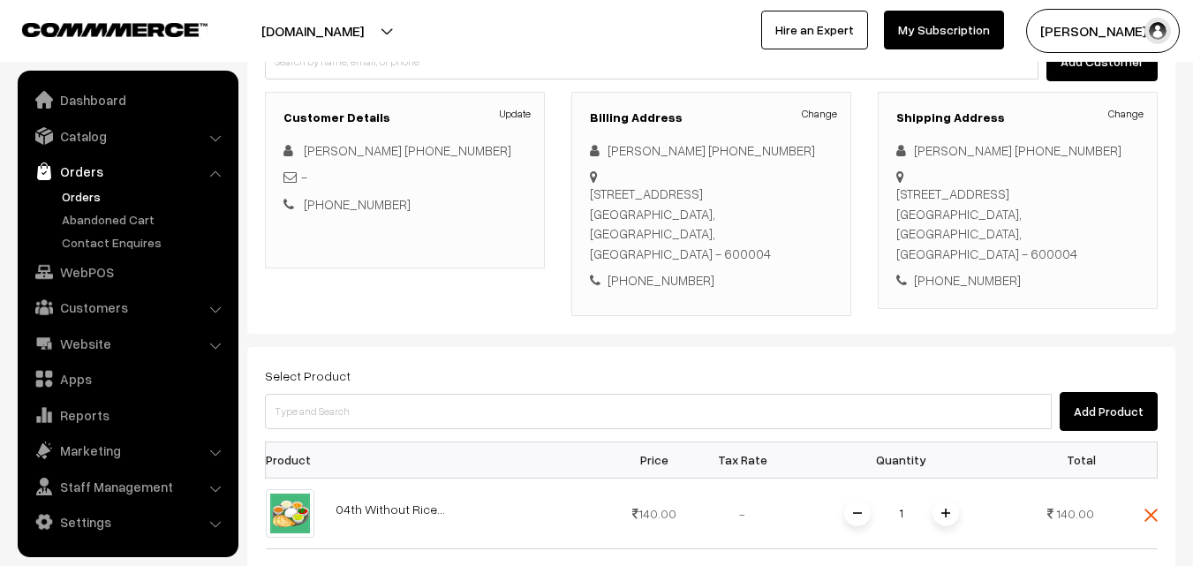
click at [996, 457] on th "Quantity" at bounding box center [902, 460] width 230 height 36
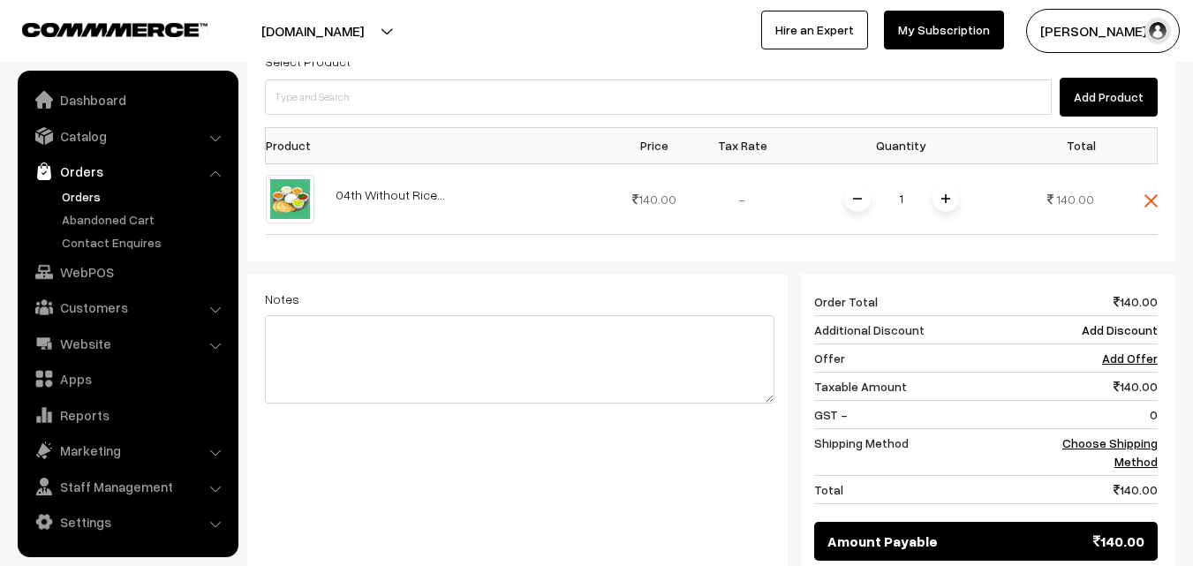
scroll to position [302, 0]
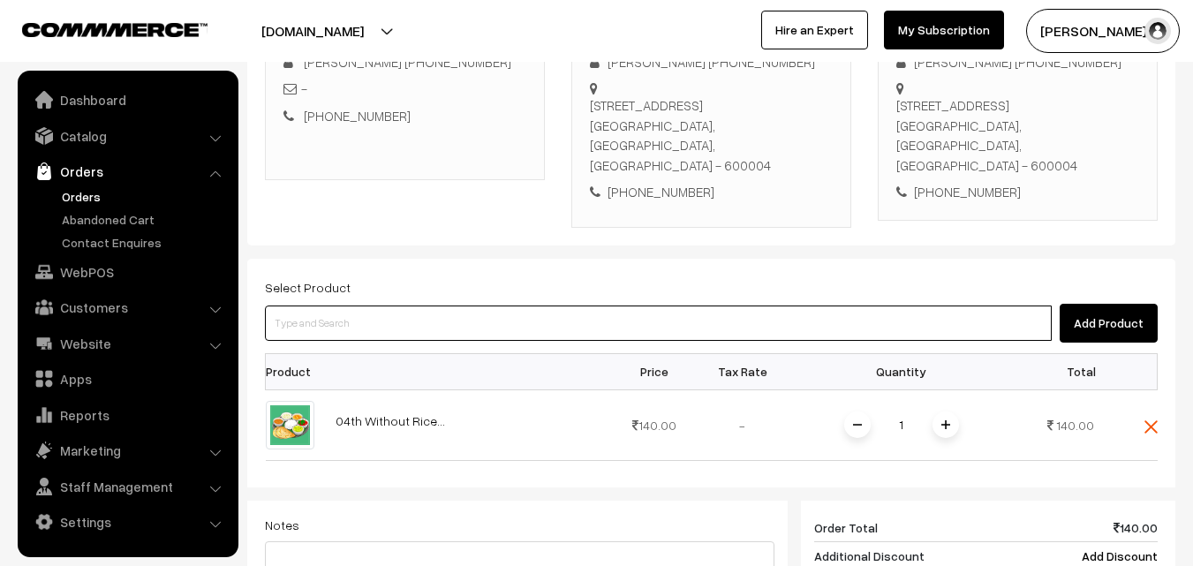
click at [417, 306] on input at bounding box center [658, 323] width 787 height 35
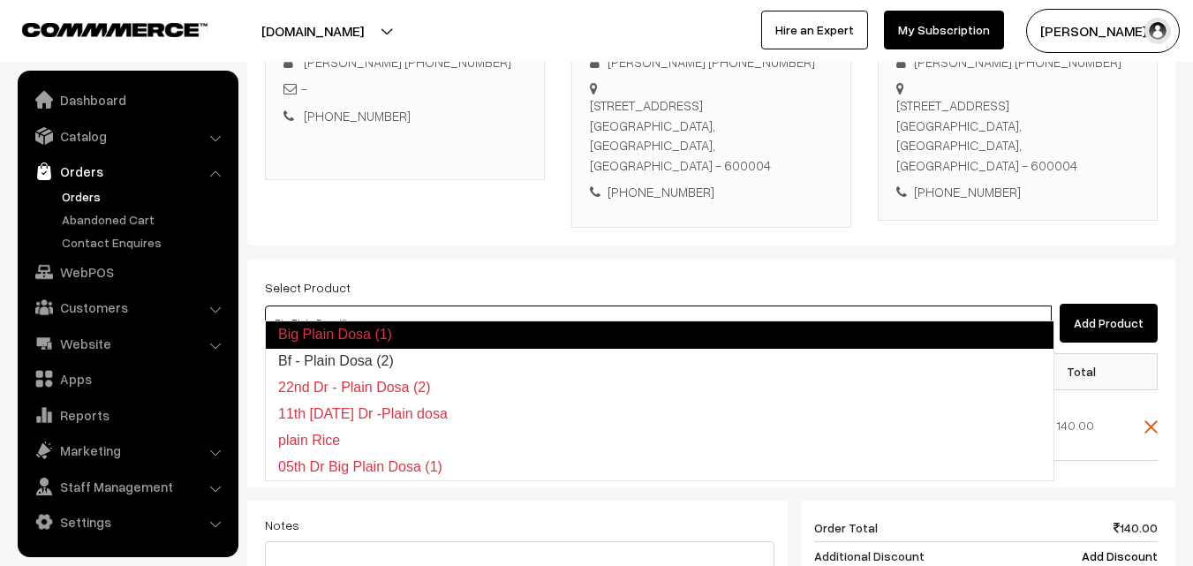
type input "Bf - Plain Dosa (2)"
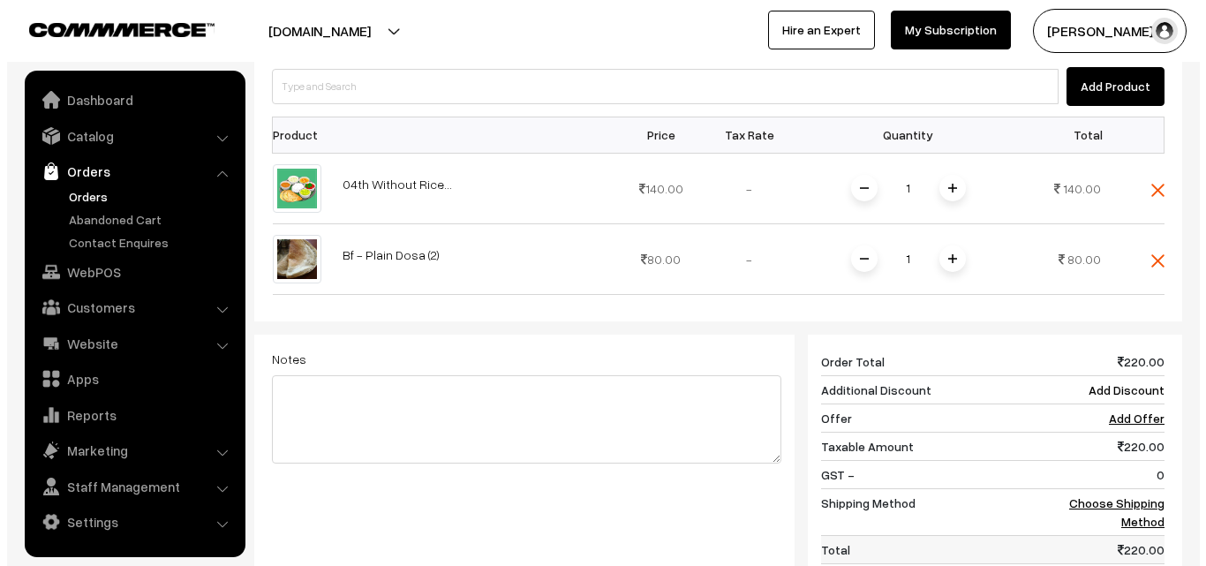
scroll to position [802, 0]
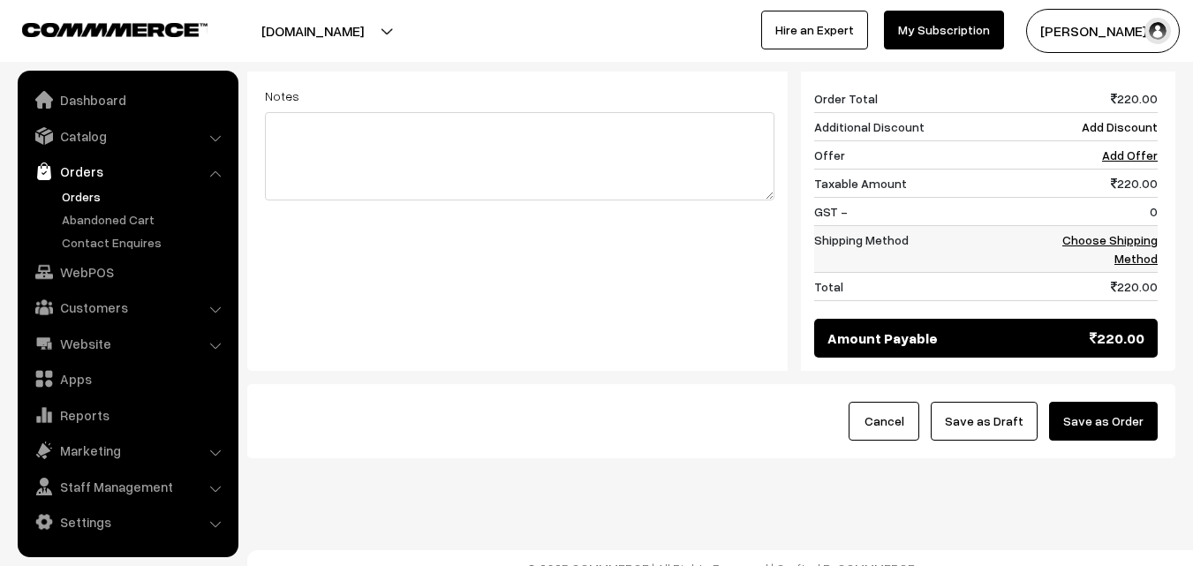
click at [1134, 240] on link "Choose Shipping Method" at bounding box center [1109, 249] width 95 height 34
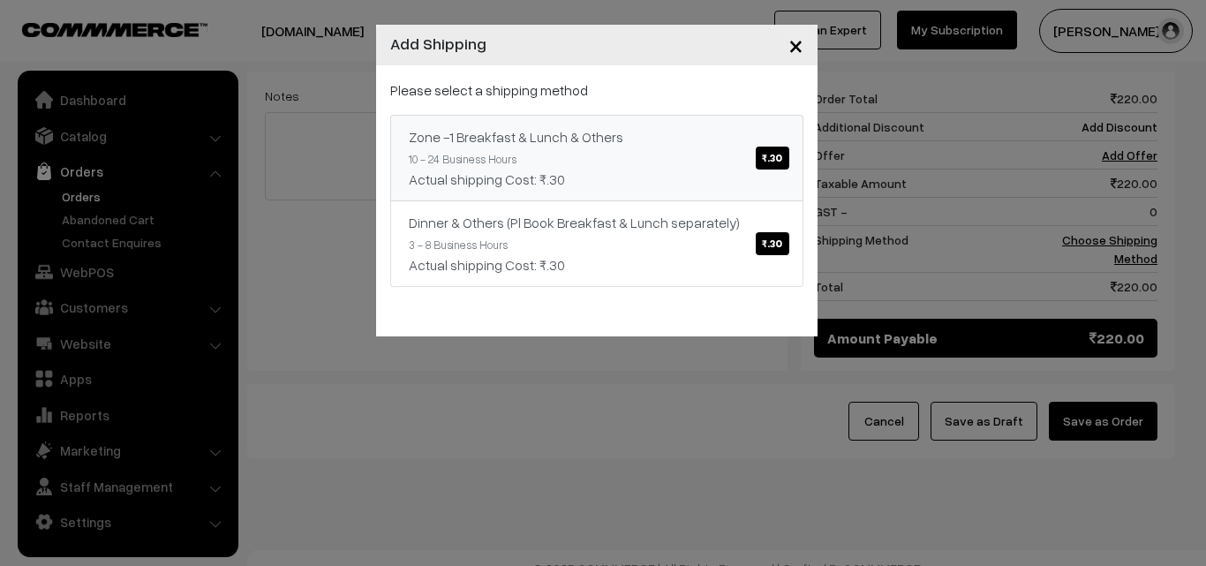
click at [640, 163] on link "Zone -1 Breakfast & Lunch & Others ₹.30 10 - 24 Business Hours Actual shipping …" at bounding box center [596, 158] width 413 height 87
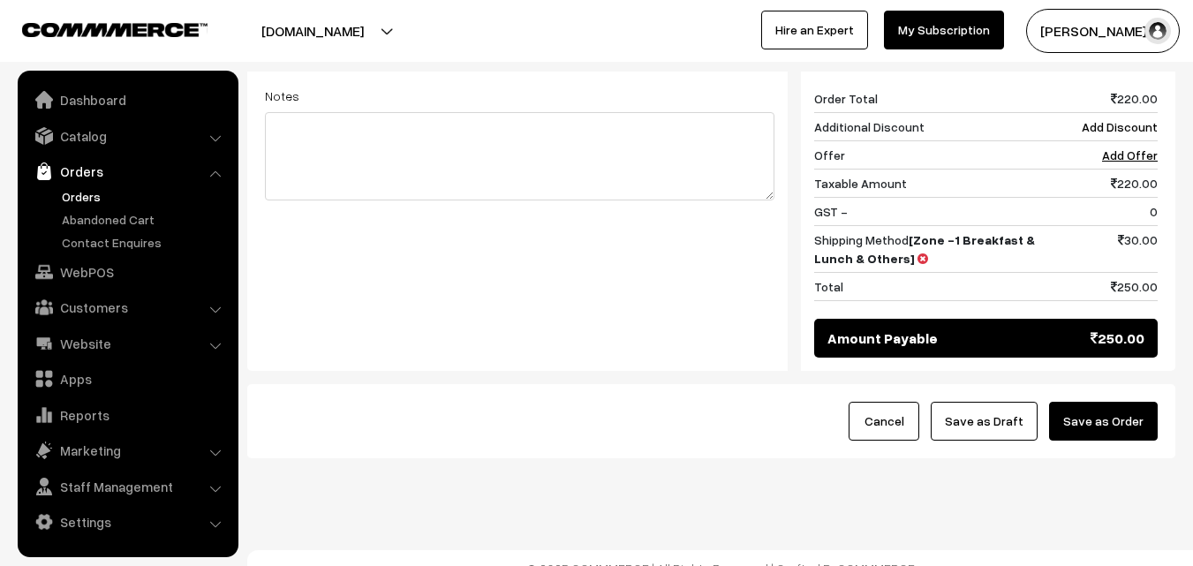
click at [1094, 402] on button "Save as Order" at bounding box center [1103, 421] width 109 height 39
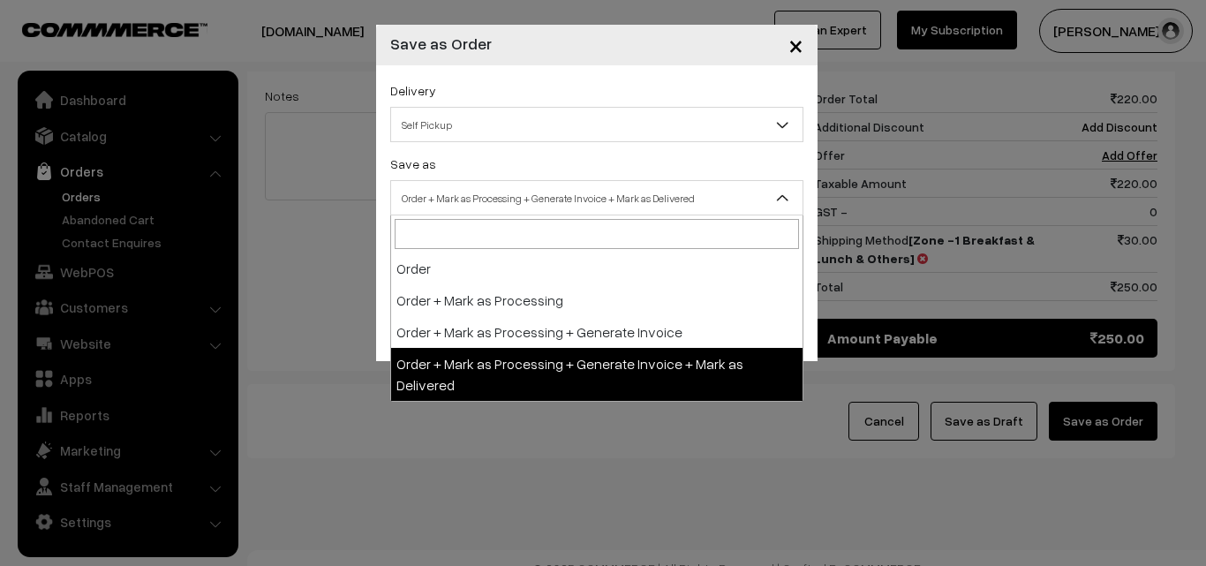
click at [610, 197] on span "Order + Mark as Processing + Generate Invoice + Mark as Delivered" at bounding box center [597, 198] width 412 height 31
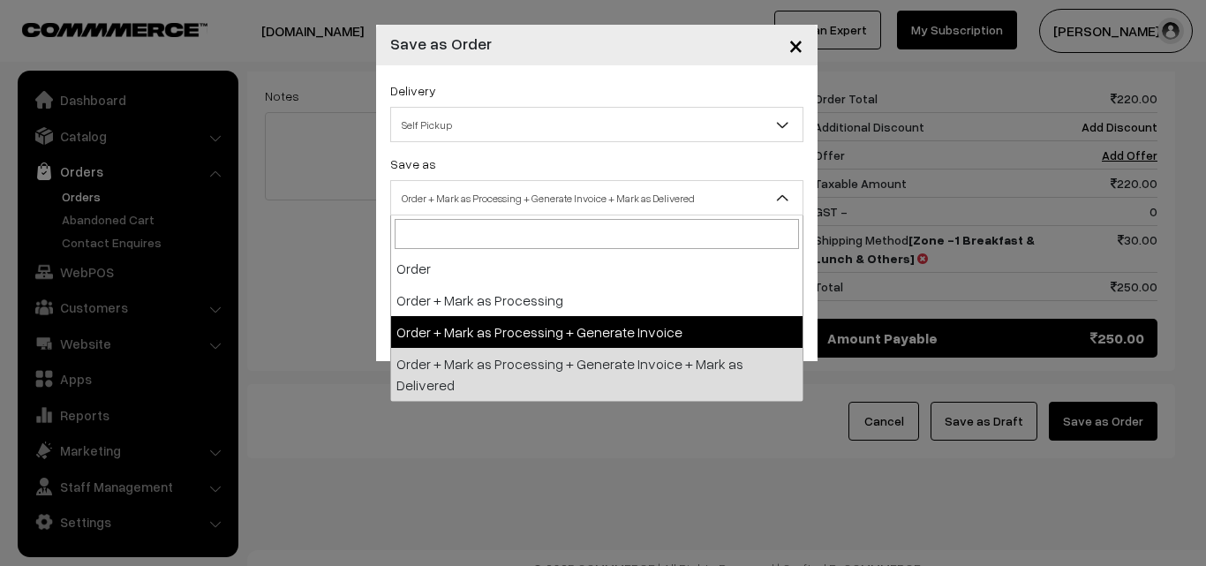
select select "3"
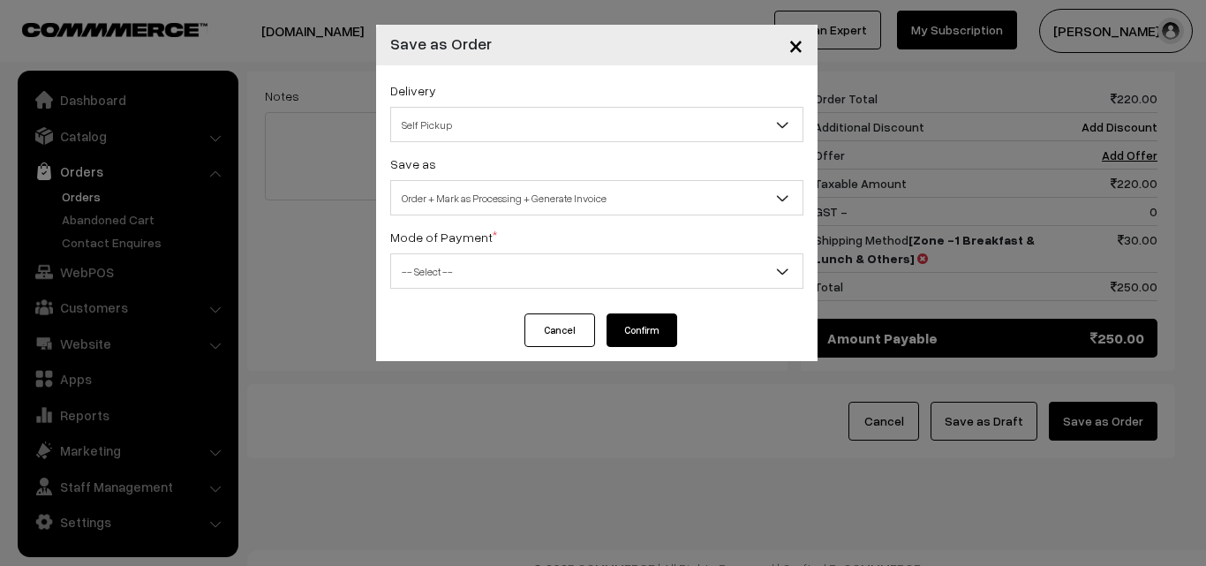
click at [555, 248] on div "Mode of Payment * -- Select -- COD Cash Cheque NEFT Online Payment DD Others --…" at bounding box center [596, 257] width 413 height 63
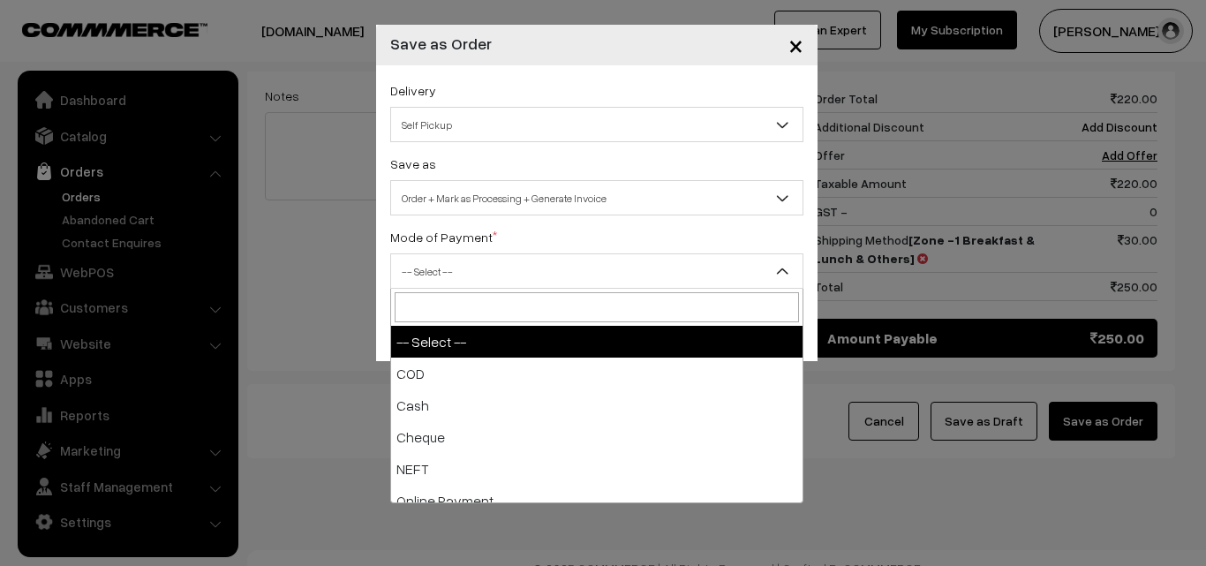
click at [544, 273] on span "-- Select --" at bounding box center [597, 271] width 412 height 31
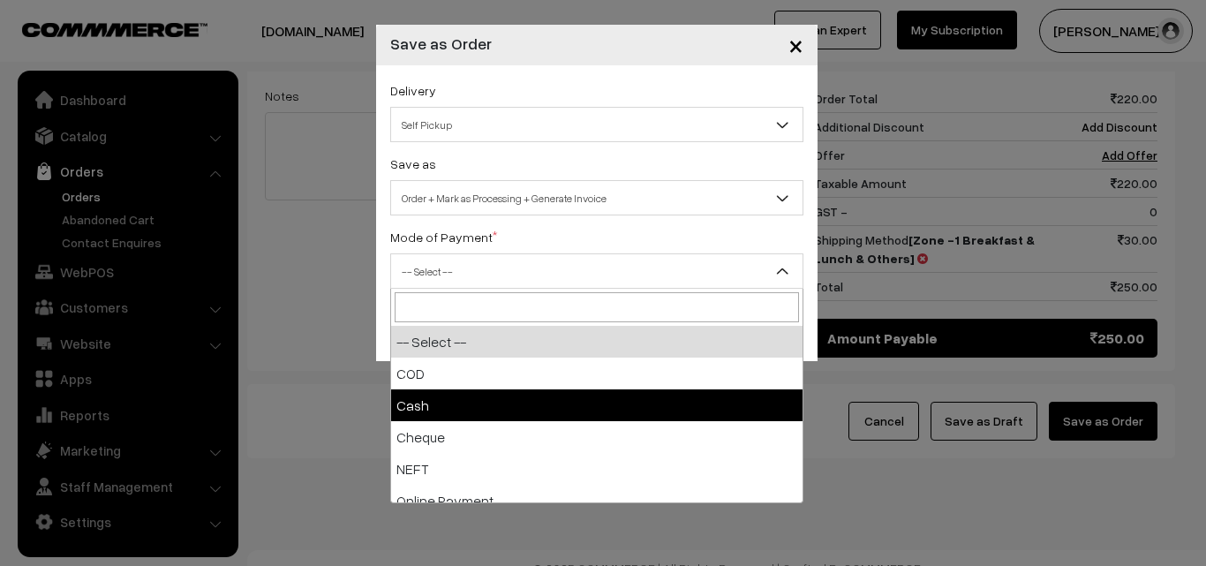
select select "2"
checkbox input "true"
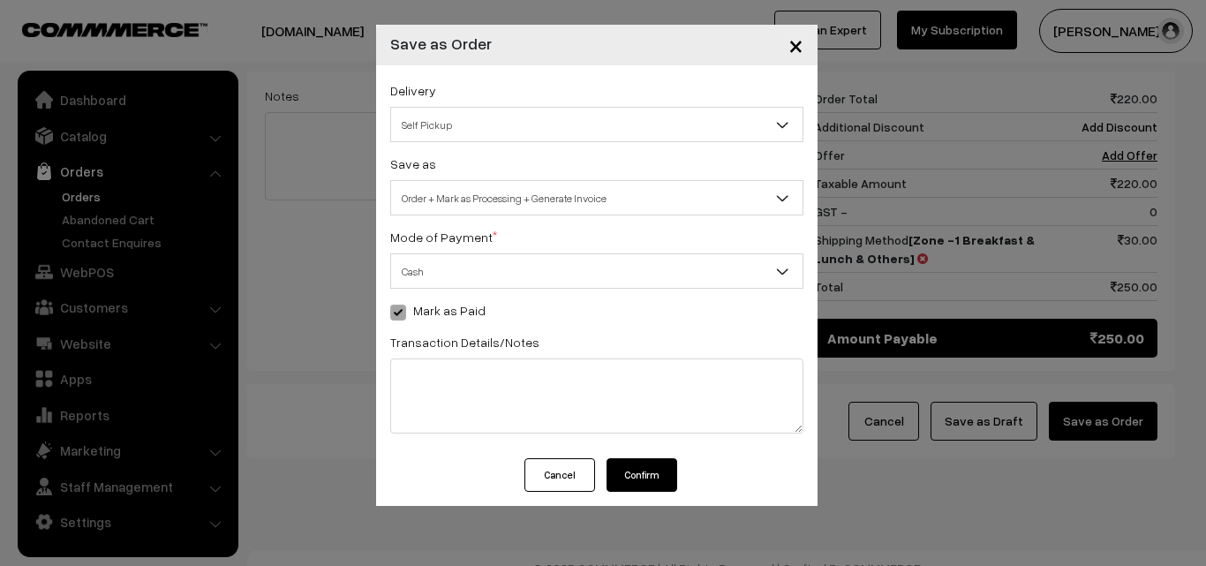
click at [647, 479] on button "Confirm" at bounding box center [642, 475] width 71 height 34
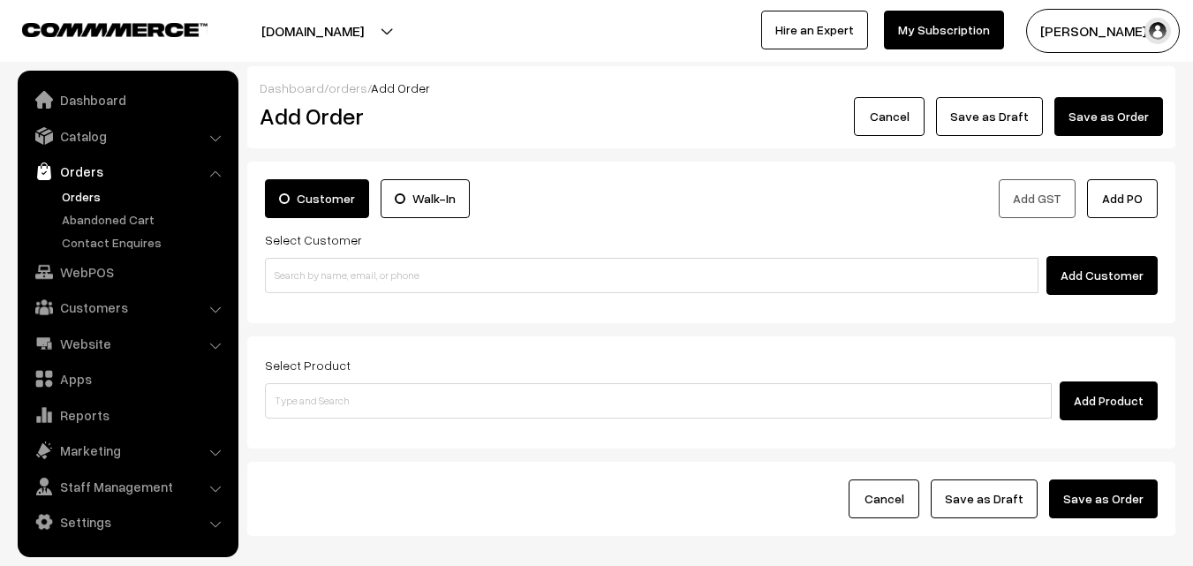
click at [100, 199] on link "Orders" at bounding box center [144, 196] width 175 height 19
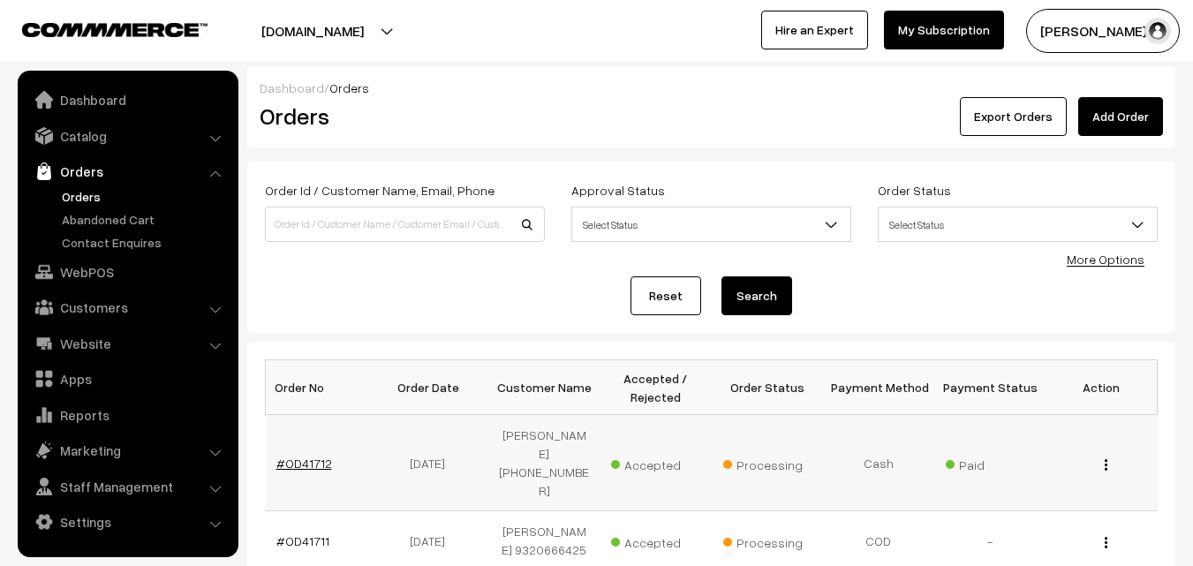
click at [312, 456] on link "#OD41712" at bounding box center [304, 463] width 56 height 15
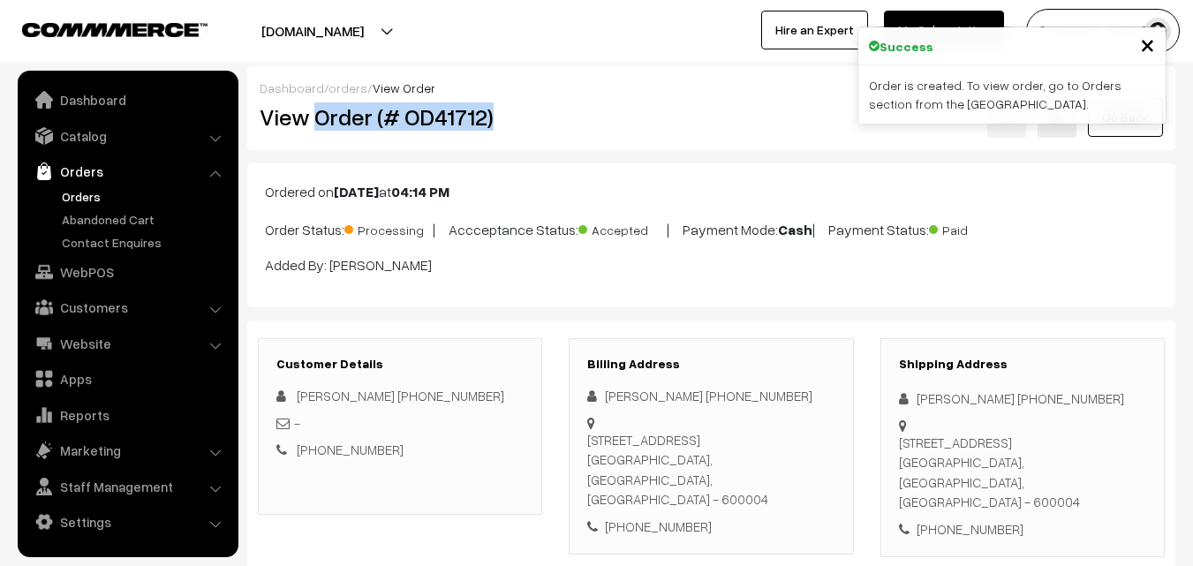
click at [542, 117] on h2 "View Order (# OD41712)" at bounding box center [401, 116] width 283 height 27
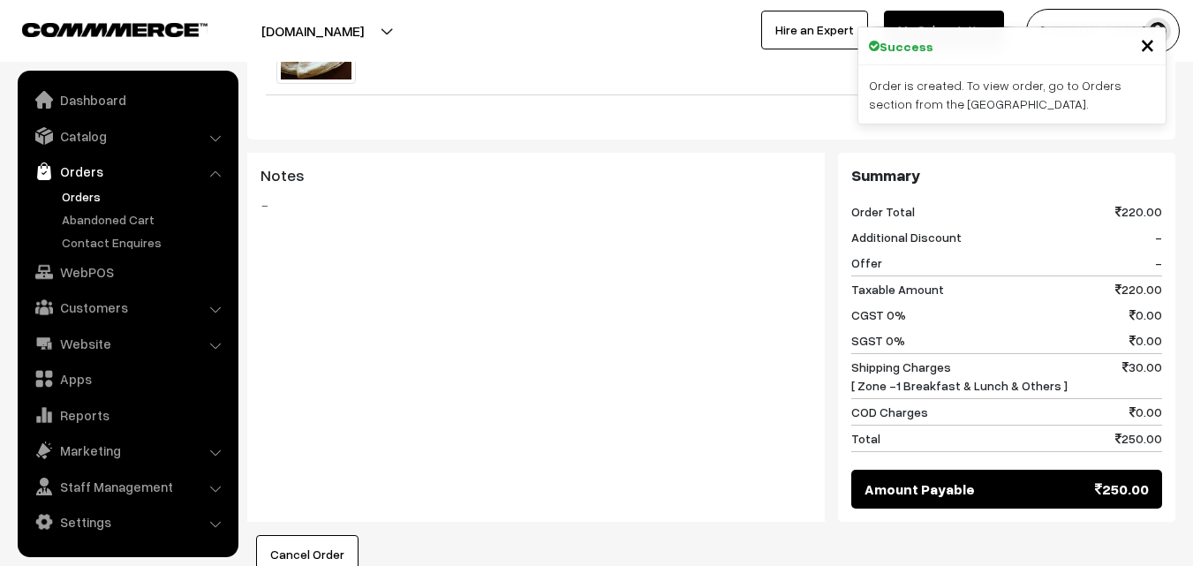
scroll to position [971, 0]
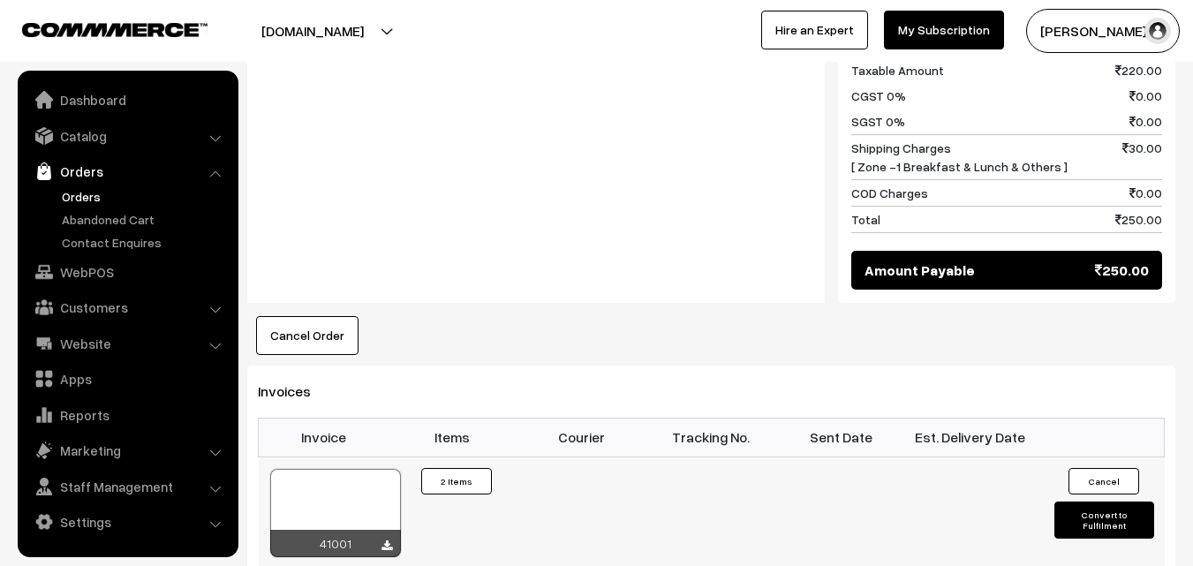
click at [344, 469] on div at bounding box center [335, 513] width 131 height 88
click at [89, 188] on link "Orders" at bounding box center [144, 196] width 175 height 19
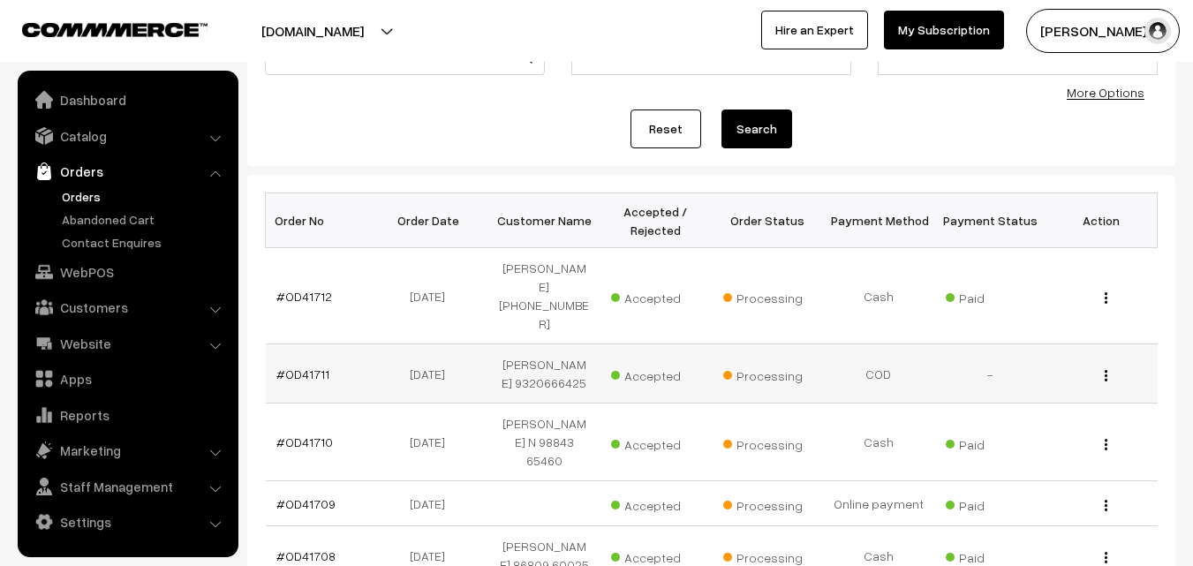
scroll to position [177, 0]
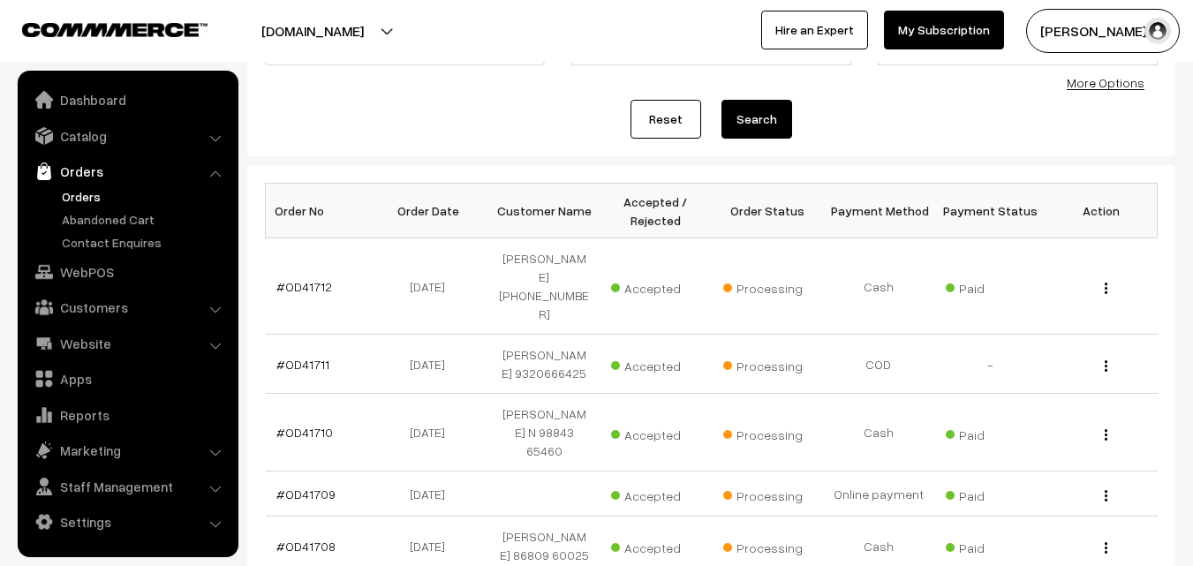
click at [77, 190] on link "Orders" at bounding box center [144, 196] width 175 height 19
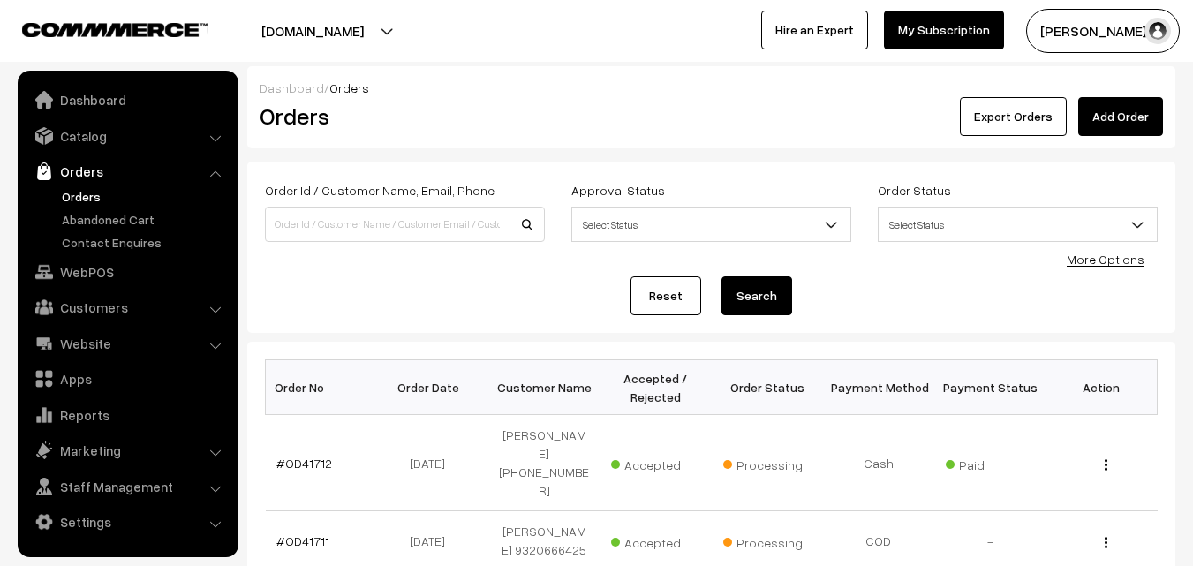
click at [86, 193] on link "Orders" at bounding box center [144, 196] width 175 height 19
